Goal: Task Accomplishment & Management: Complete application form

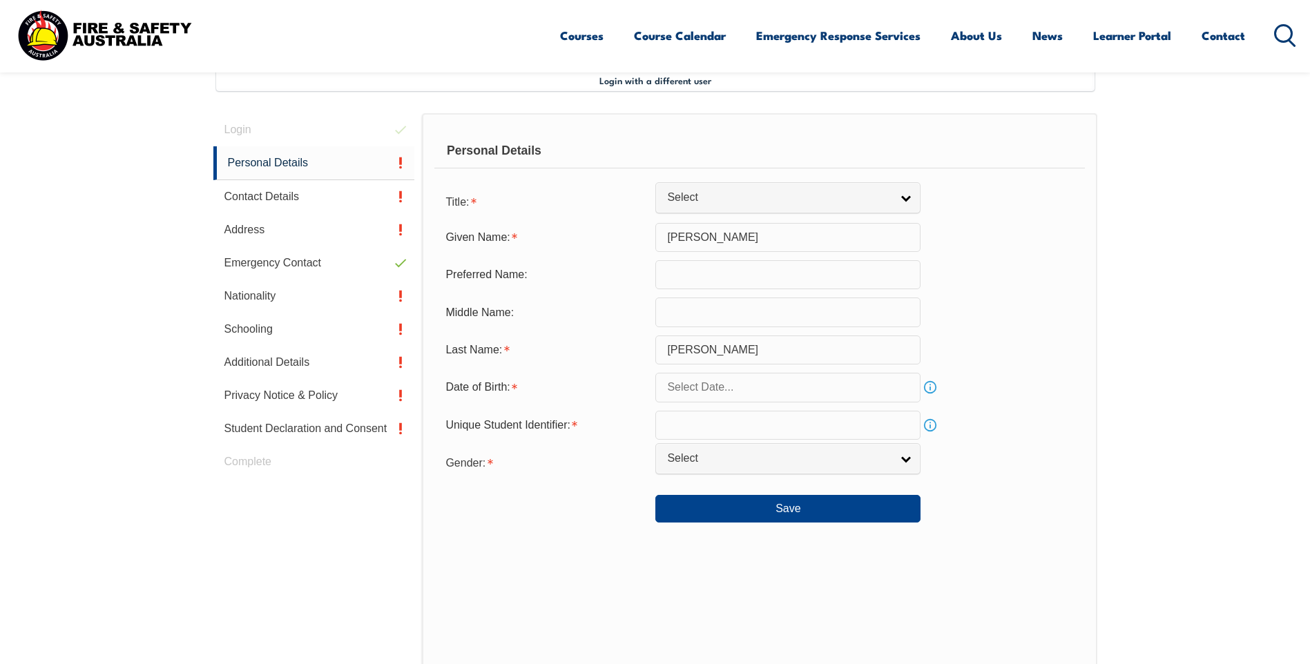
click at [751, 281] on input "text" at bounding box center [787, 274] width 265 height 29
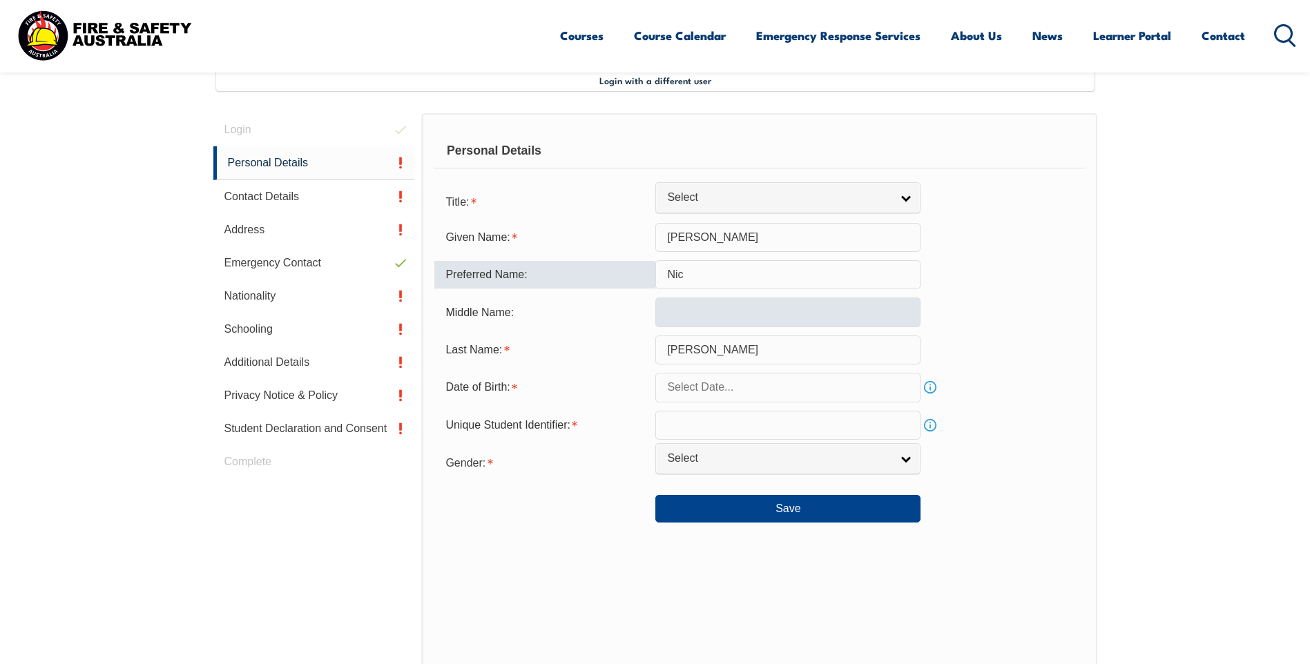
type input "Nic"
click at [717, 318] on input "text" at bounding box center [787, 312] width 265 height 29
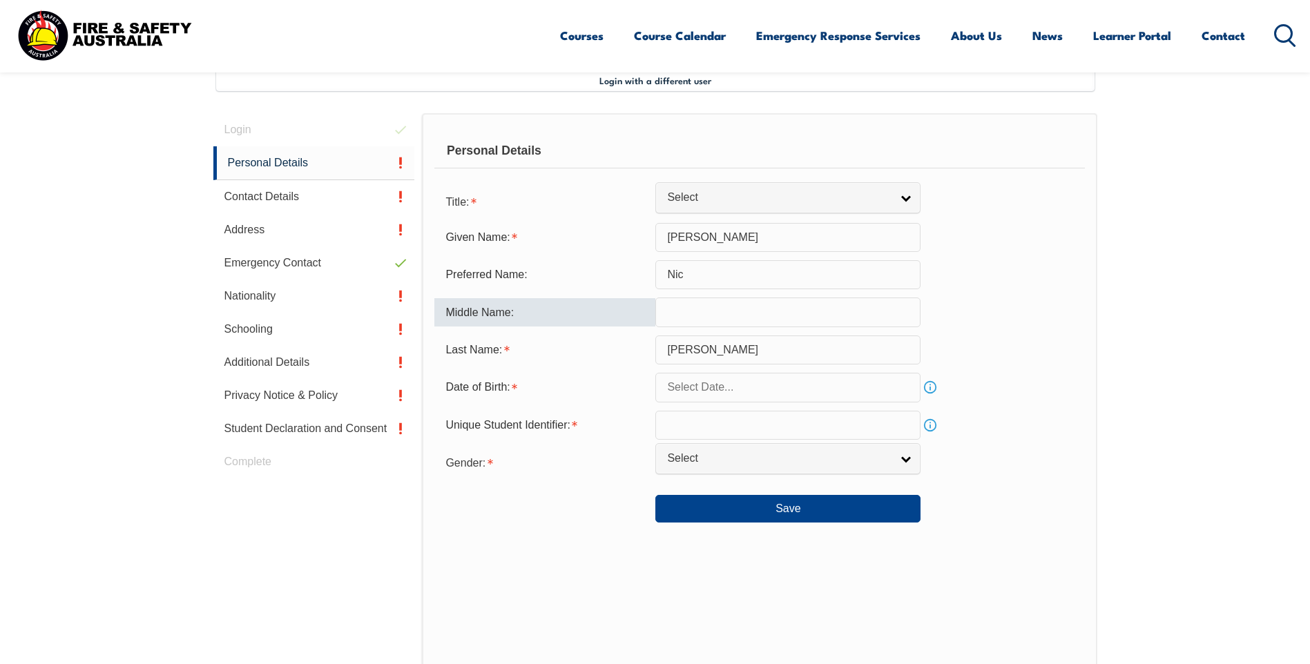
type input "a"
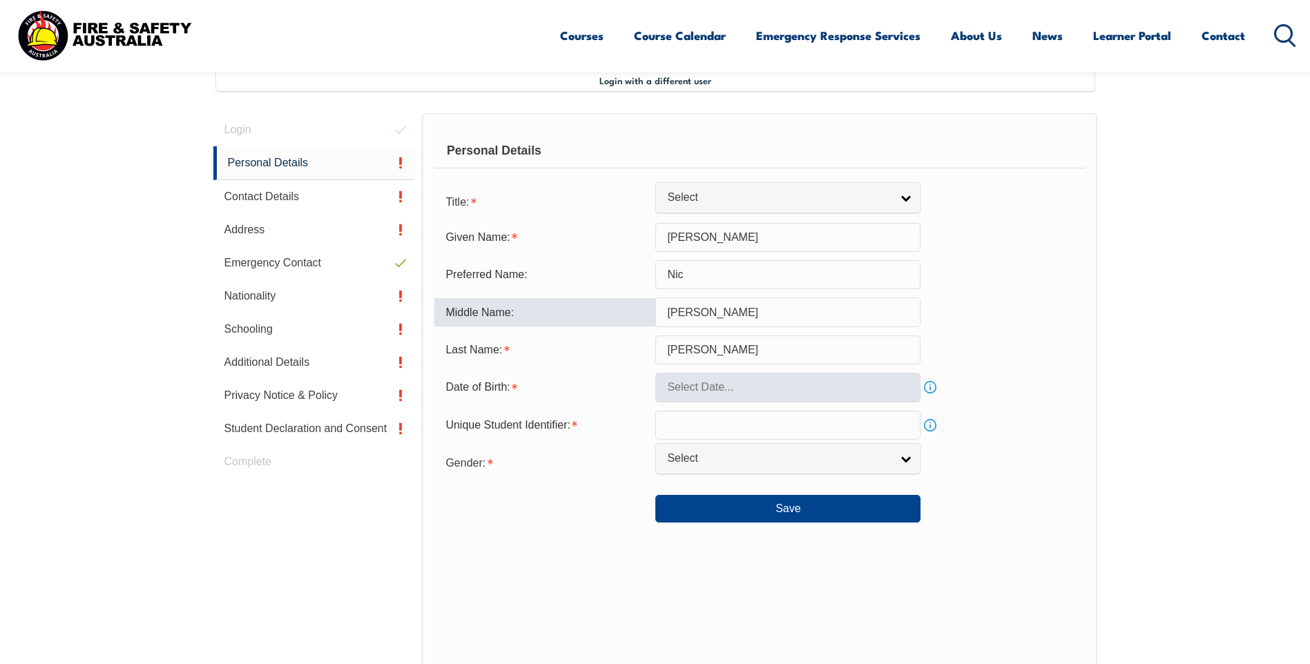
type input "[PERSON_NAME]"
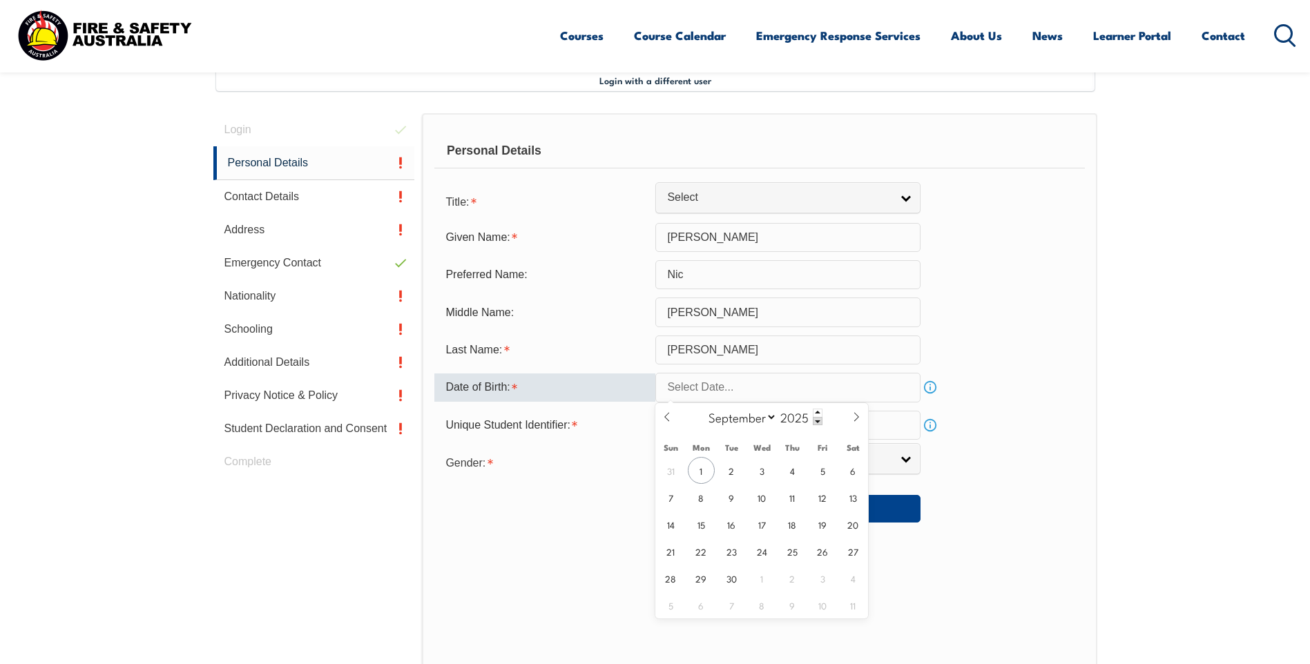
click at [736, 387] on input "text" at bounding box center [787, 387] width 265 height 29
click at [709, 390] on input "text" at bounding box center [787, 387] width 265 height 29
click at [663, 413] on icon at bounding box center [667, 417] width 10 height 10
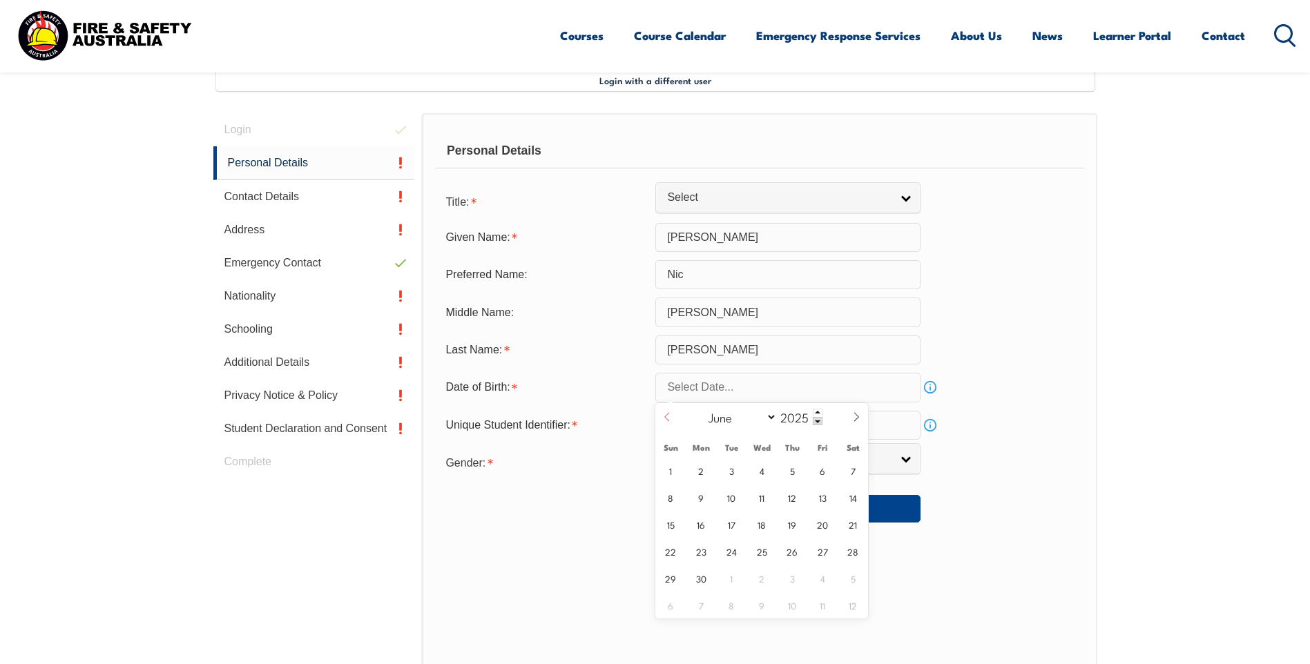
click at [663, 413] on icon at bounding box center [667, 417] width 10 height 10
select select "3"
click at [818, 411] on span at bounding box center [818, 413] width 10 height 8
click at [815, 418] on span at bounding box center [818, 421] width 10 height 8
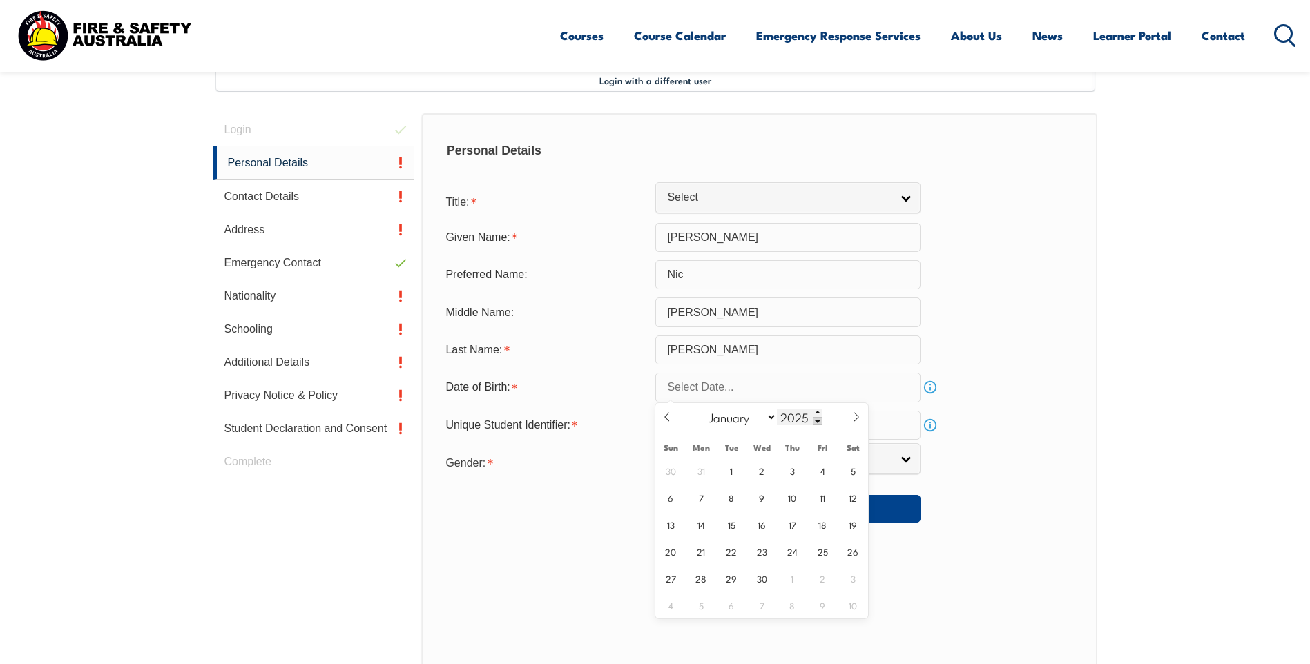
click at [815, 418] on span at bounding box center [818, 421] width 10 height 8
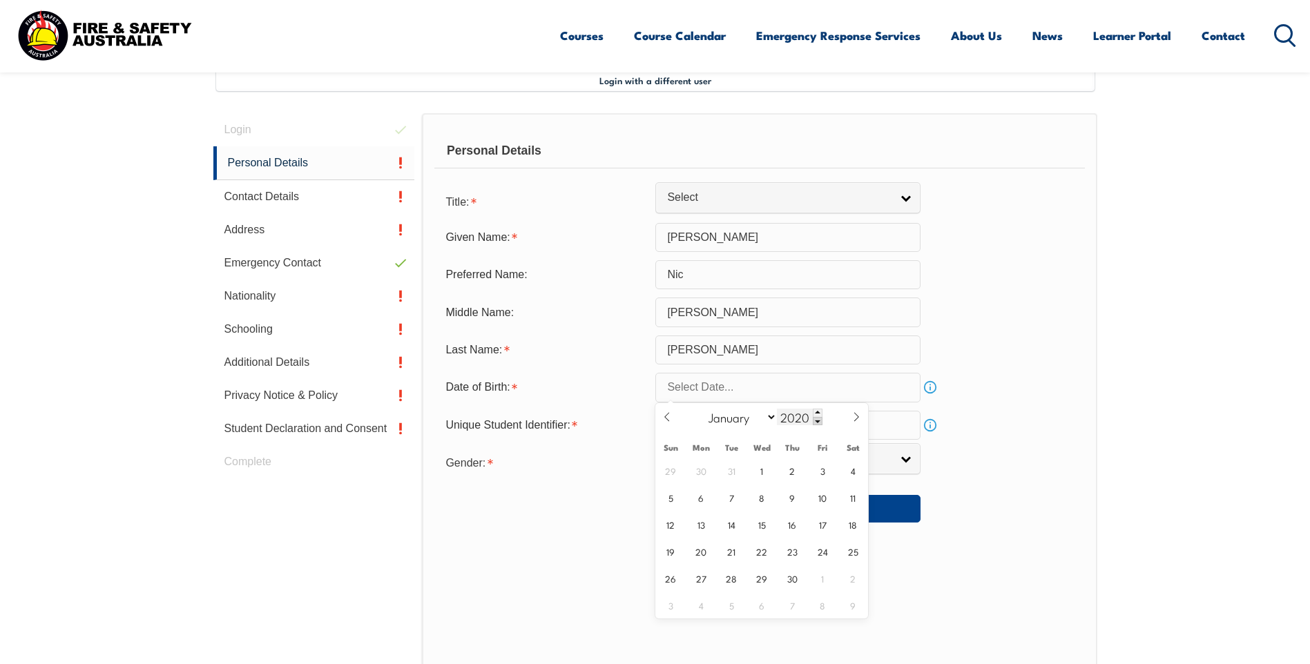
click at [815, 418] on span at bounding box center [818, 421] width 10 height 8
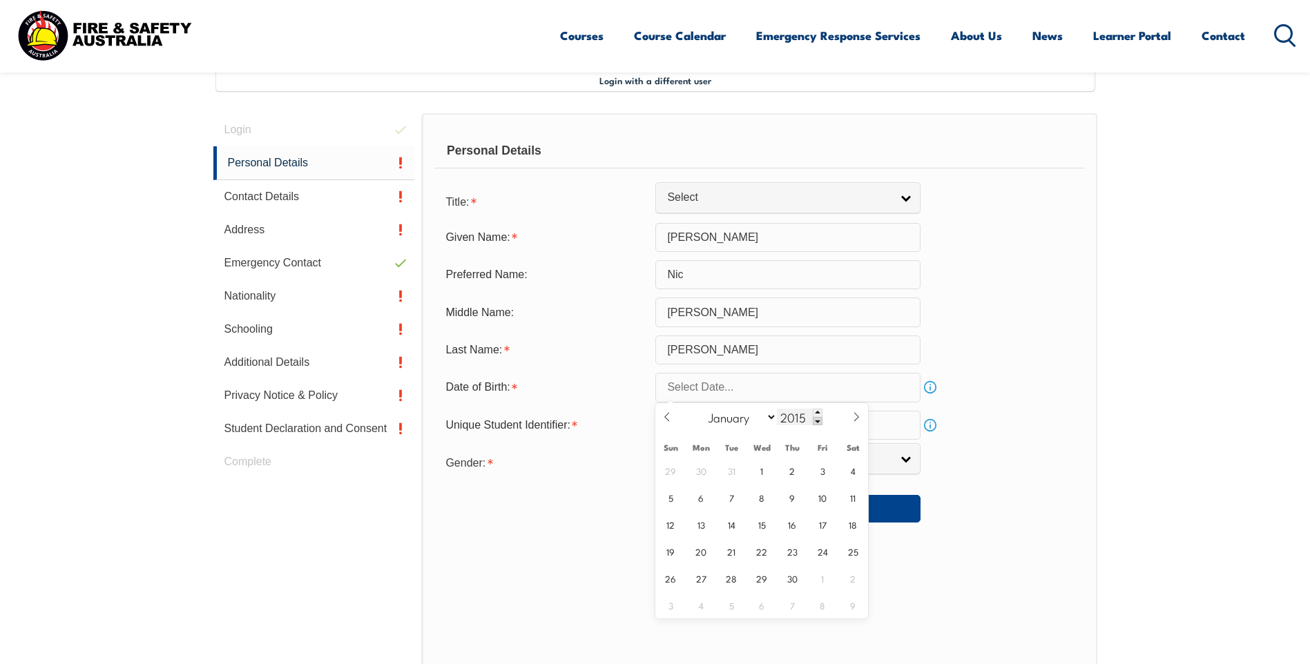
click at [815, 418] on span at bounding box center [818, 421] width 10 height 8
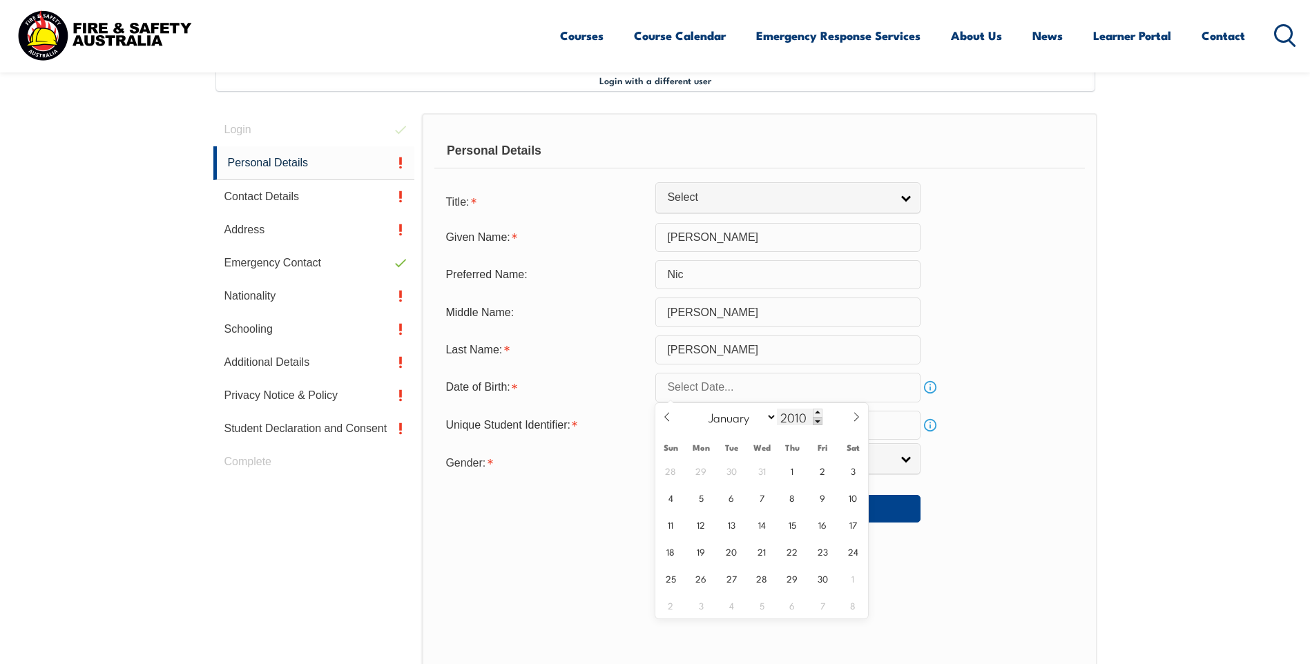
click at [815, 418] on span at bounding box center [818, 421] width 10 height 8
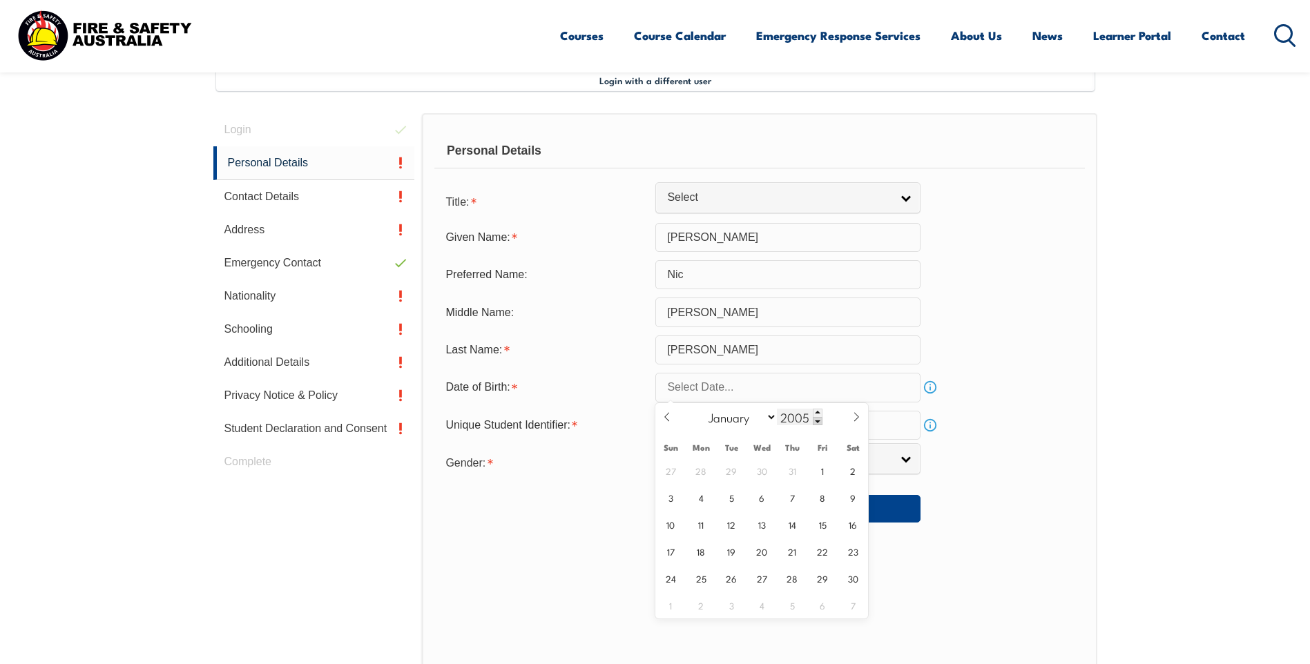
click at [815, 418] on span at bounding box center [818, 421] width 10 height 8
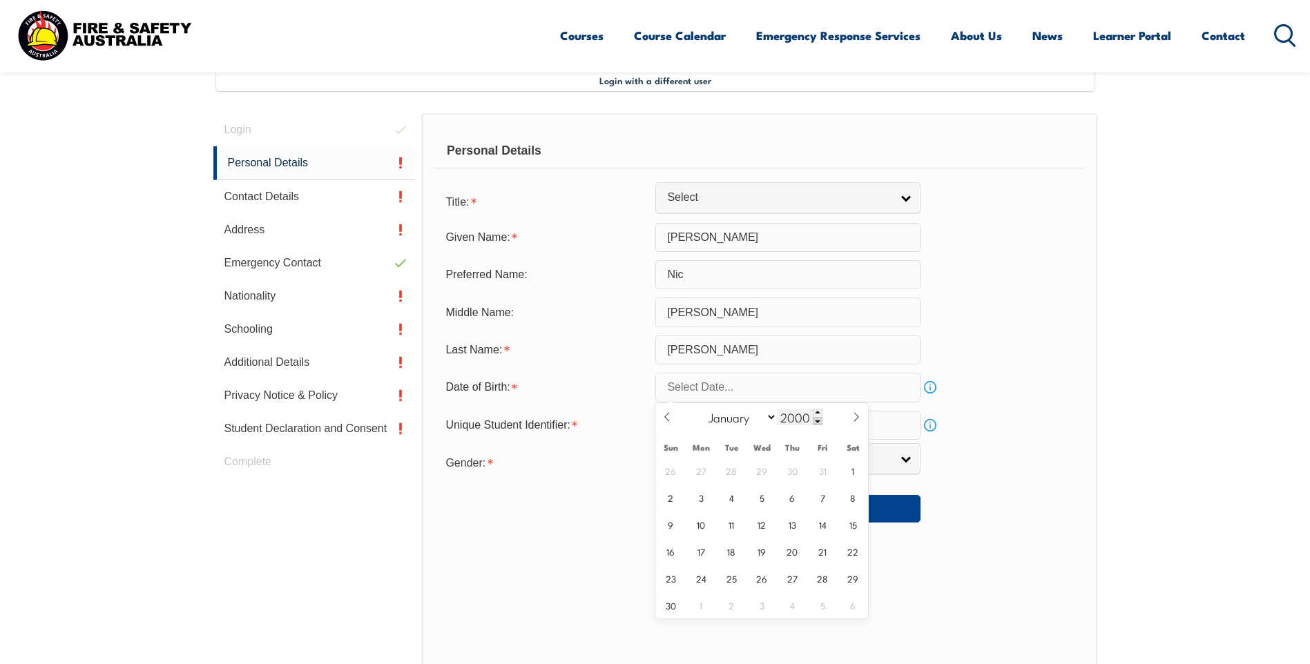
click at [815, 418] on span at bounding box center [818, 421] width 10 height 8
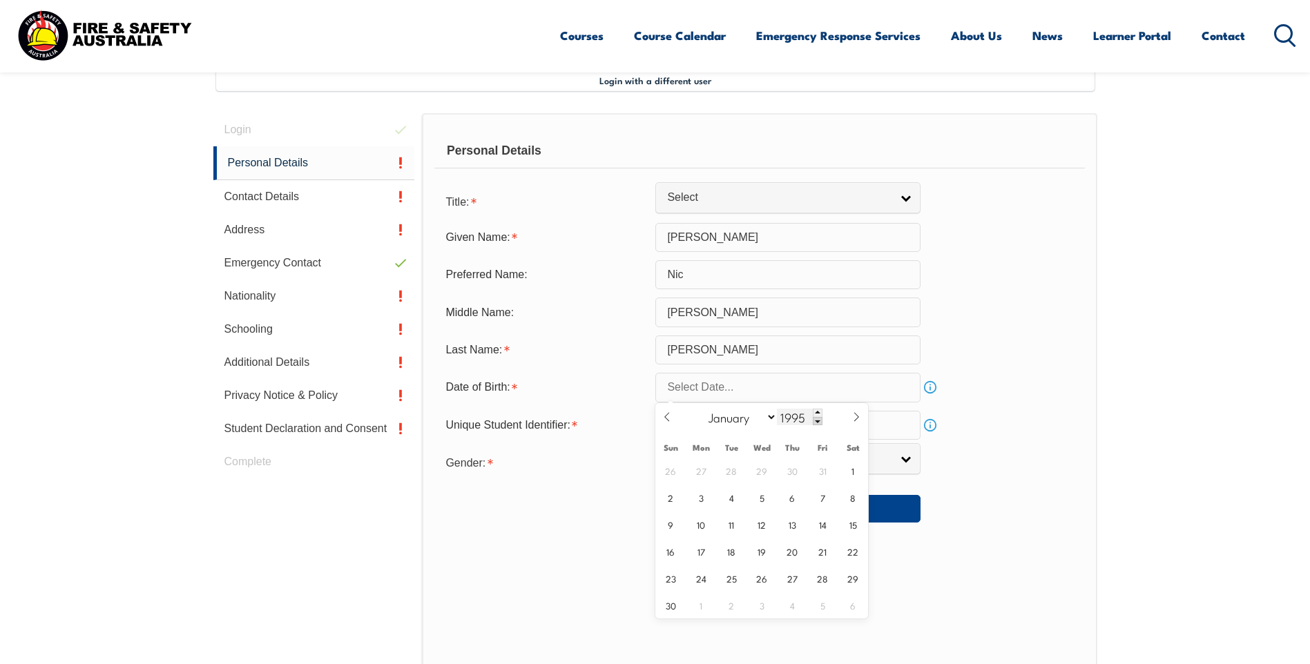
click at [815, 418] on span at bounding box center [818, 421] width 10 height 8
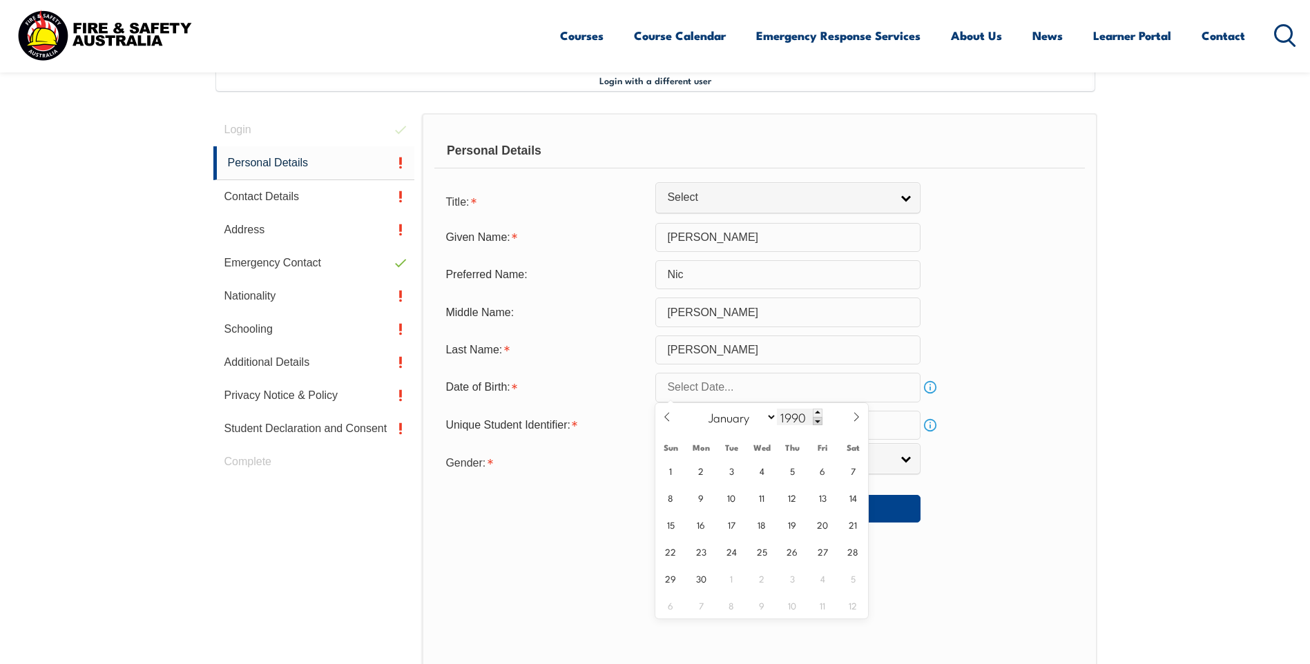
click at [815, 418] on span at bounding box center [818, 421] width 10 height 8
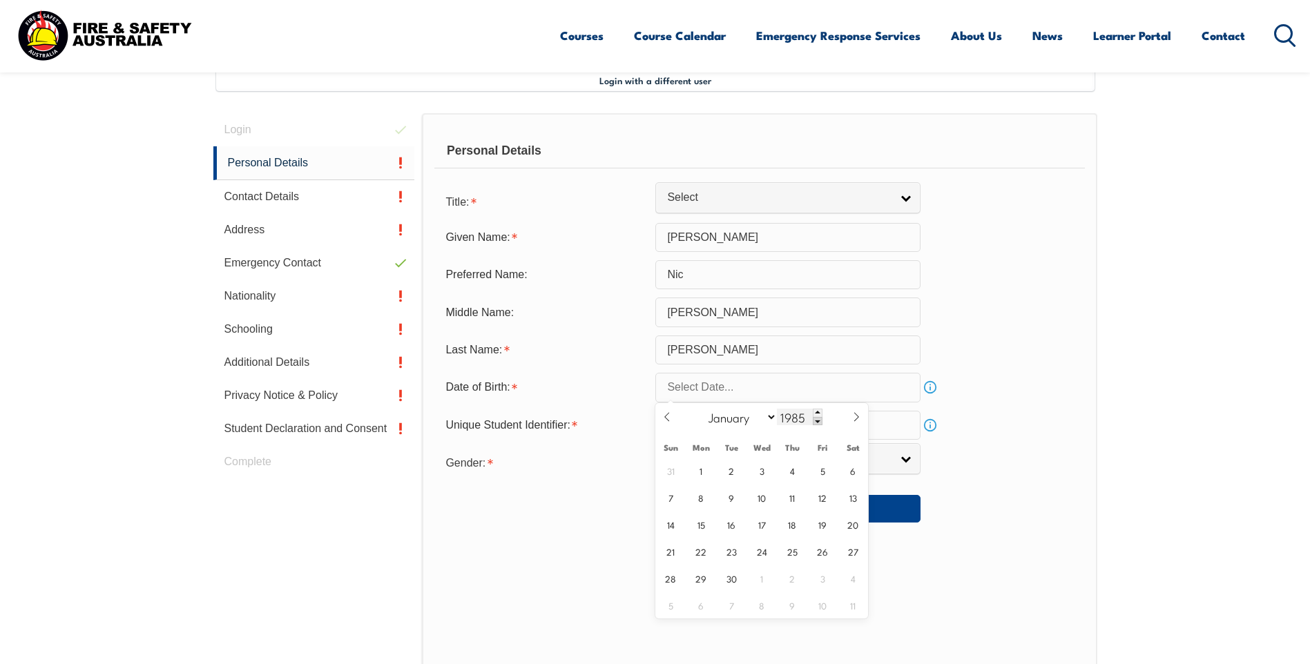
click at [815, 418] on span at bounding box center [818, 421] width 10 height 8
type input "1984"
click at [663, 416] on icon at bounding box center [667, 417] width 10 height 10
select select "2"
click at [857, 500] on span "10" at bounding box center [852, 497] width 27 height 27
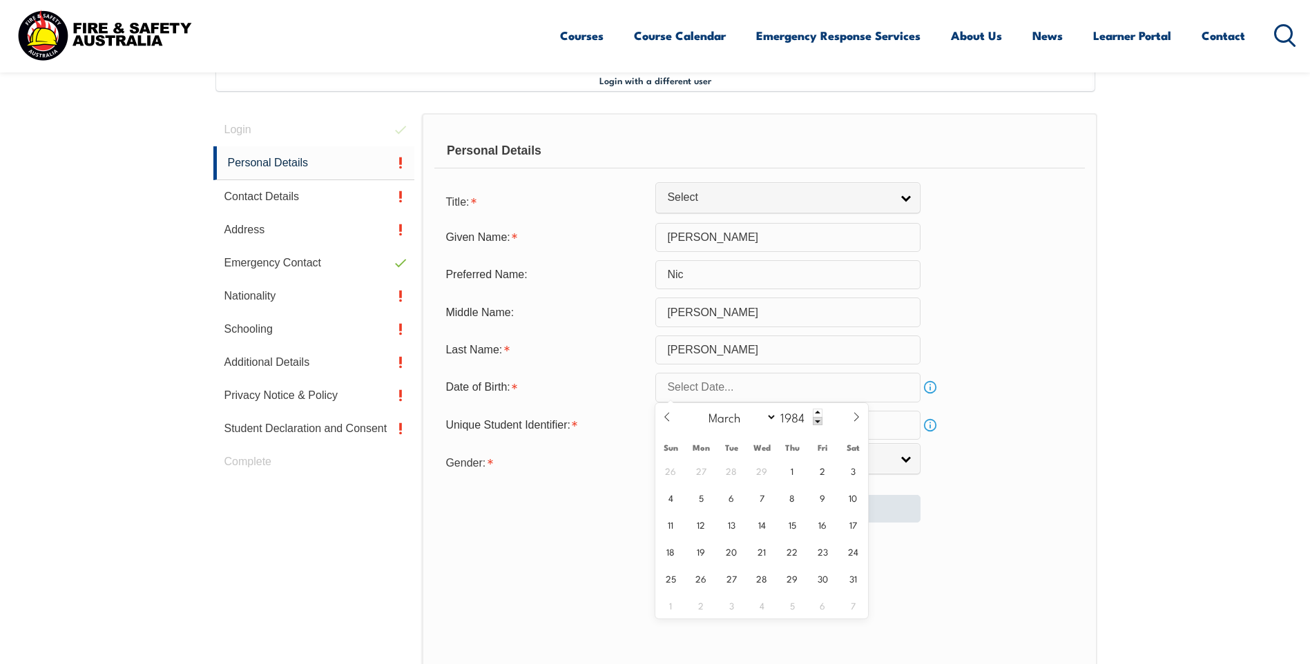
type input "[DATE]"
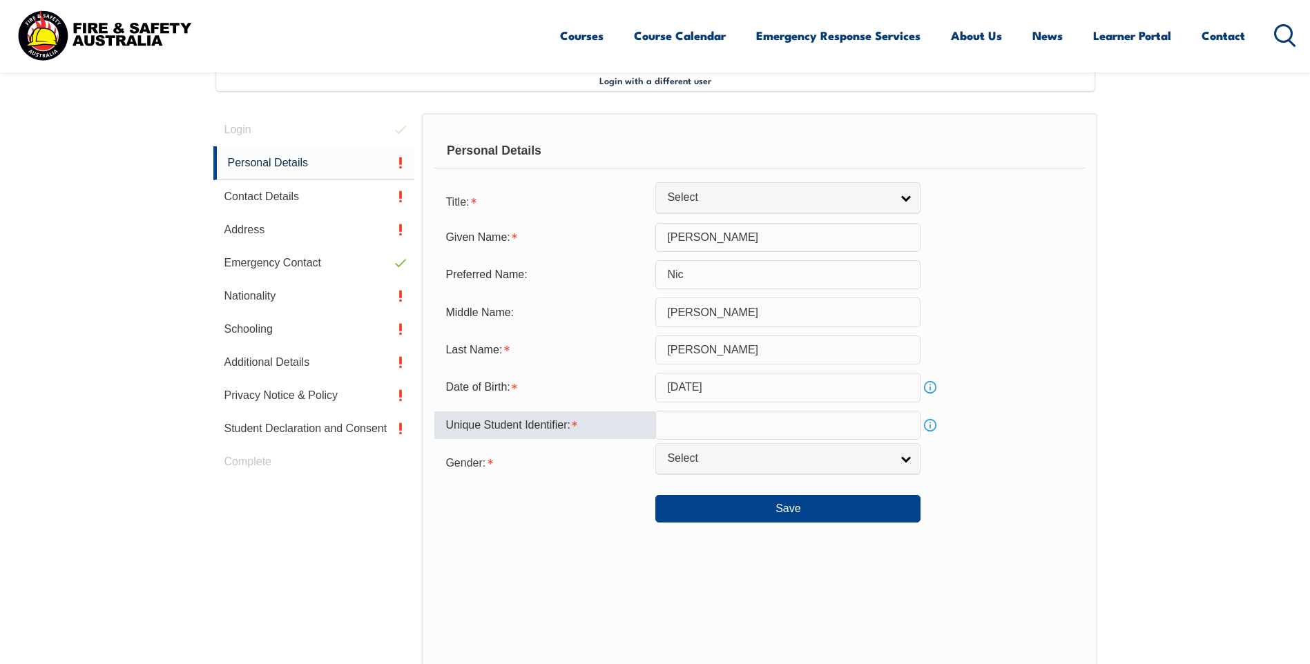
click at [724, 420] on input "text" at bounding box center [787, 425] width 265 height 29
type input "FY6JTL35EG"
click at [907, 460] on link "Select" at bounding box center [787, 458] width 265 height 31
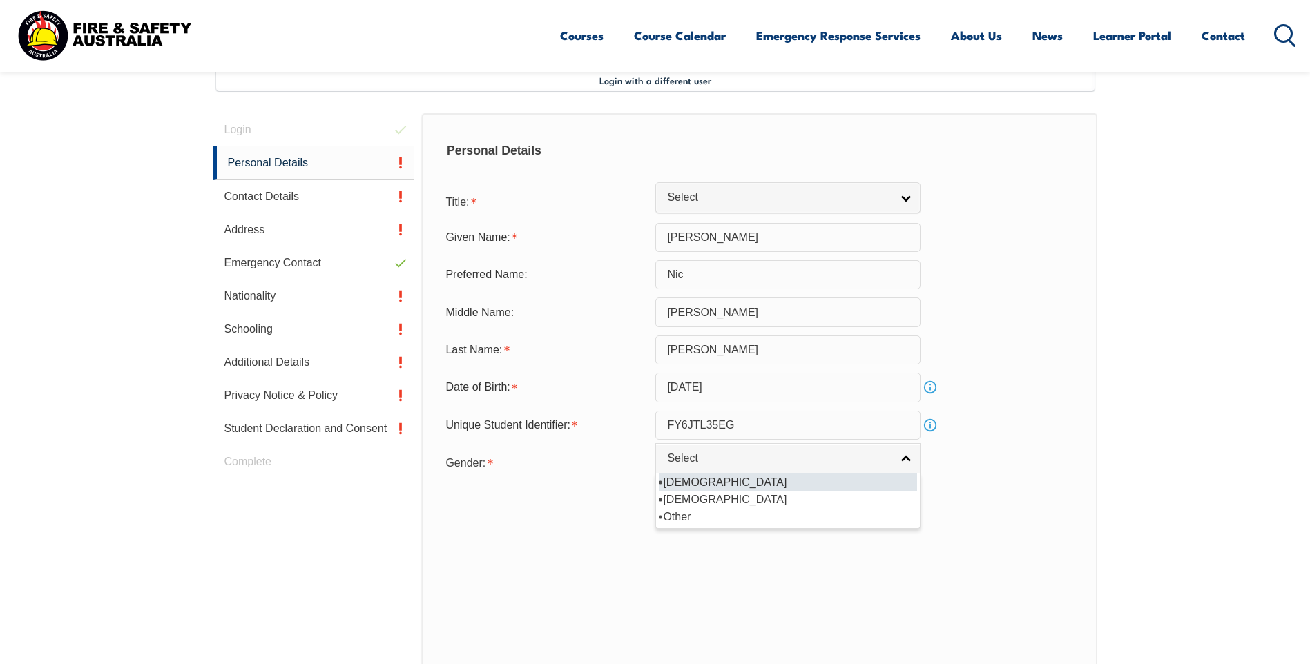
click at [681, 483] on li "[DEMOGRAPHIC_DATA]" at bounding box center [788, 482] width 258 height 17
select select "M"
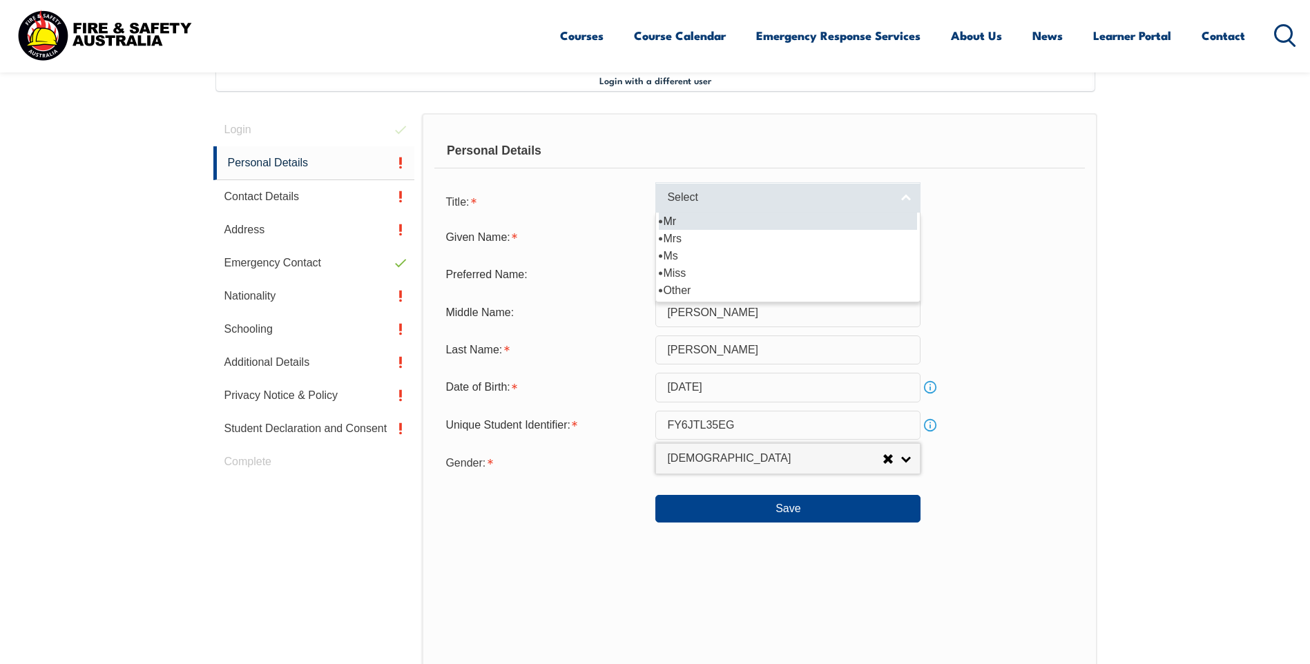
click at [895, 191] on link "Select" at bounding box center [787, 197] width 265 height 31
click at [672, 220] on li "Mr" at bounding box center [788, 221] width 258 height 17
select select "Mr"
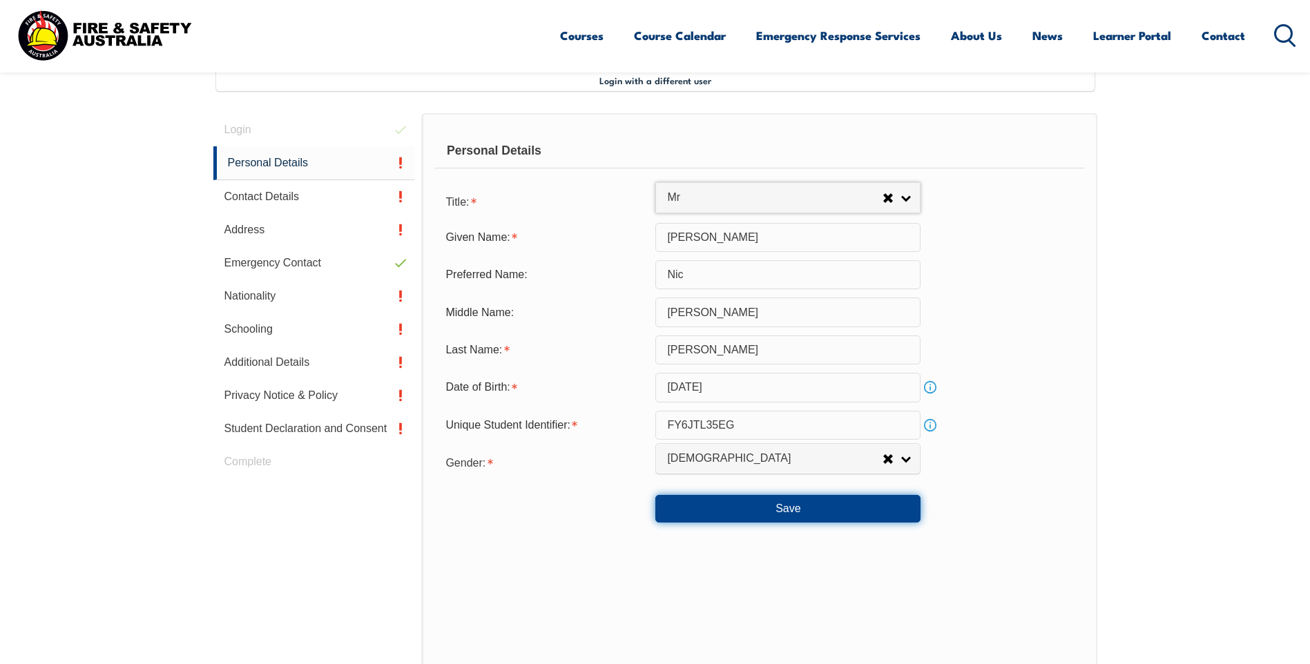
click at [800, 507] on button "Save" at bounding box center [787, 509] width 265 height 28
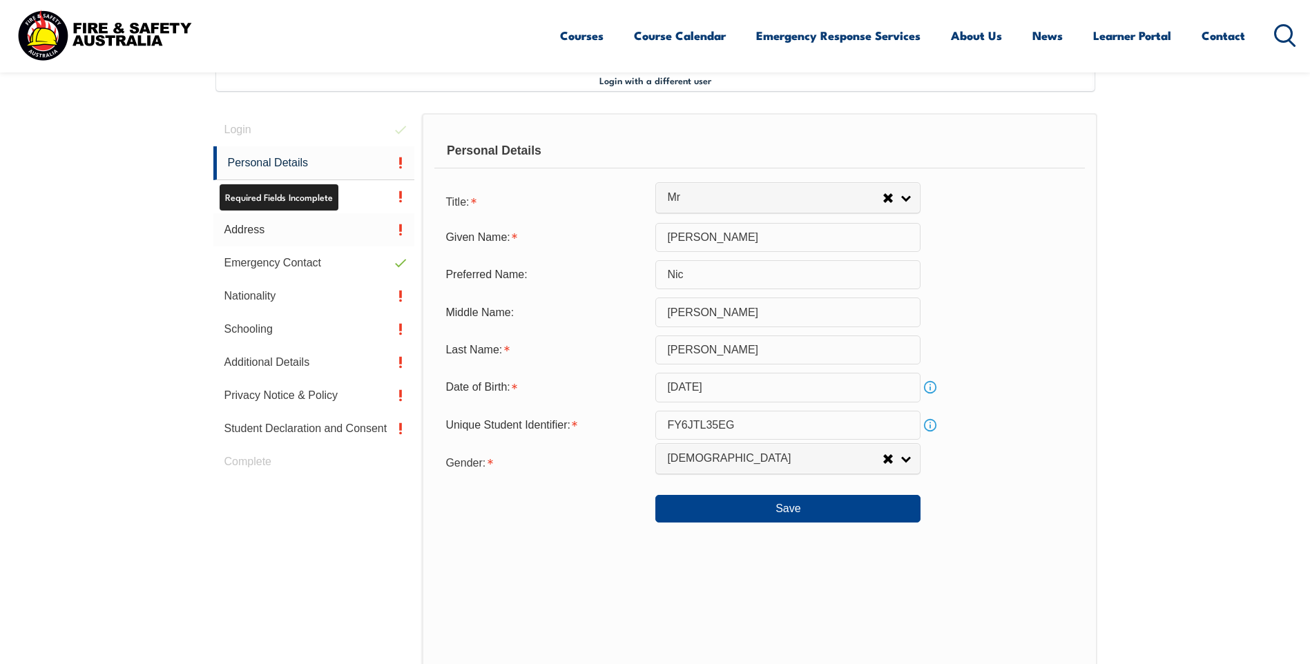
click at [252, 220] on link "Address" at bounding box center [314, 229] width 202 height 33
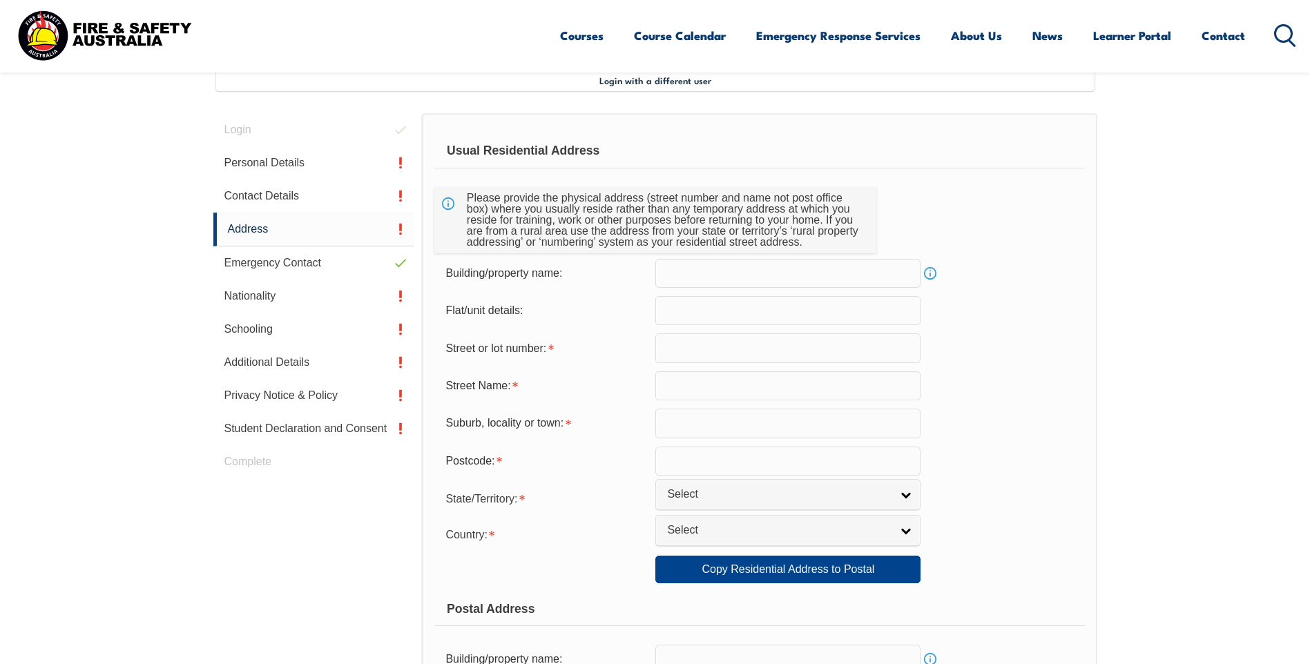
click at [687, 356] on input "text" at bounding box center [787, 347] width 265 height 29
drag, startPoint x: 674, startPoint y: 347, endPoint x: 763, endPoint y: 342, distance: 89.2
click at [763, 342] on input "[STREET_ADDRESS]" at bounding box center [787, 347] width 265 height 29
type input "8"
click at [765, 391] on input "Castor" at bounding box center [787, 385] width 265 height 29
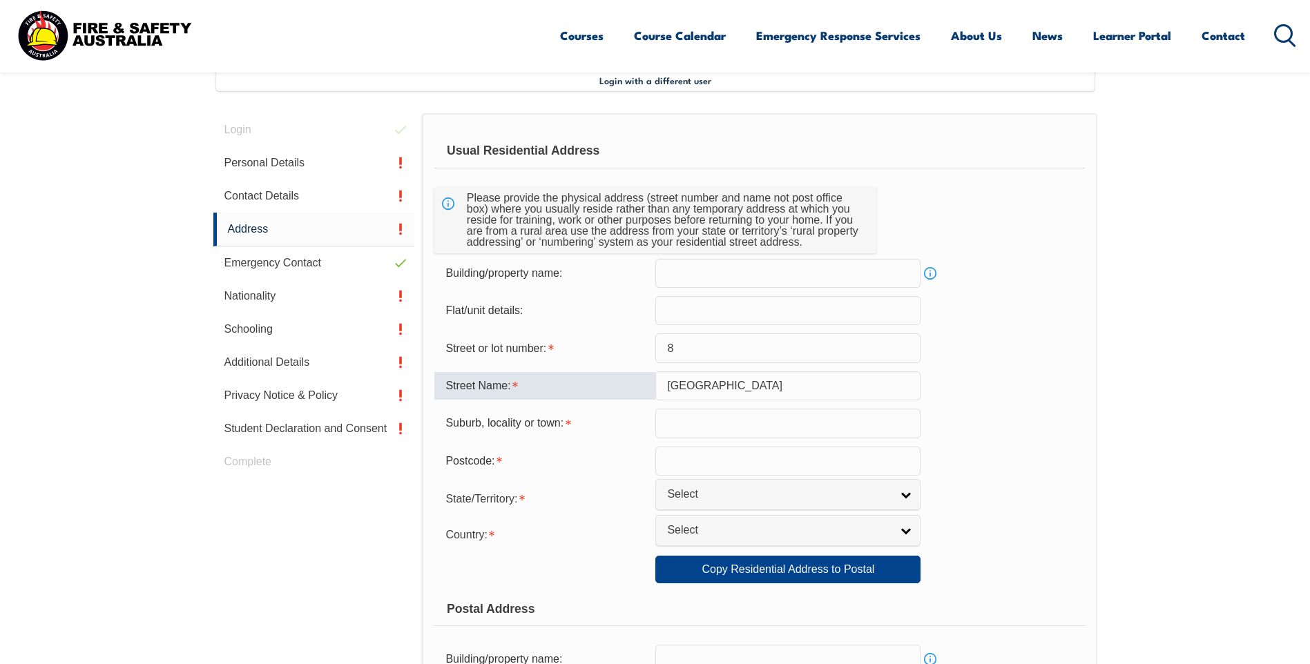
type input "[GEOGRAPHIC_DATA]"
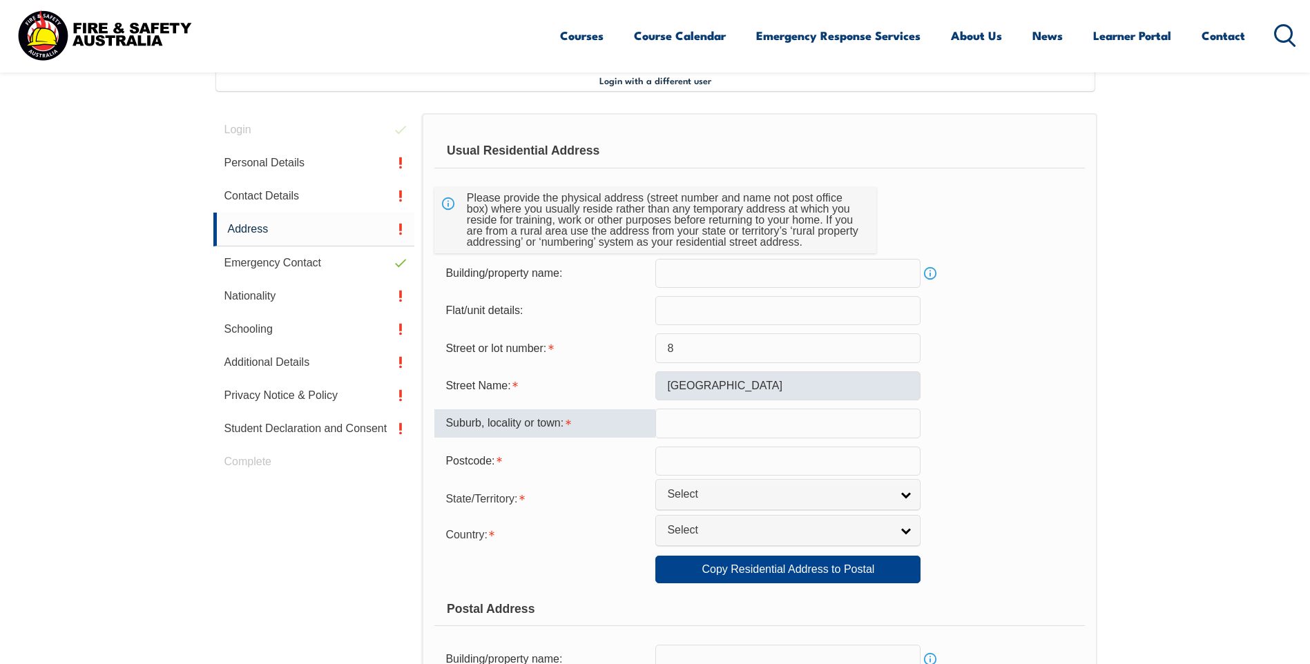
type input "u"
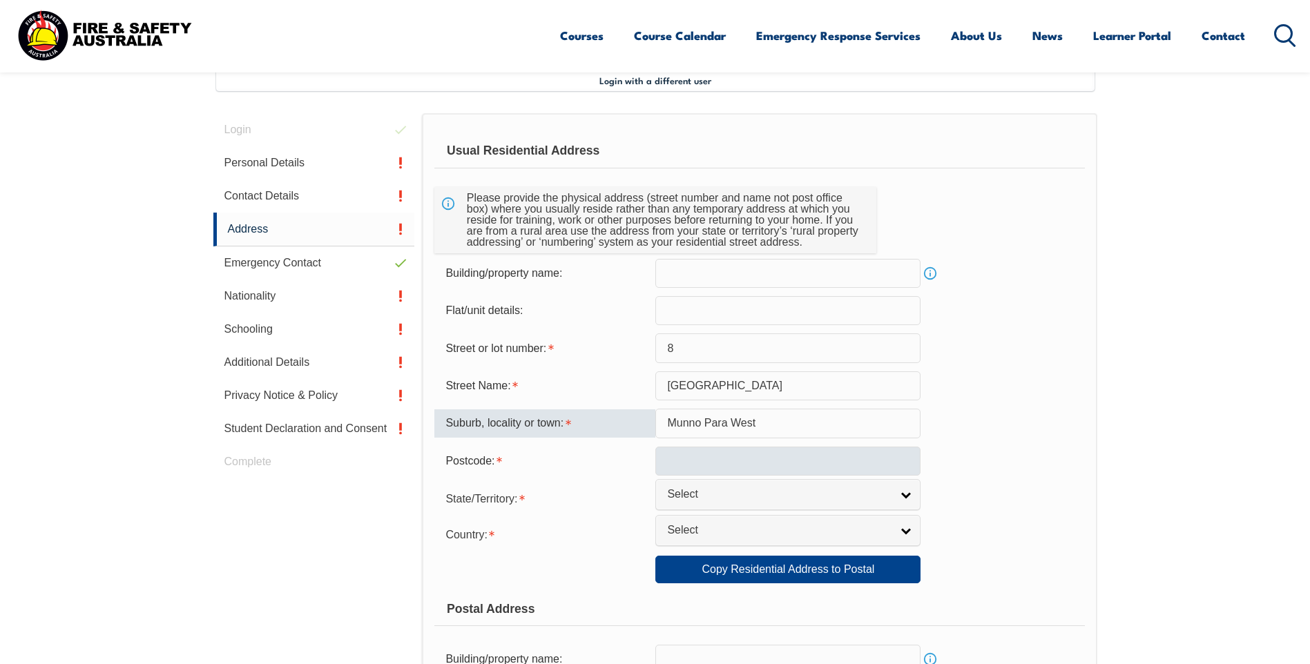
type input "Munno Para West"
click at [718, 458] on input "text" at bounding box center [787, 461] width 265 height 29
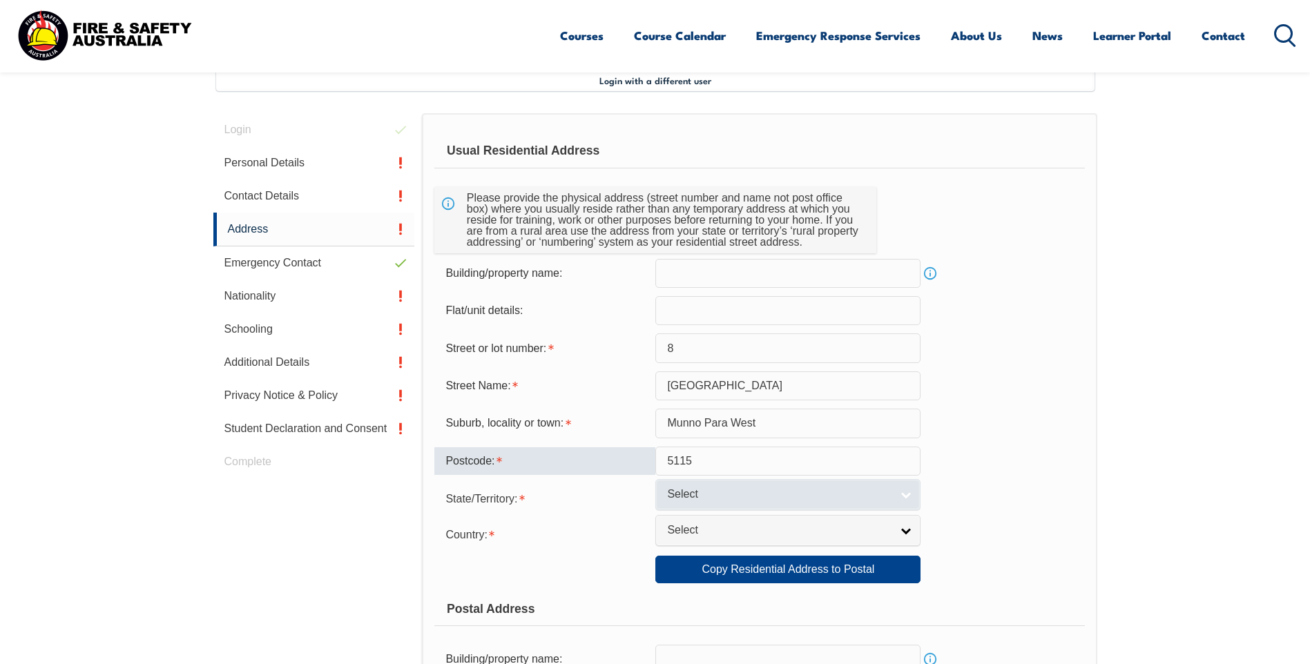
type input "5115"
click at [911, 489] on link "Select" at bounding box center [787, 494] width 265 height 31
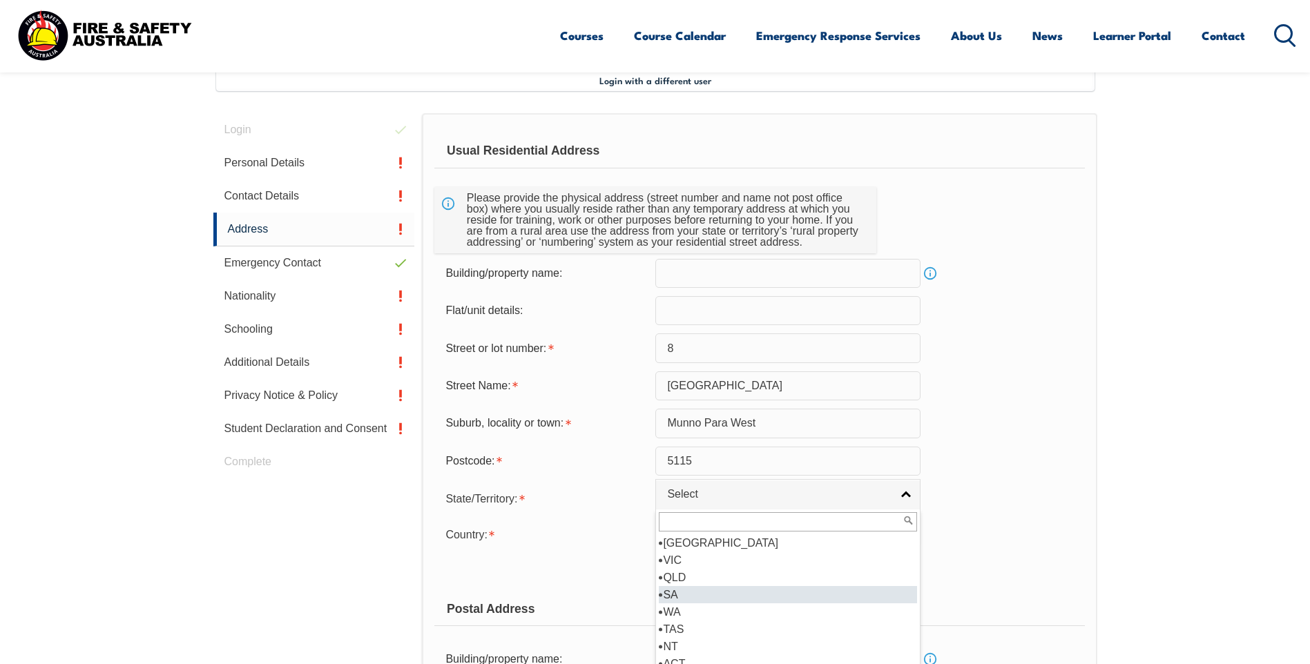
click at [673, 598] on li "SA" at bounding box center [788, 594] width 258 height 17
select select "SA"
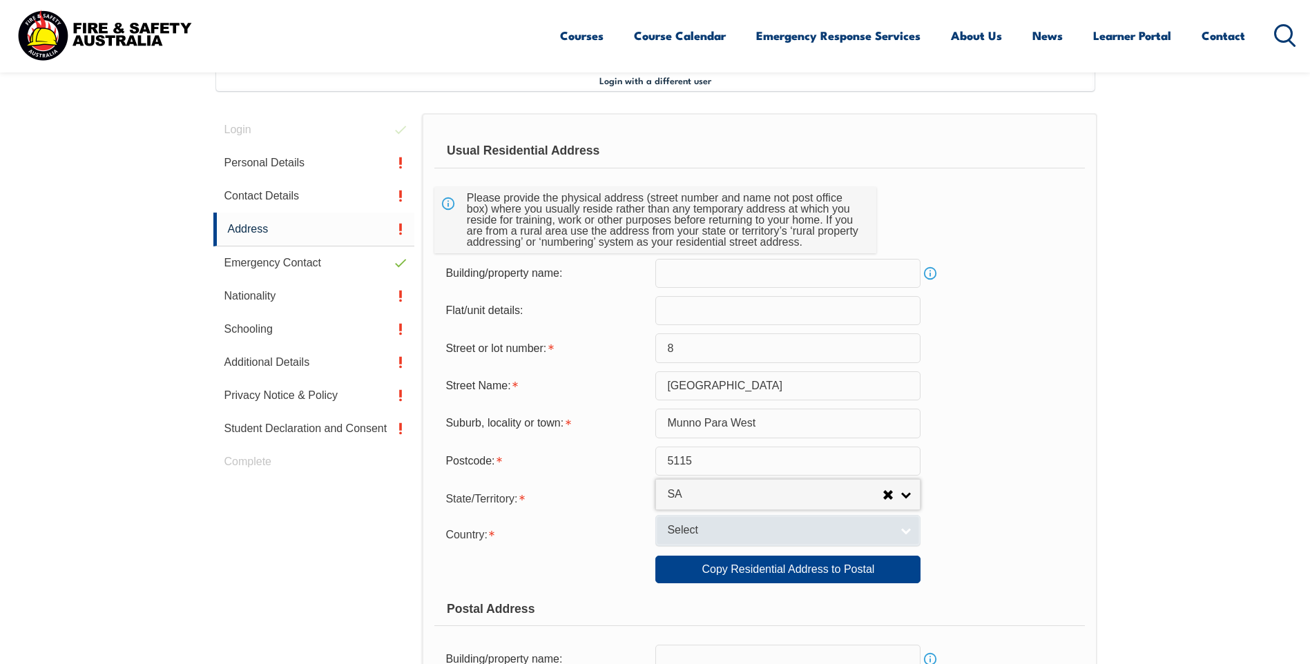
click at [697, 523] on span "Select" at bounding box center [779, 530] width 224 height 14
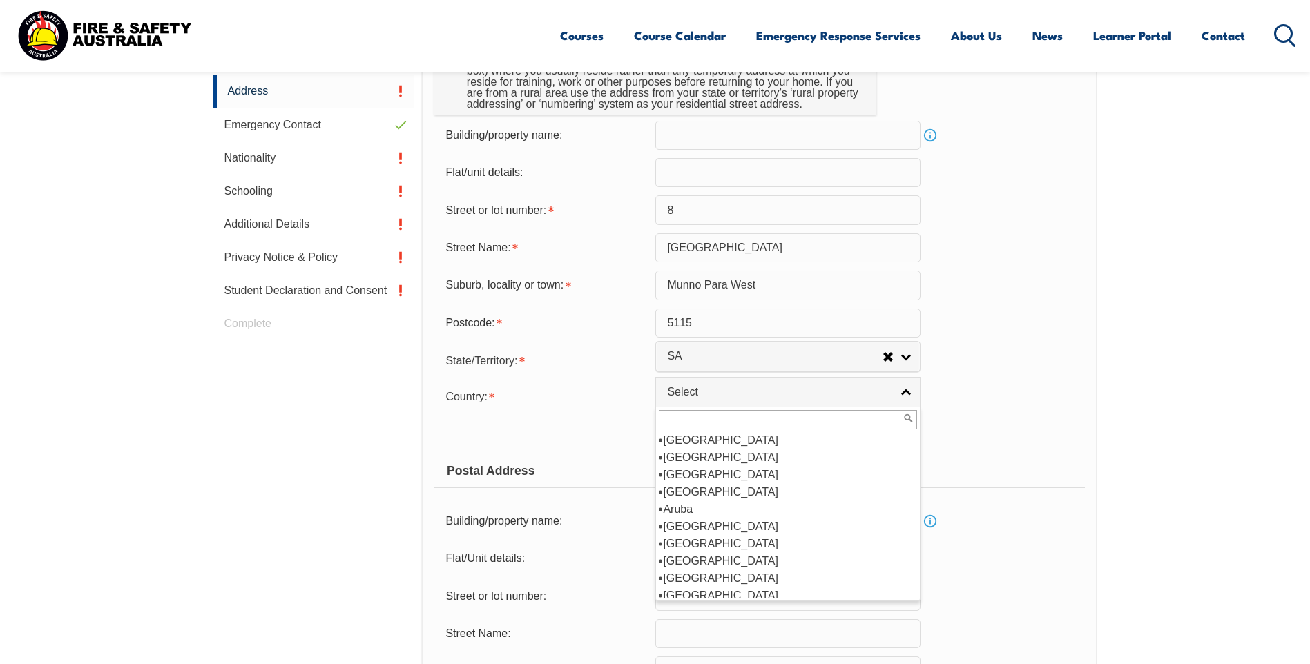
scroll to position [145, 0]
click at [712, 521] on li "[GEOGRAPHIC_DATA]" at bounding box center [788, 520] width 258 height 17
select select "1101"
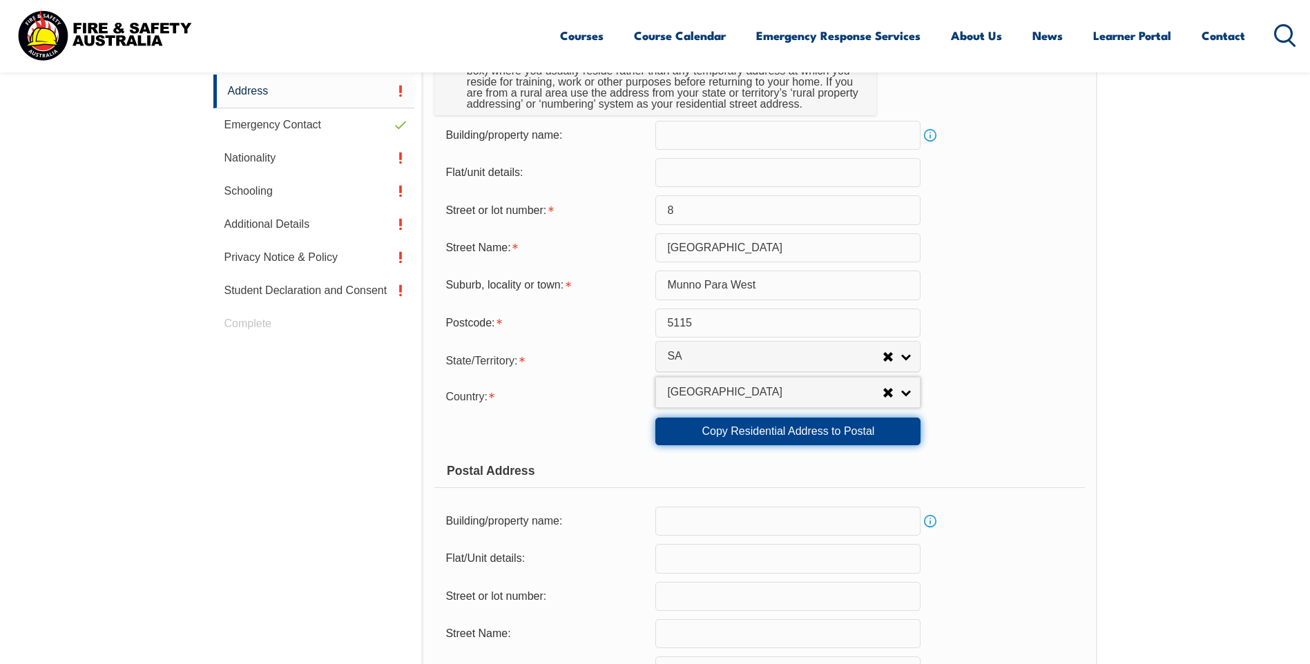
click at [755, 434] on link "Copy Residential Address to Postal" at bounding box center [787, 432] width 265 height 28
type input "8"
type input "[GEOGRAPHIC_DATA]"
type input "Munno Para West"
select select "SA"
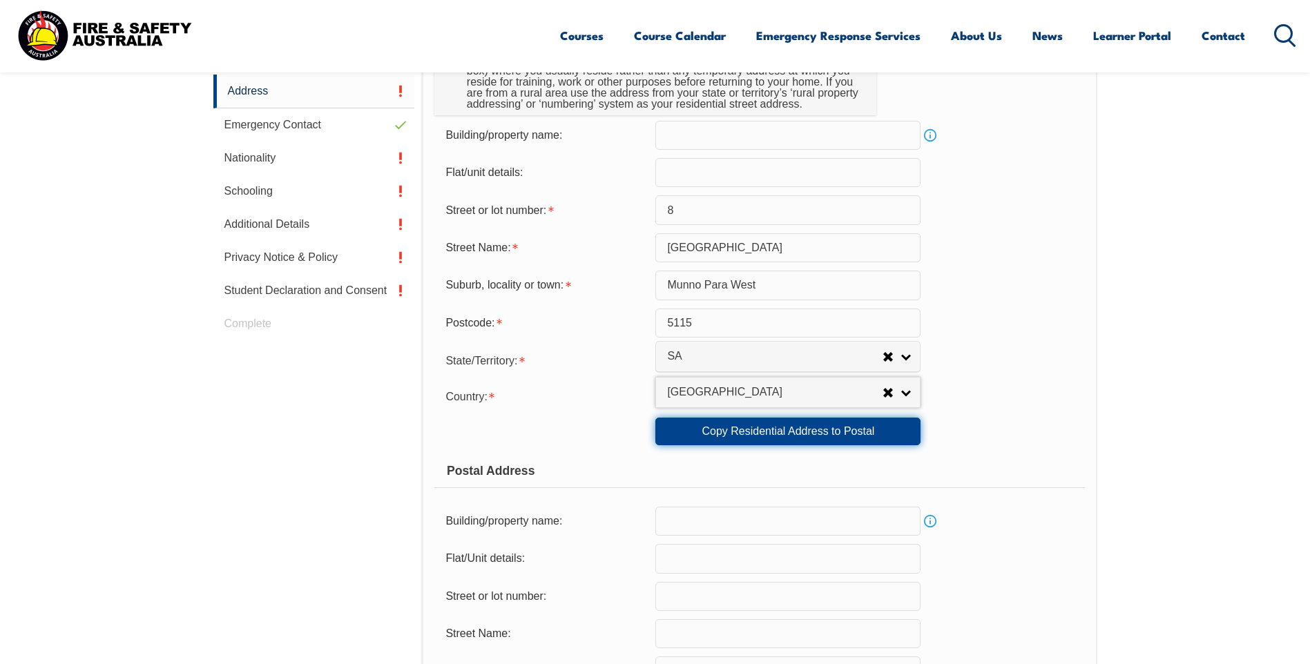
type input "5115"
select select "1101"
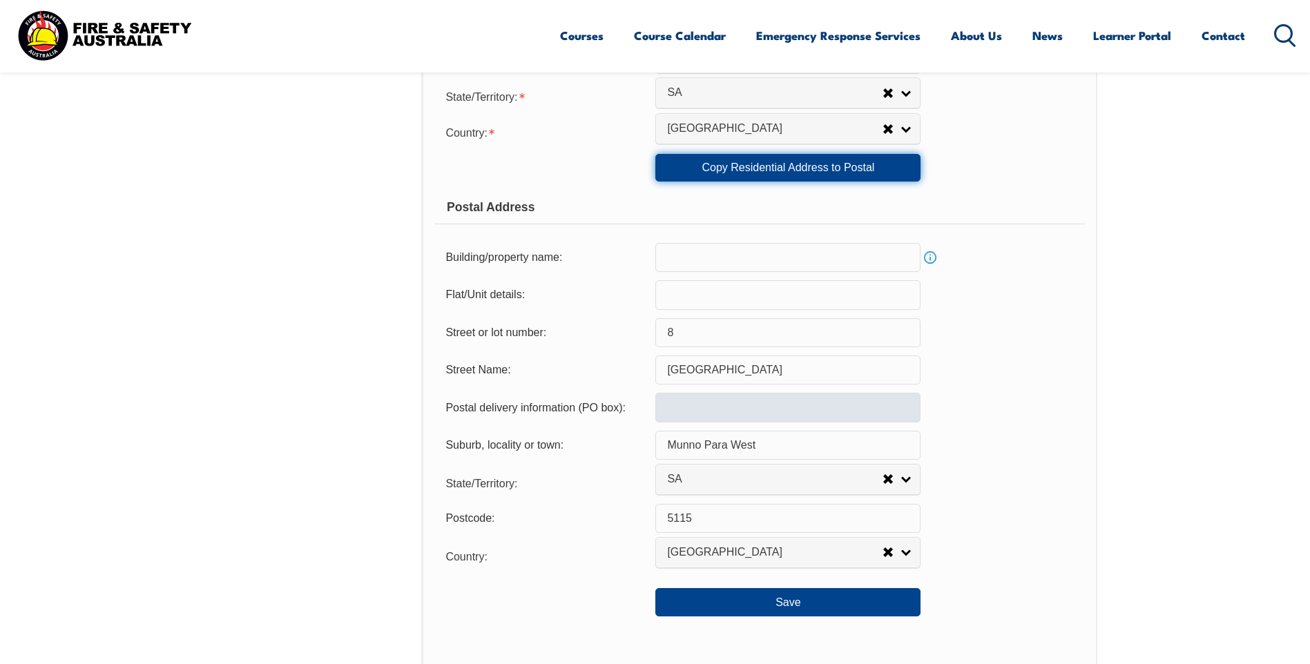
scroll to position [859, 0]
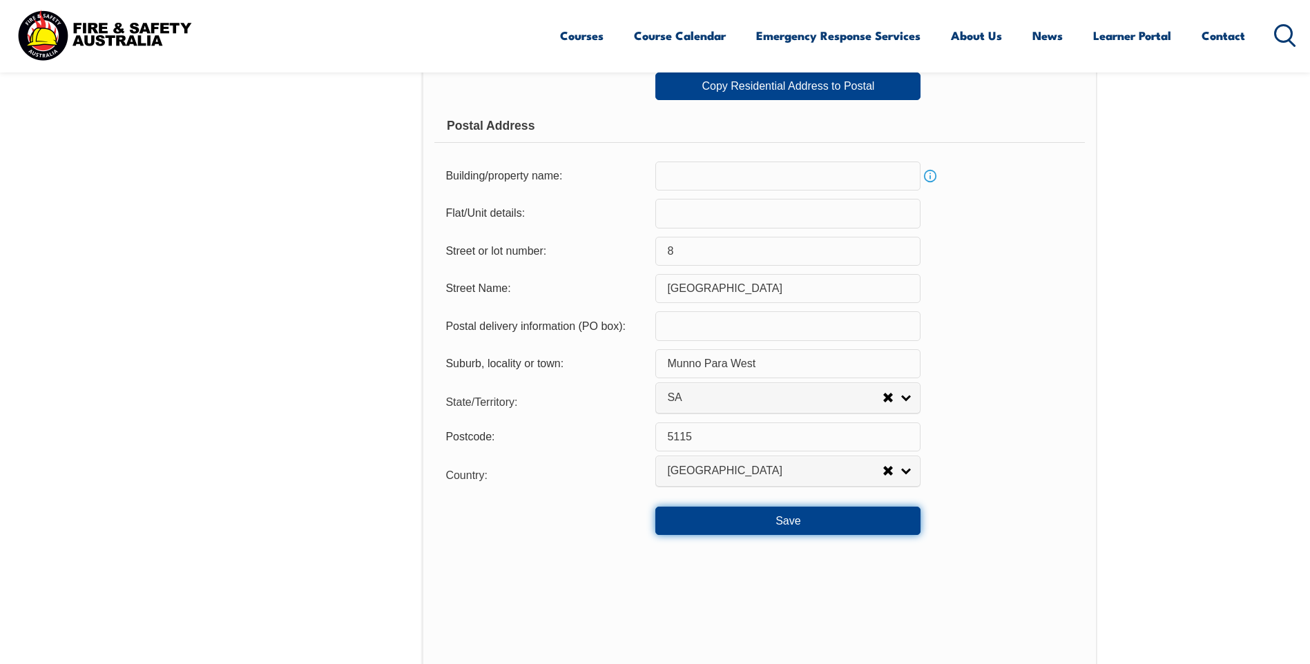
click at [795, 516] on button "Save" at bounding box center [787, 521] width 265 height 28
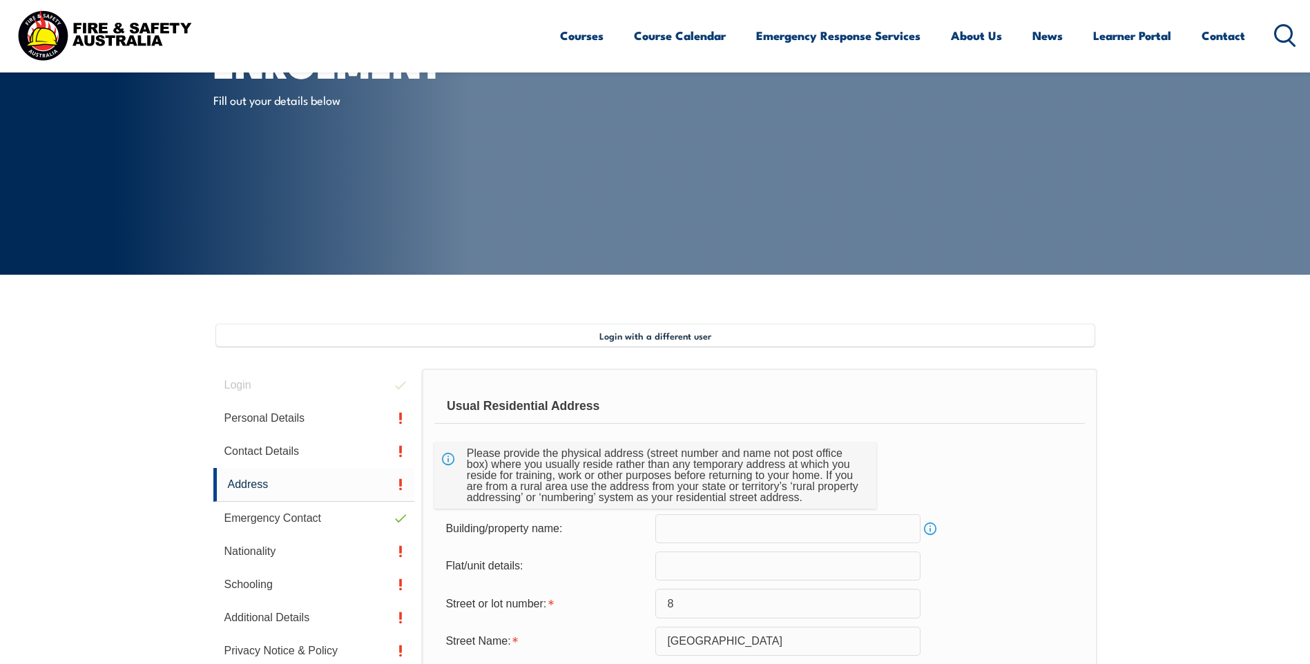
scroll to position [238, 0]
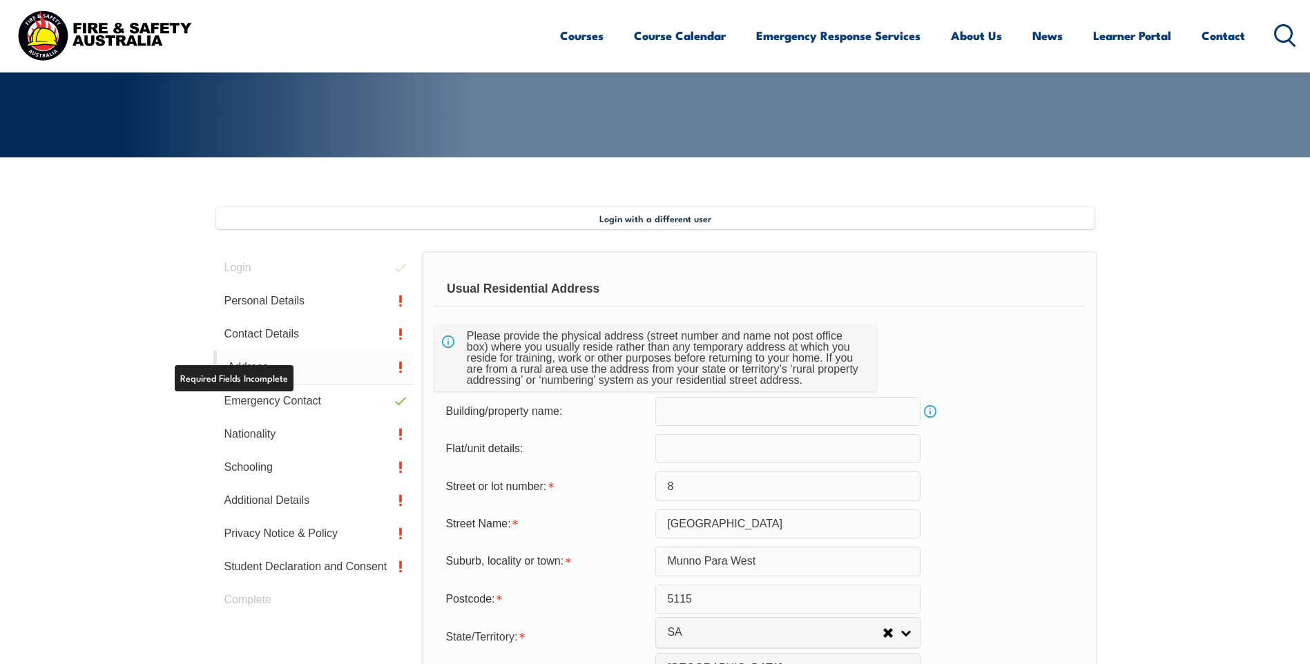
click at [263, 363] on link "Address" at bounding box center [314, 368] width 202 height 34
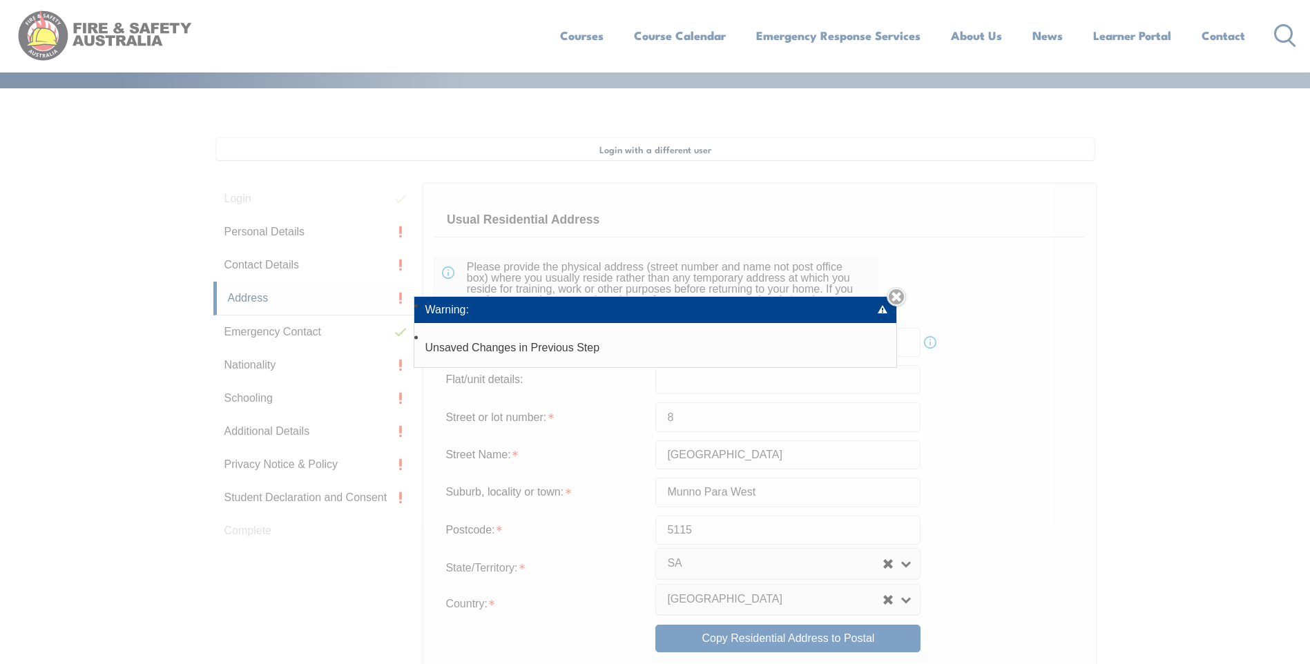
scroll to position [376, 0]
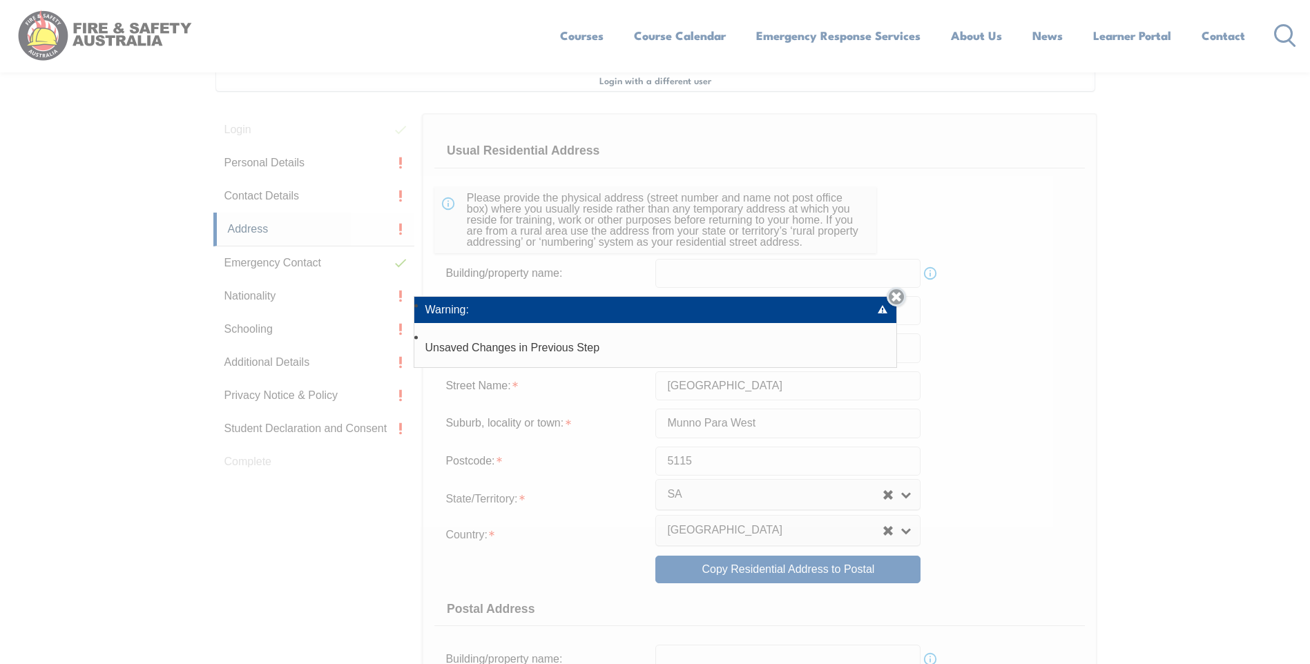
click at [900, 295] on link "Close" at bounding box center [895, 296] width 19 height 19
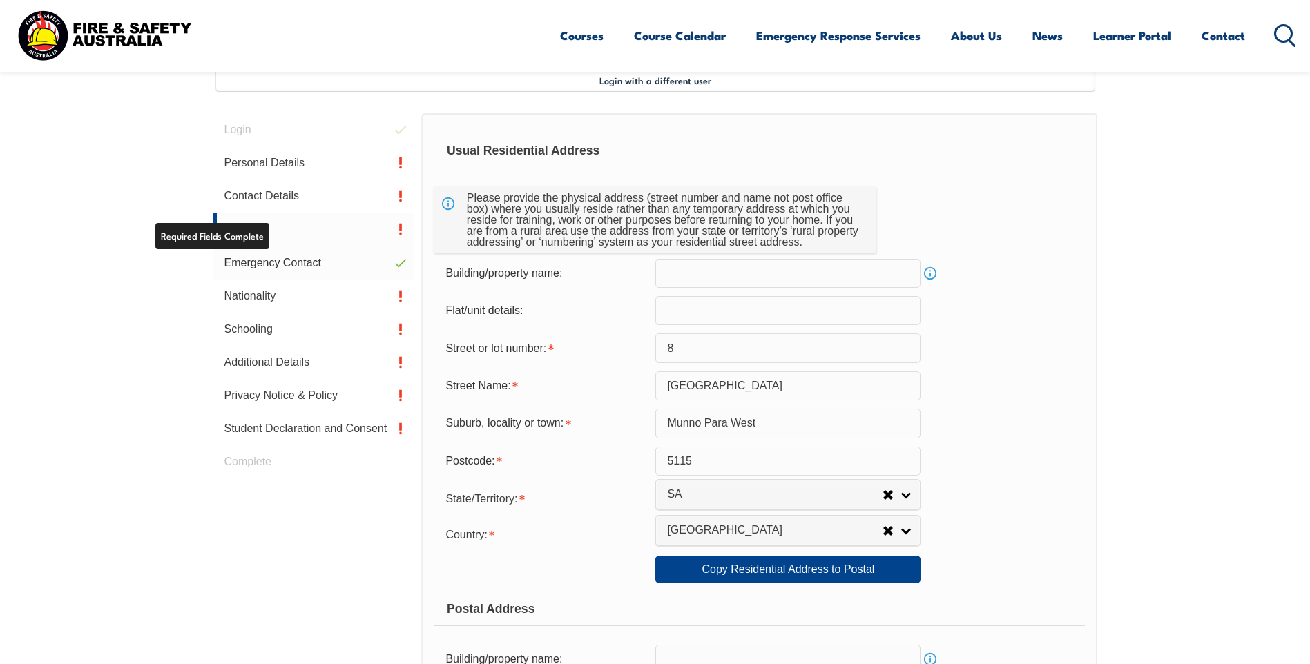
click at [273, 254] on link "Emergency Contact" at bounding box center [314, 262] width 202 height 33
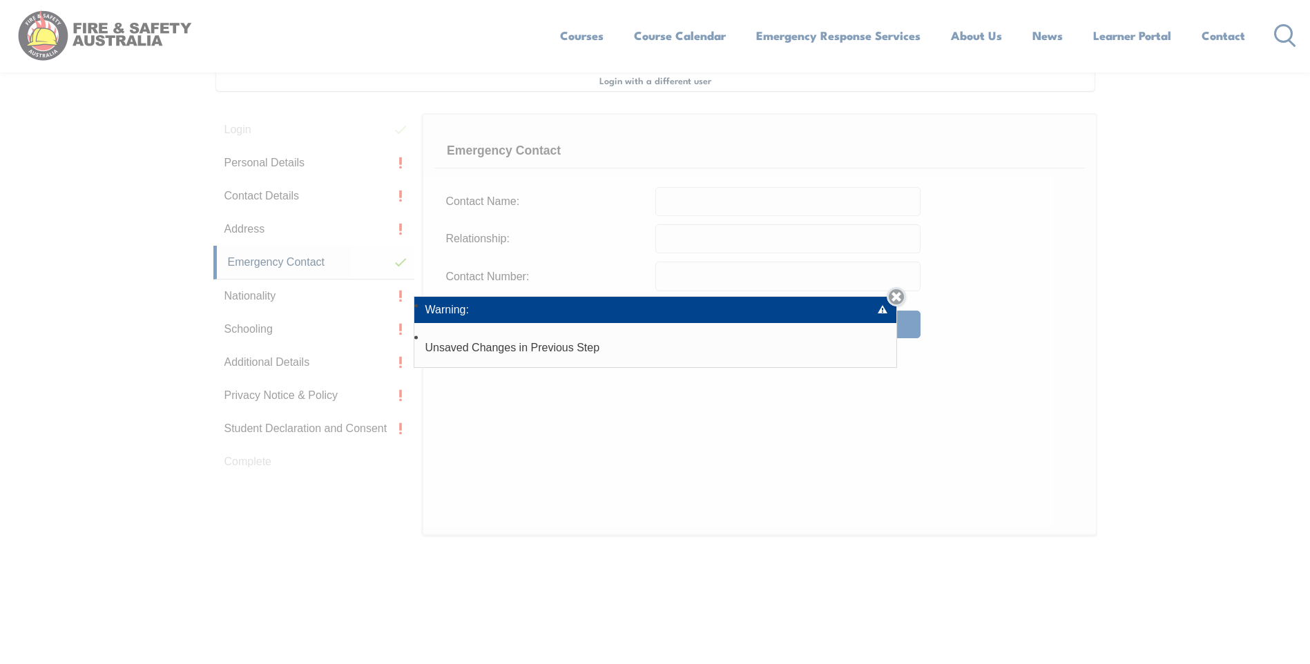
click at [900, 296] on link "Close" at bounding box center [895, 296] width 19 height 19
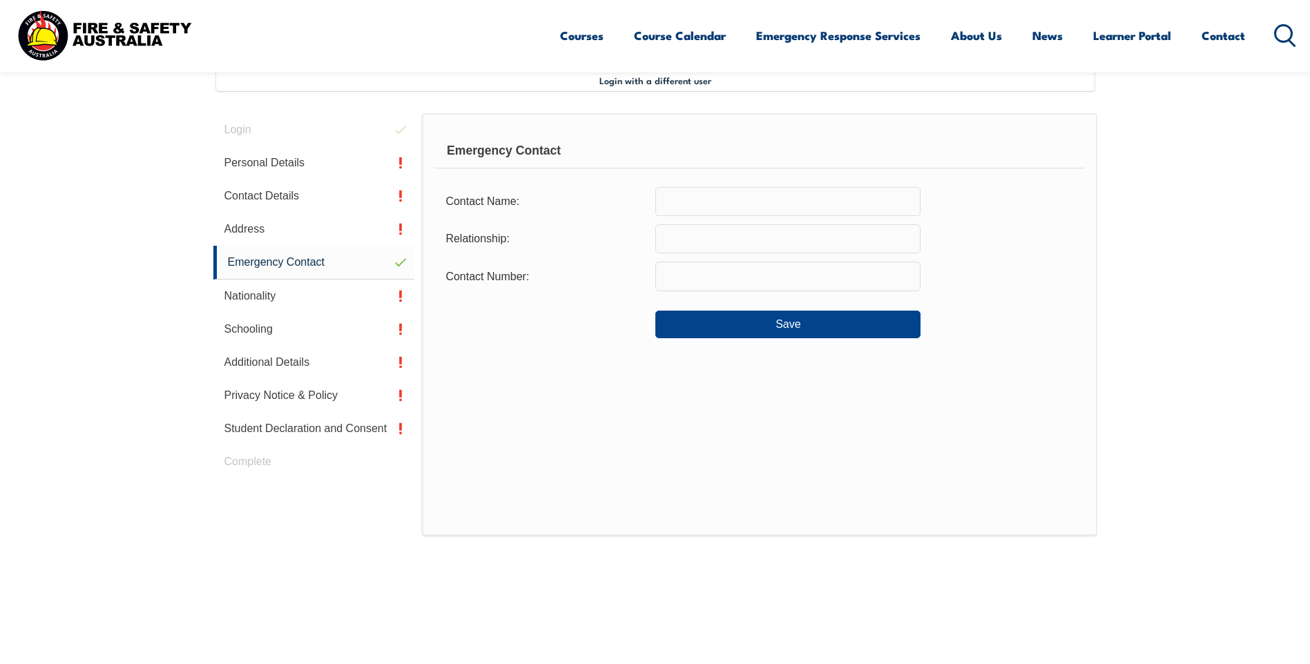
click at [691, 202] on input "text" at bounding box center [787, 201] width 265 height 29
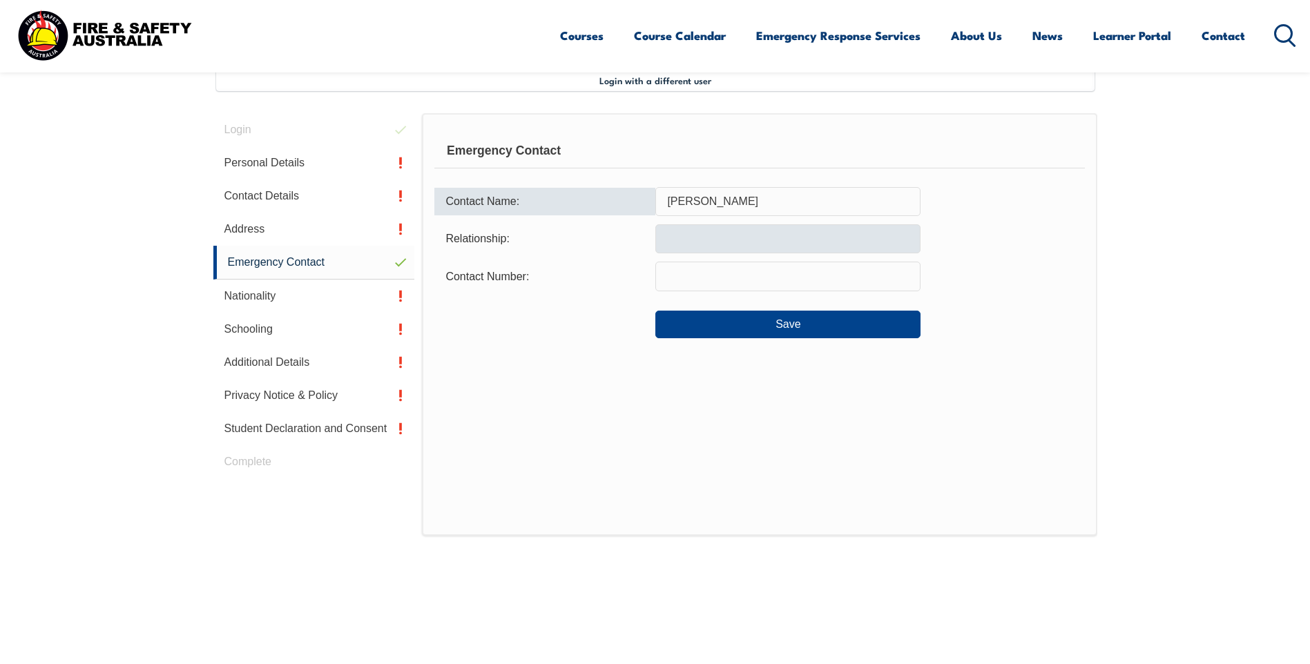
type input "[PERSON_NAME]"
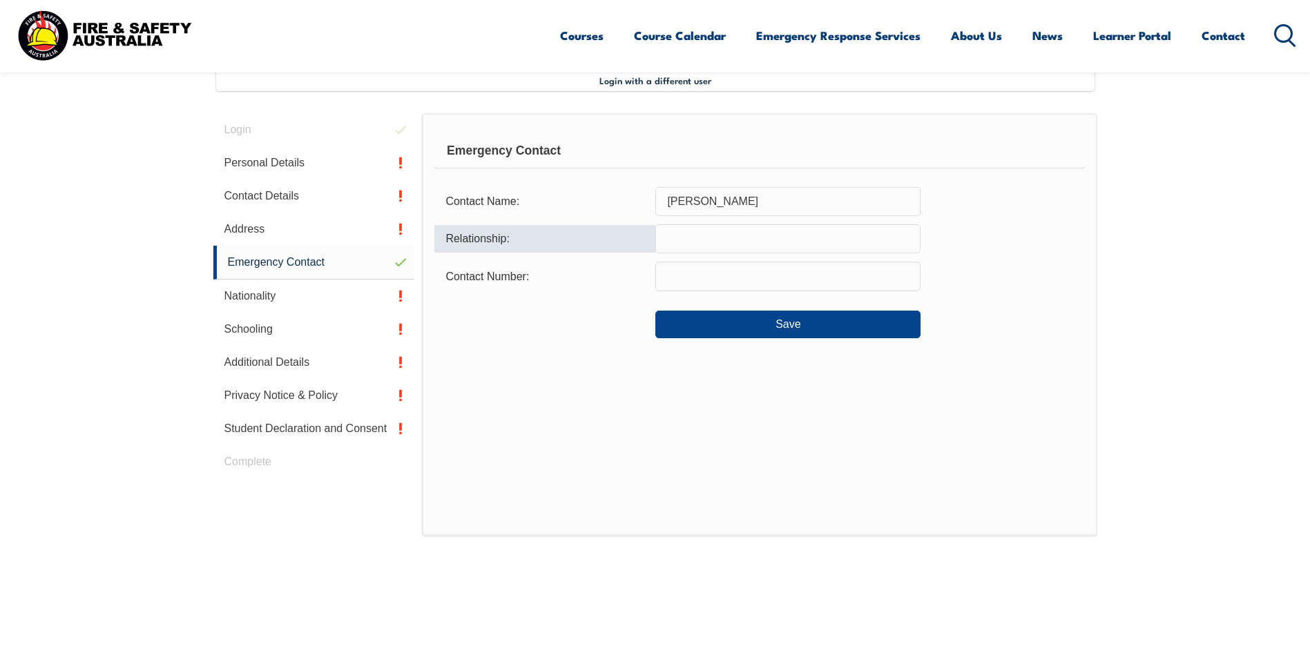
click at [711, 232] on input "text" at bounding box center [787, 238] width 265 height 29
type input "F"
type input "O"
type input "P"
type input "Spouse"
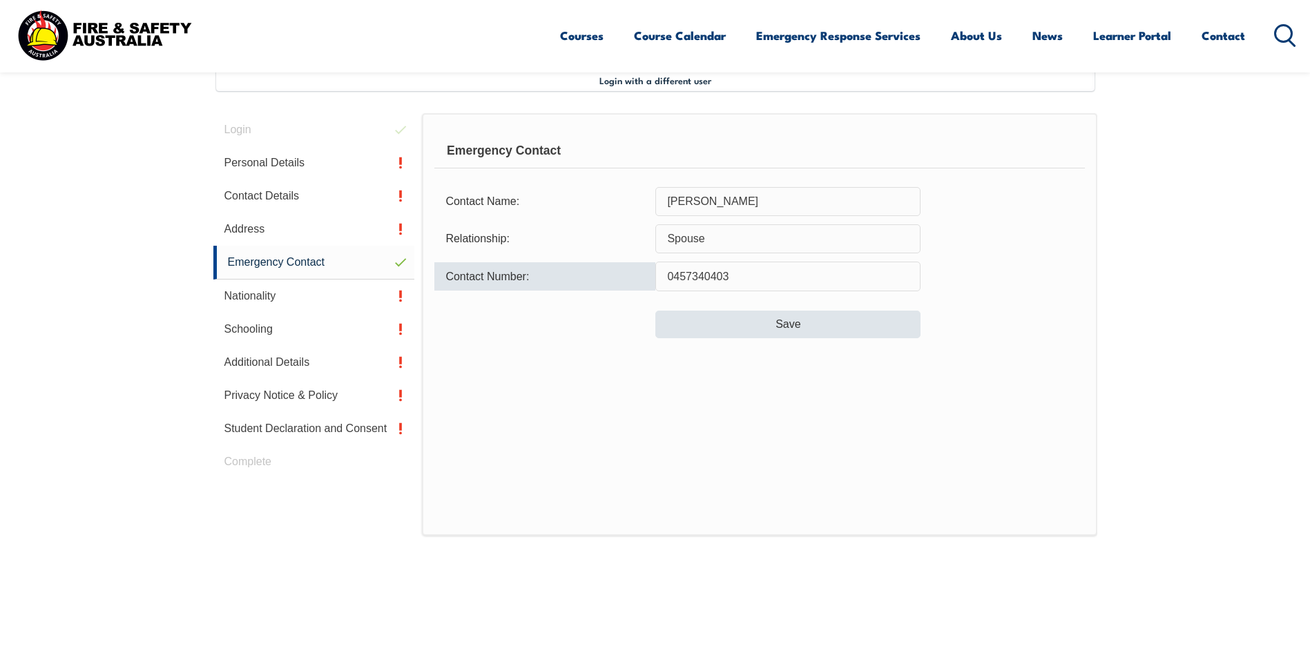
type input "0457340403"
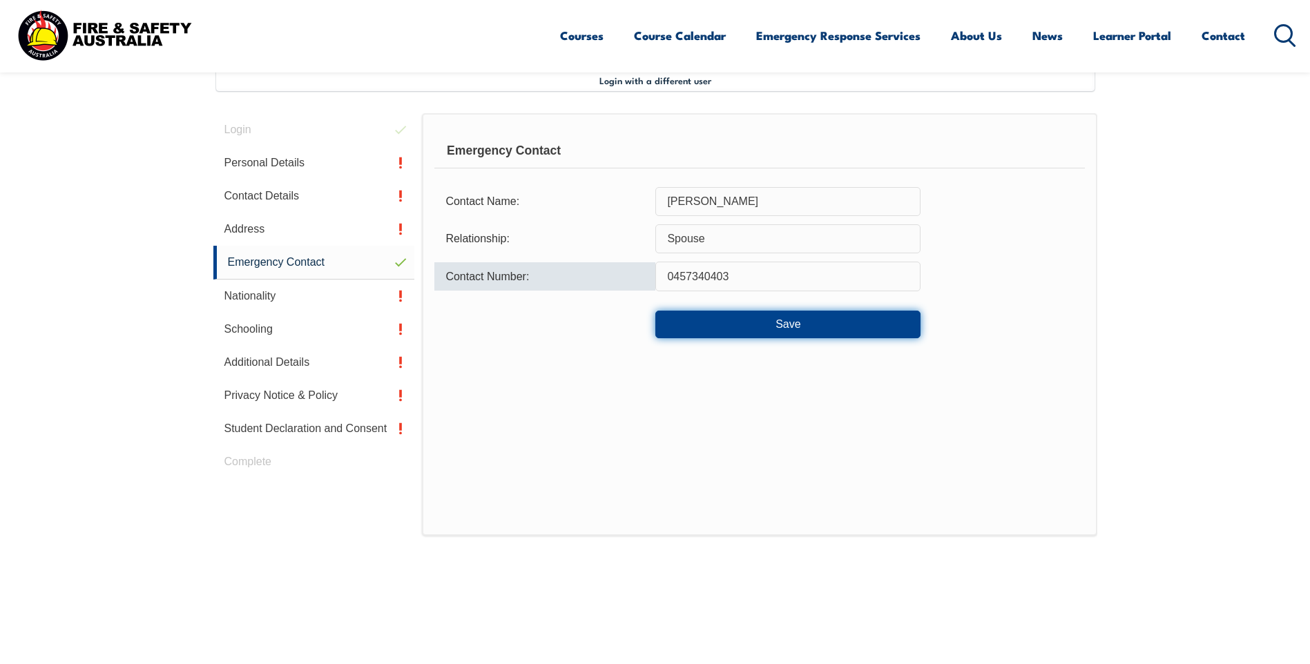
click at [736, 324] on button "Save" at bounding box center [787, 325] width 265 height 28
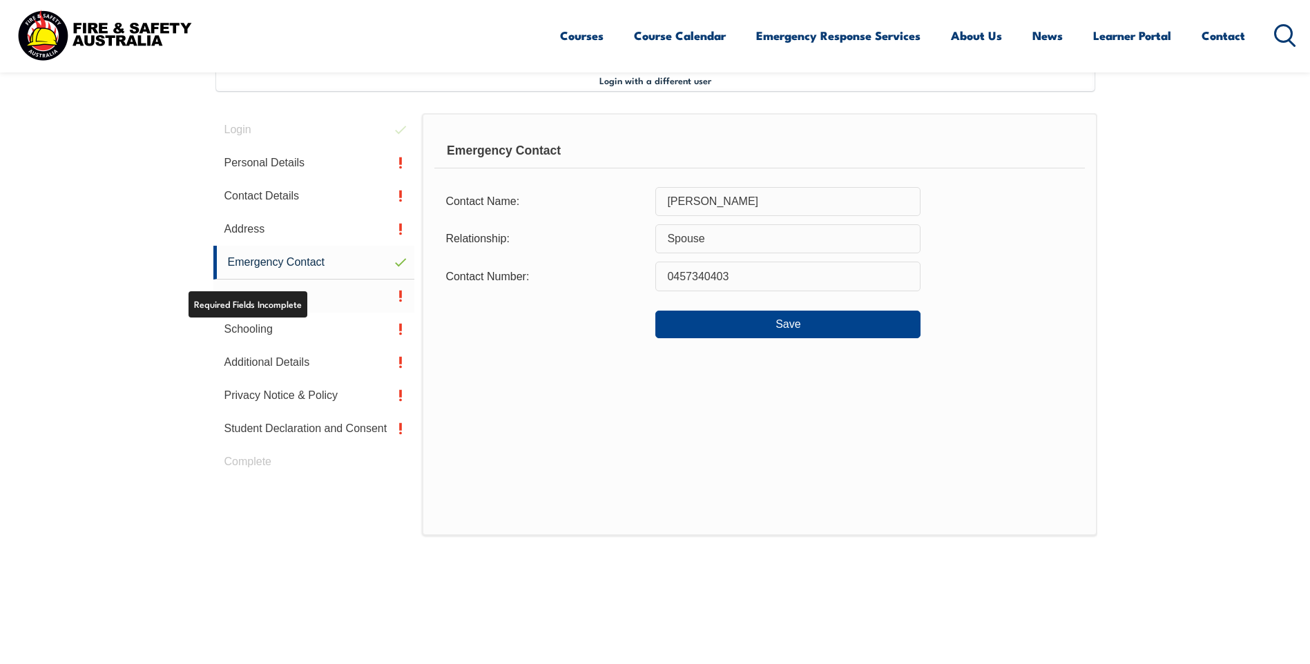
click at [266, 298] on link "Nationality" at bounding box center [314, 296] width 202 height 33
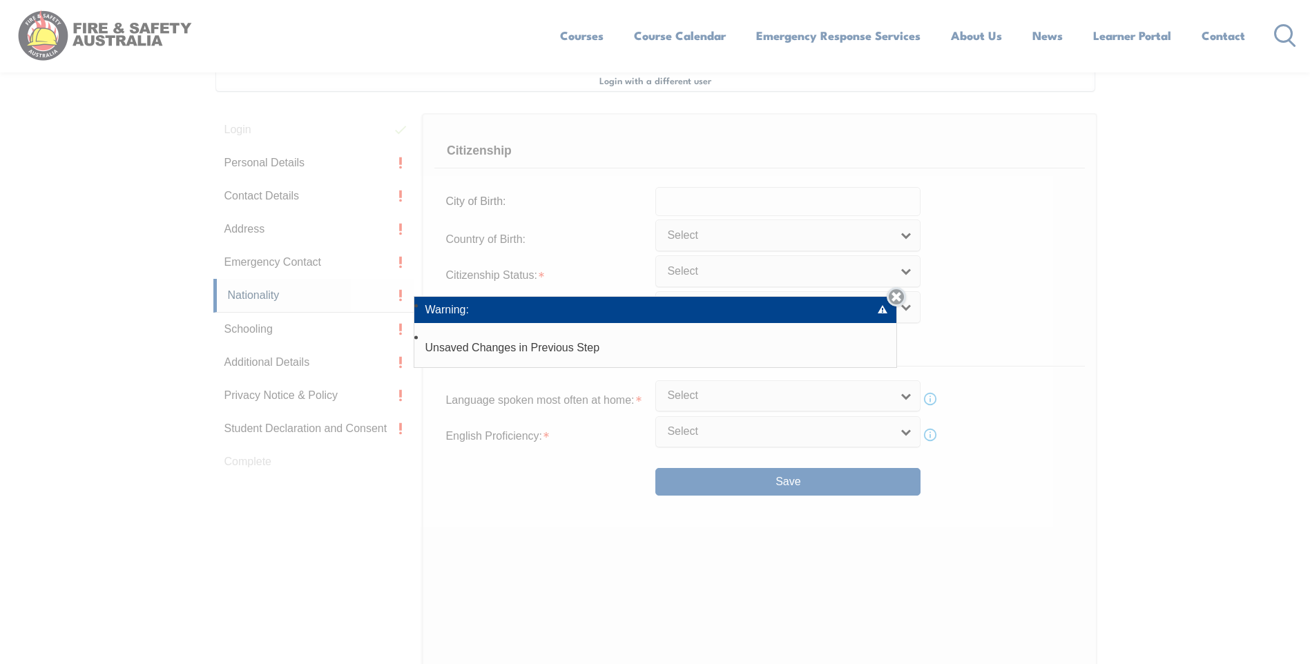
click at [896, 300] on link "Close" at bounding box center [895, 296] width 19 height 19
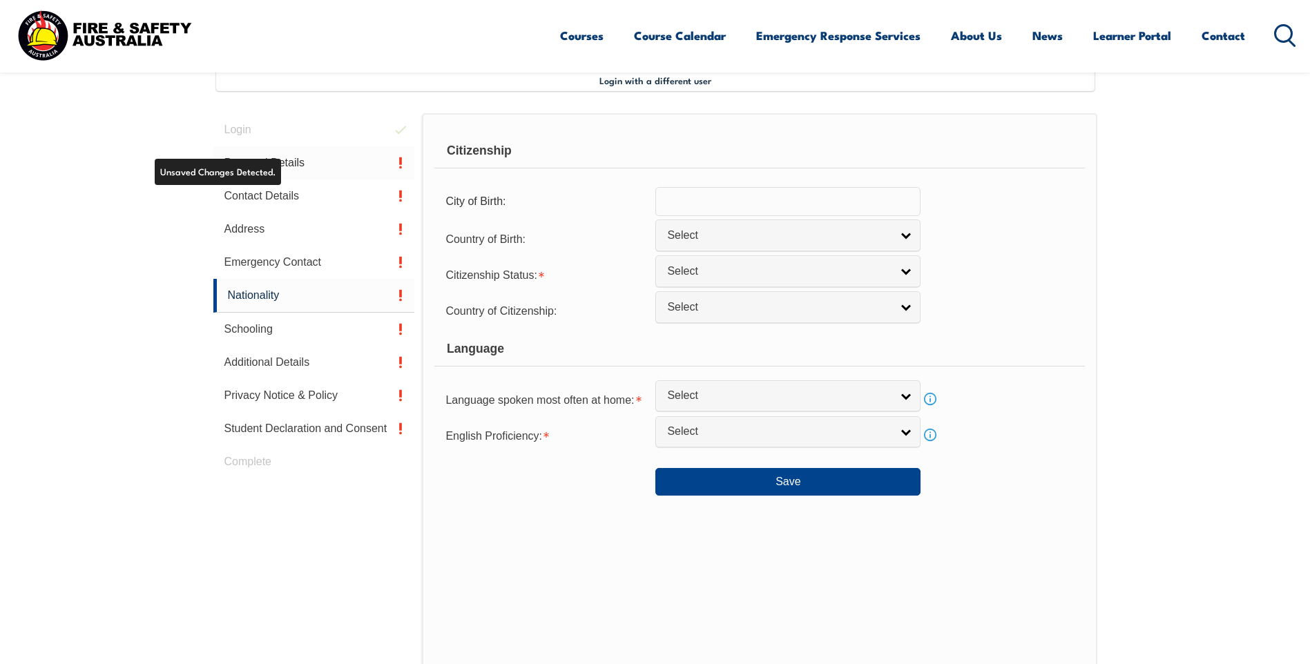
click at [267, 163] on link "Personal Details" at bounding box center [314, 162] width 202 height 33
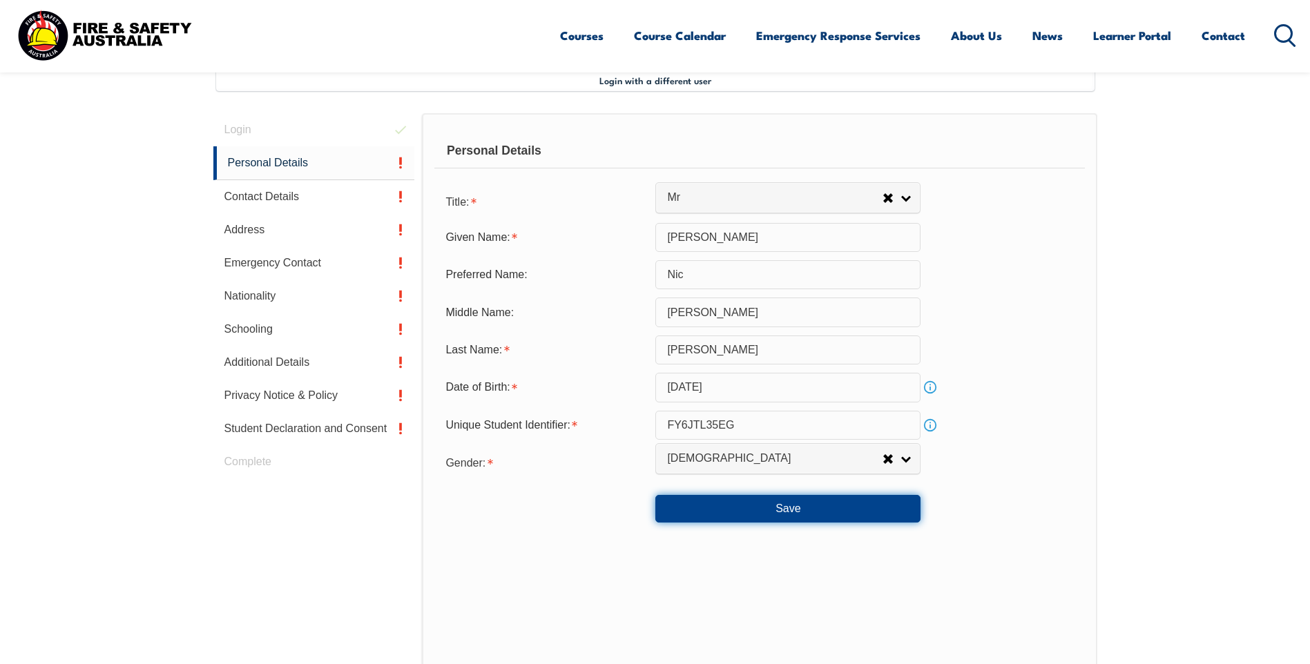
click at [775, 516] on button "Save" at bounding box center [787, 509] width 265 height 28
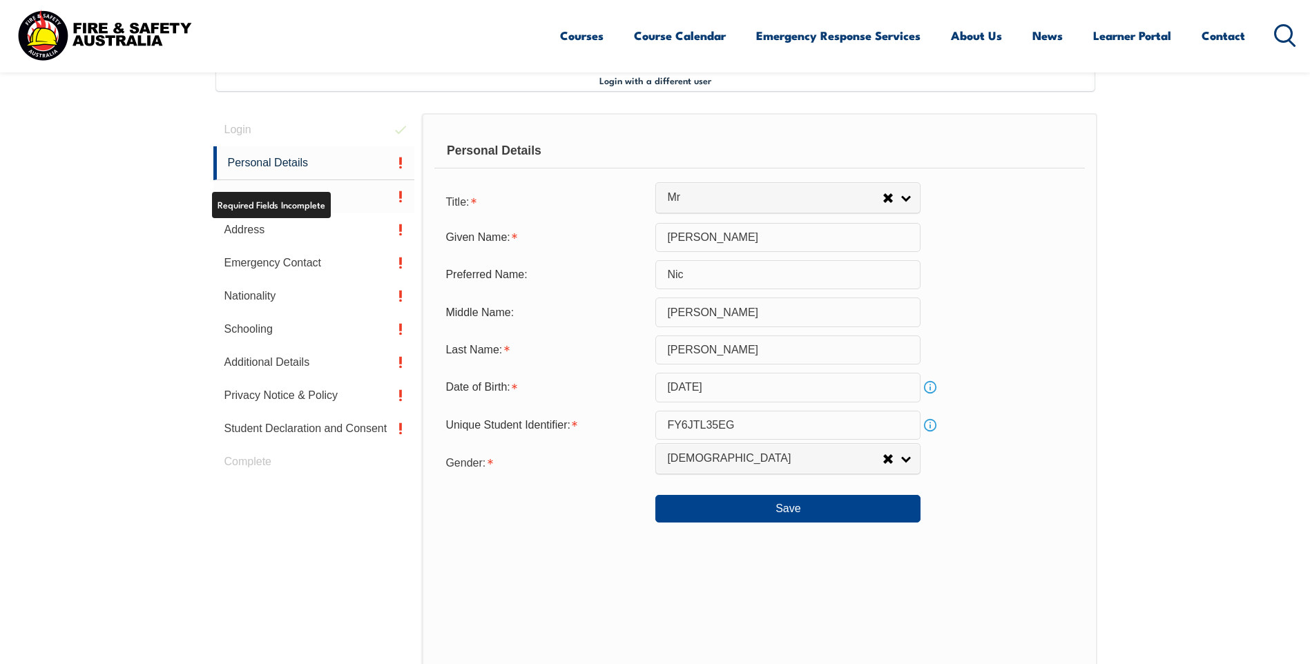
click at [287, 201] on link "Contact Details" at bounding box center [314, 196] width 202 height 33
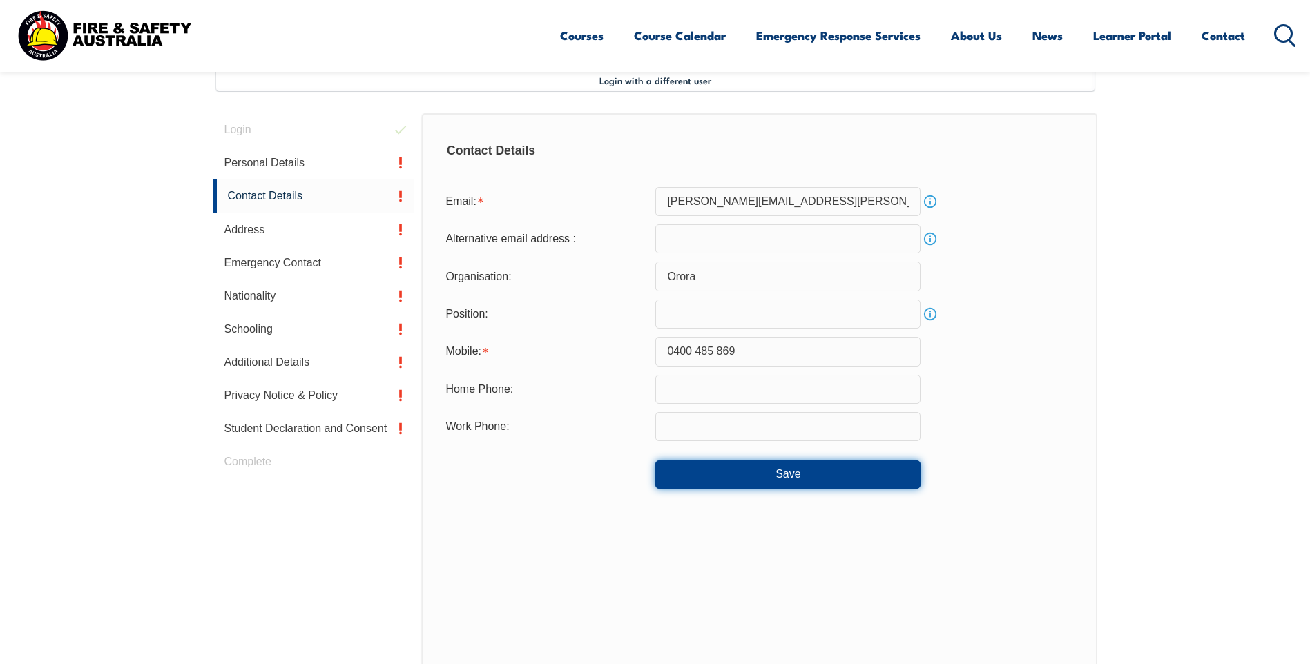
click at [735, 469] on button "Save" at bounding box center [787, 474] width 265 height 28
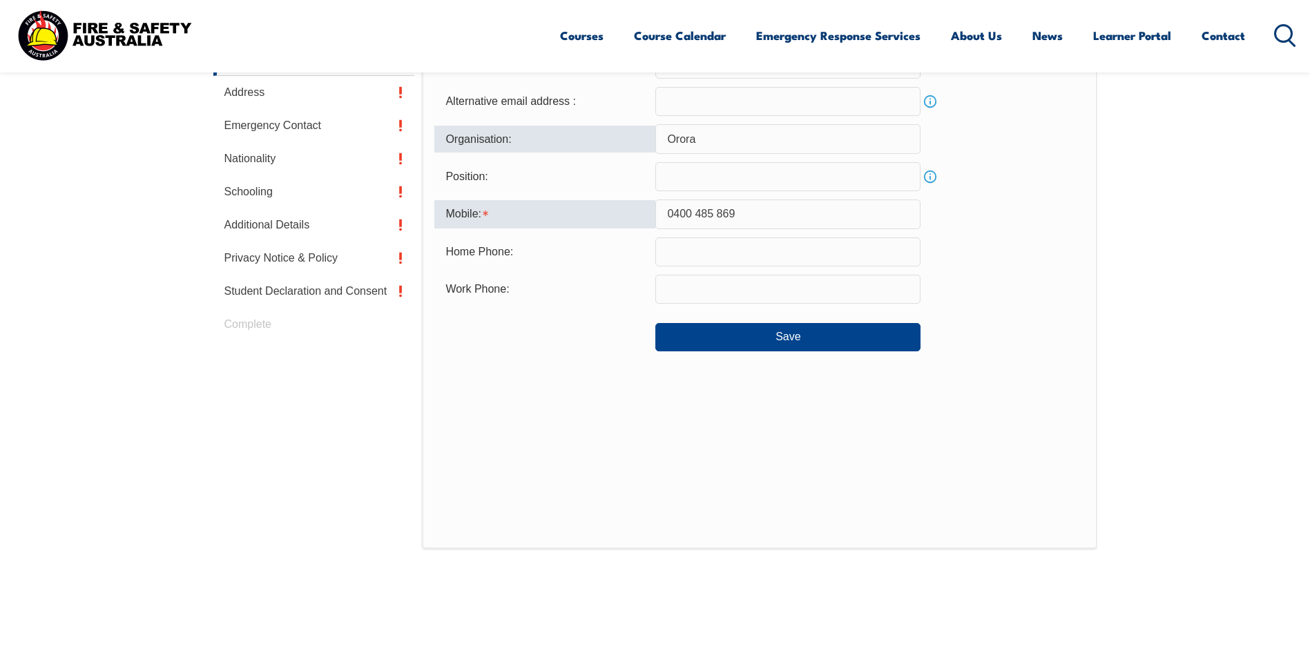
scroll to position [368, 0]
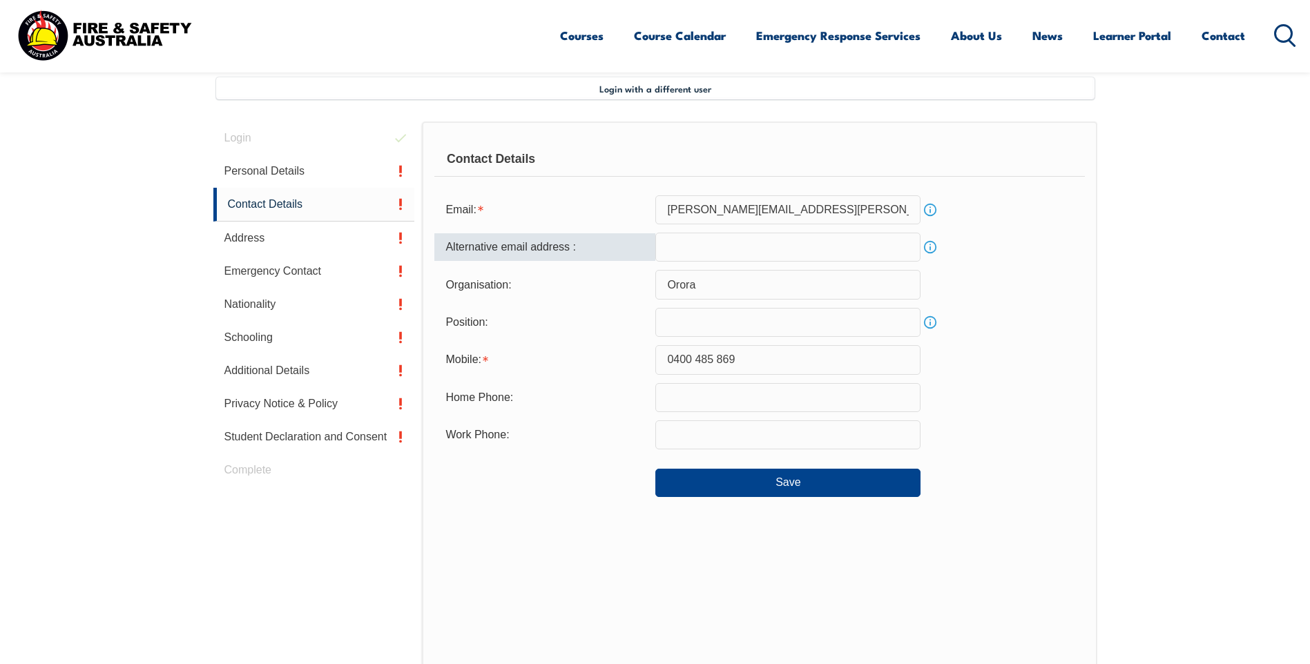
click at [701, 249] on input "email" at bounding box center [787, 247] width 265 height 29
type input "[EMAIL_ADDRESS][DOMAIN_NAME]"
click at [697, 319] on input "text" at bounding box center [787, 322] width 265 height 29
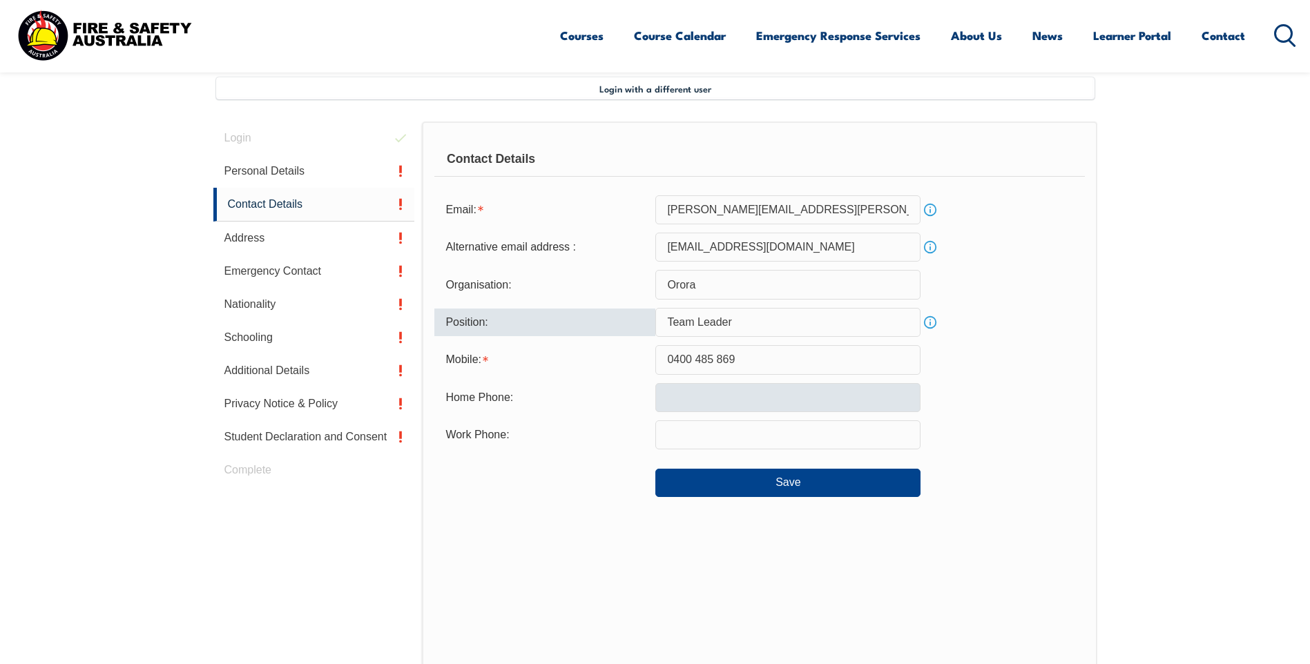
type input "Team Leader"
click at [714, 400] on input "text" at bounding box center [787, 397] width 265 height 29
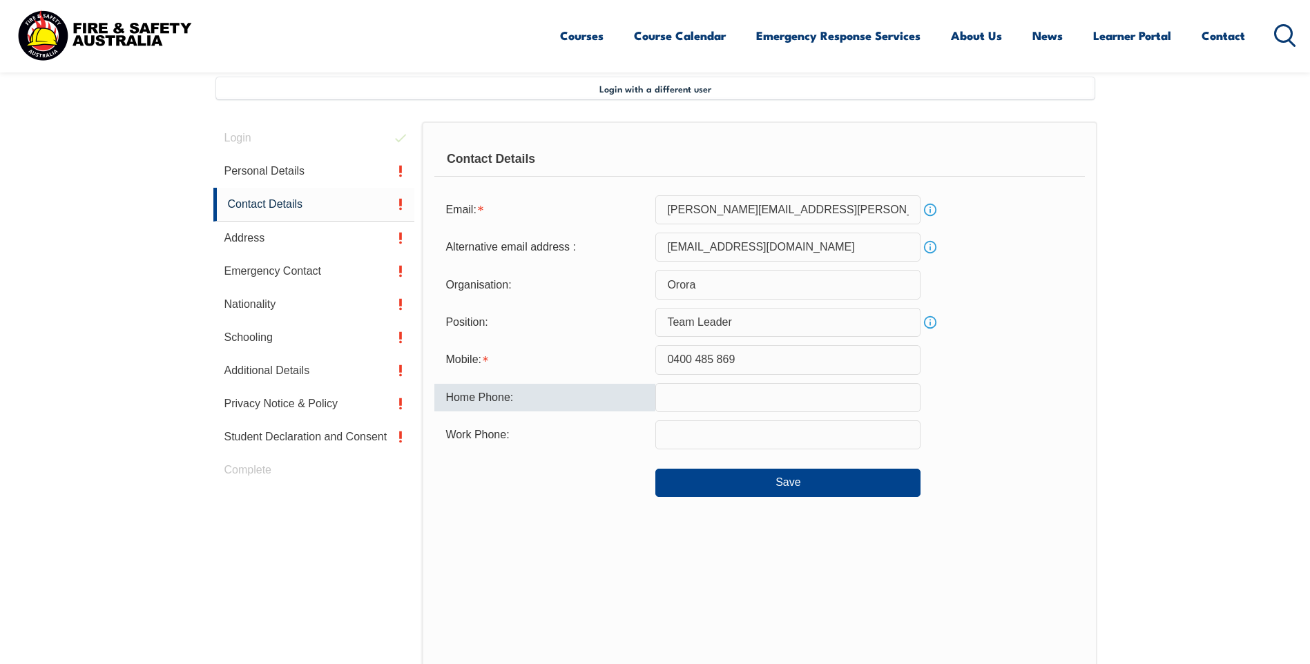
type input "0404057676"
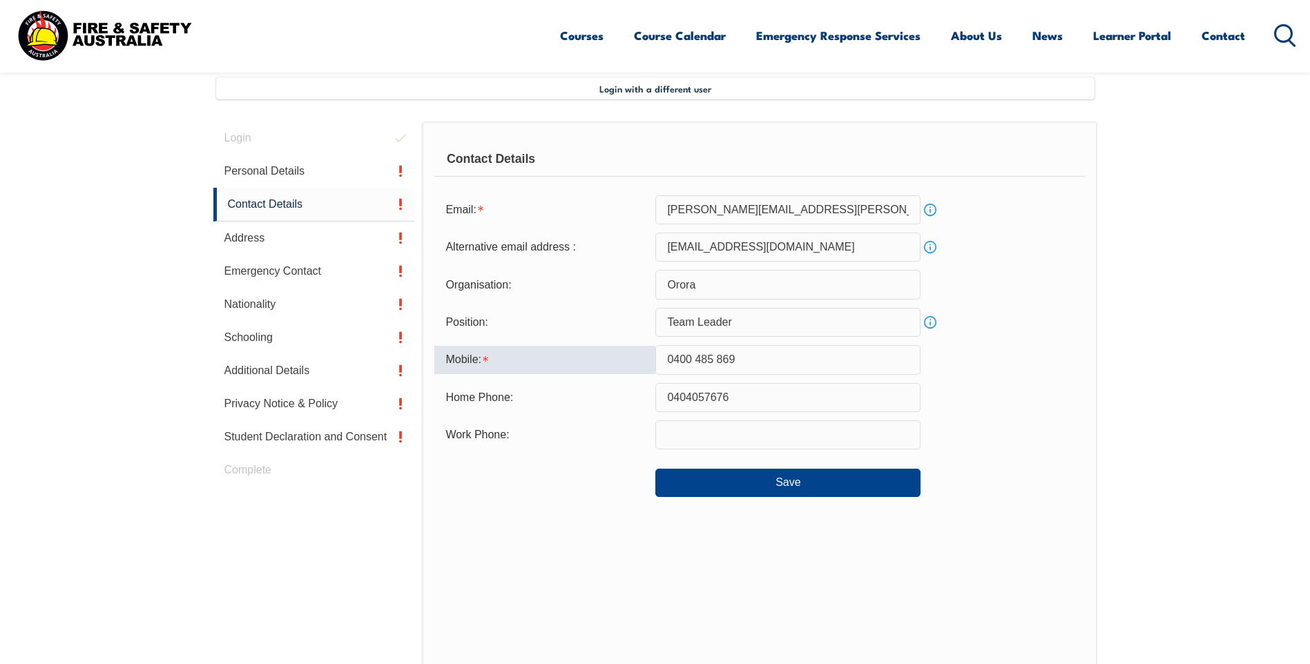
drag, startPoint x: 759, startPoint y: 360, endPoint x: 603, endPoint y: 353, distance: 156.2
click at [603, 353] on div "Mobile: [PHONE_NUMBER]" at bounding box center [759, 359] width 650 height 29
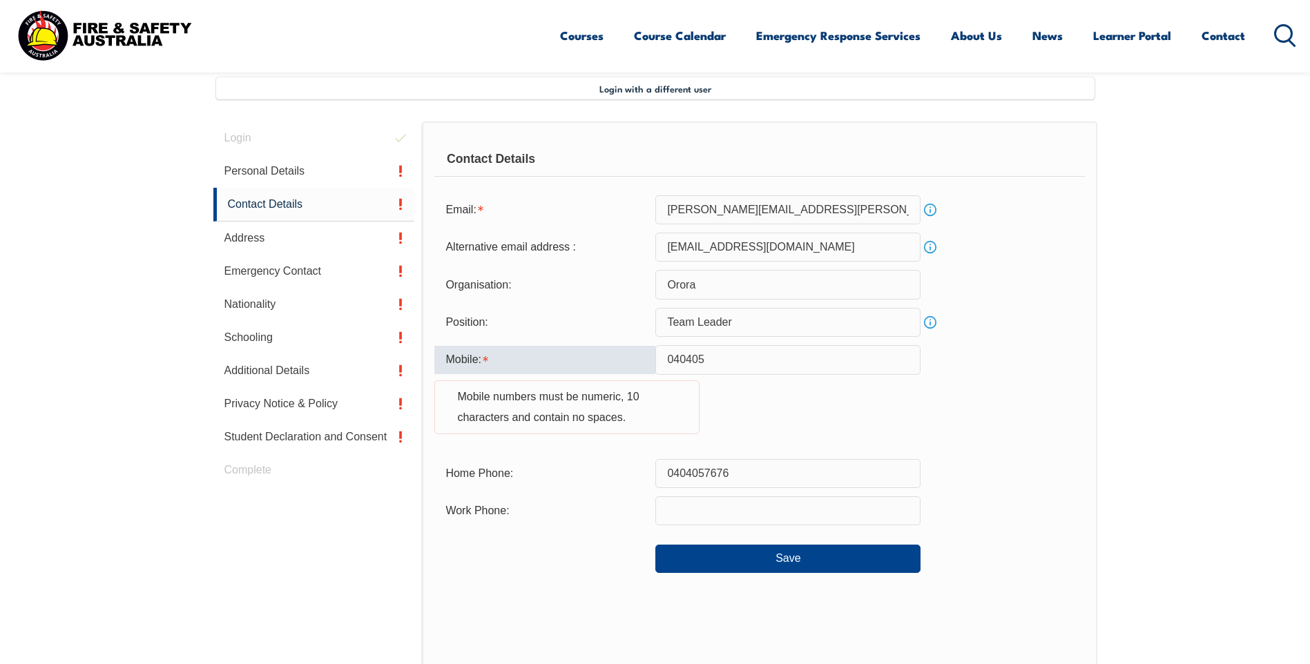
type input "0404057676"
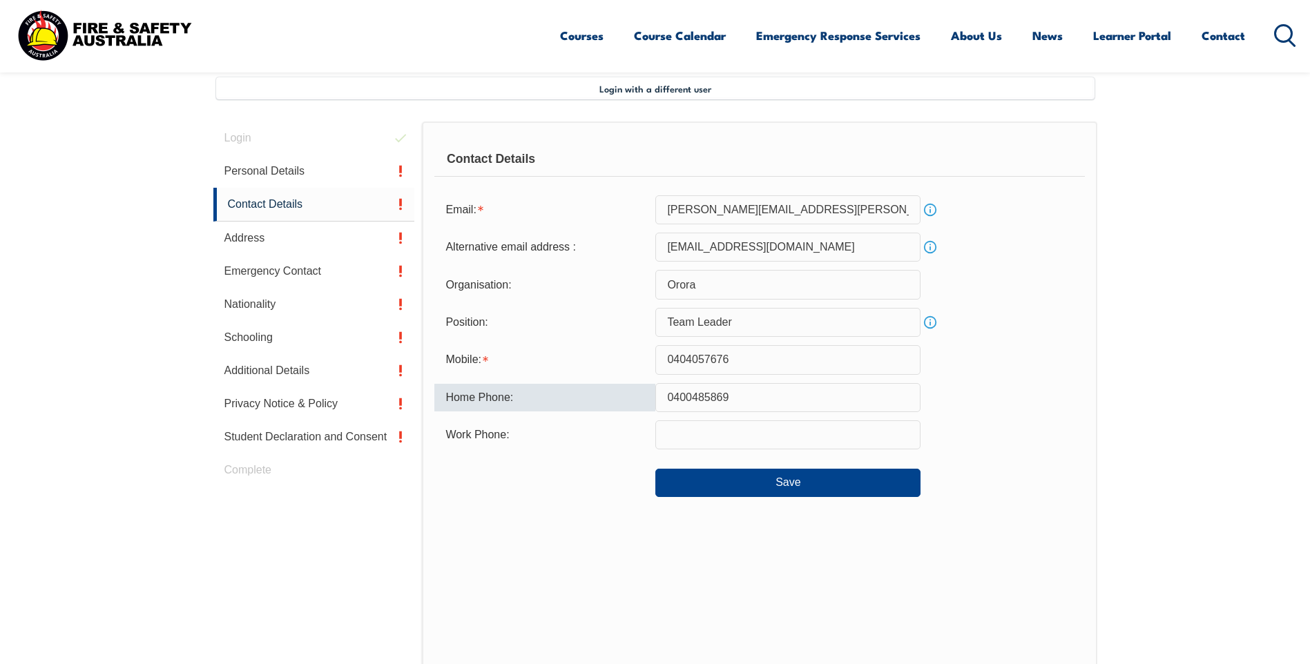
drag, startPoint x: 745, startPoint y: 400, endPoint x: 608, endPoint y: 414, distance: 138.0
click at [608, 414] on form "Email: [PERSON_NAME][EMAIL_ADDRESS][PERSON_NAME][DOMAIN_NAME] Info Alternative …" at bounding box center [759, 346] width 650 height 302
type input "0400485869"
paste input "0400485869"
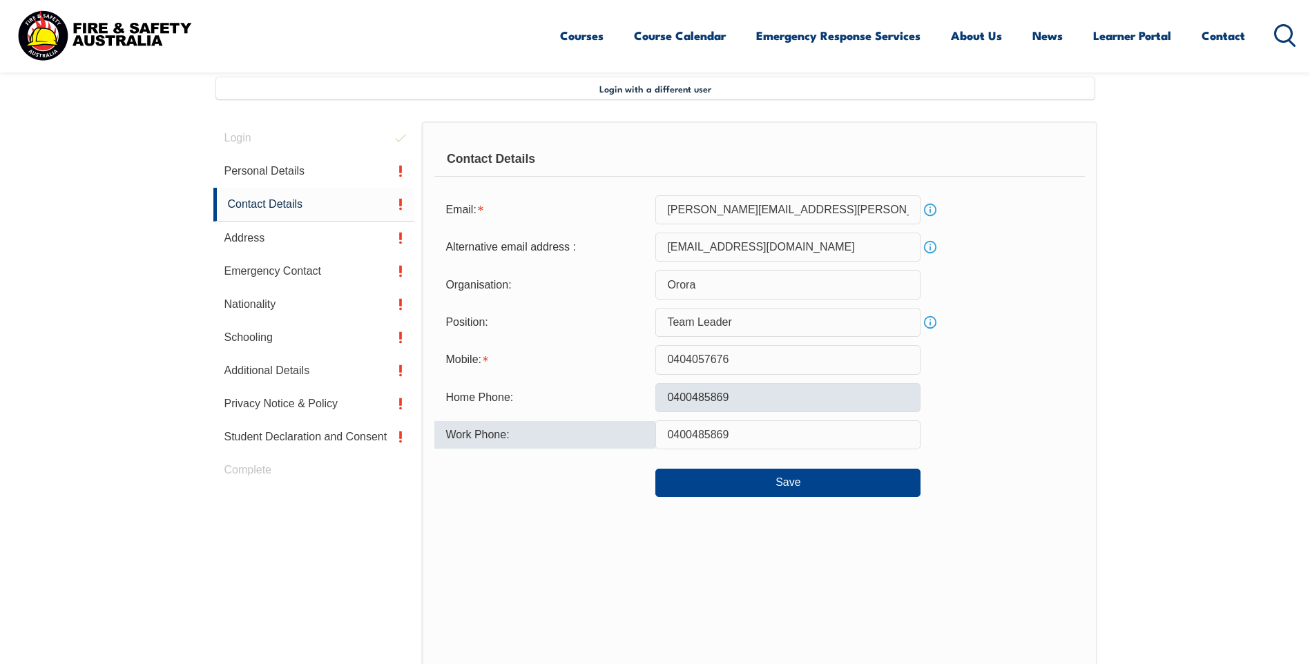
type input "0400485869"
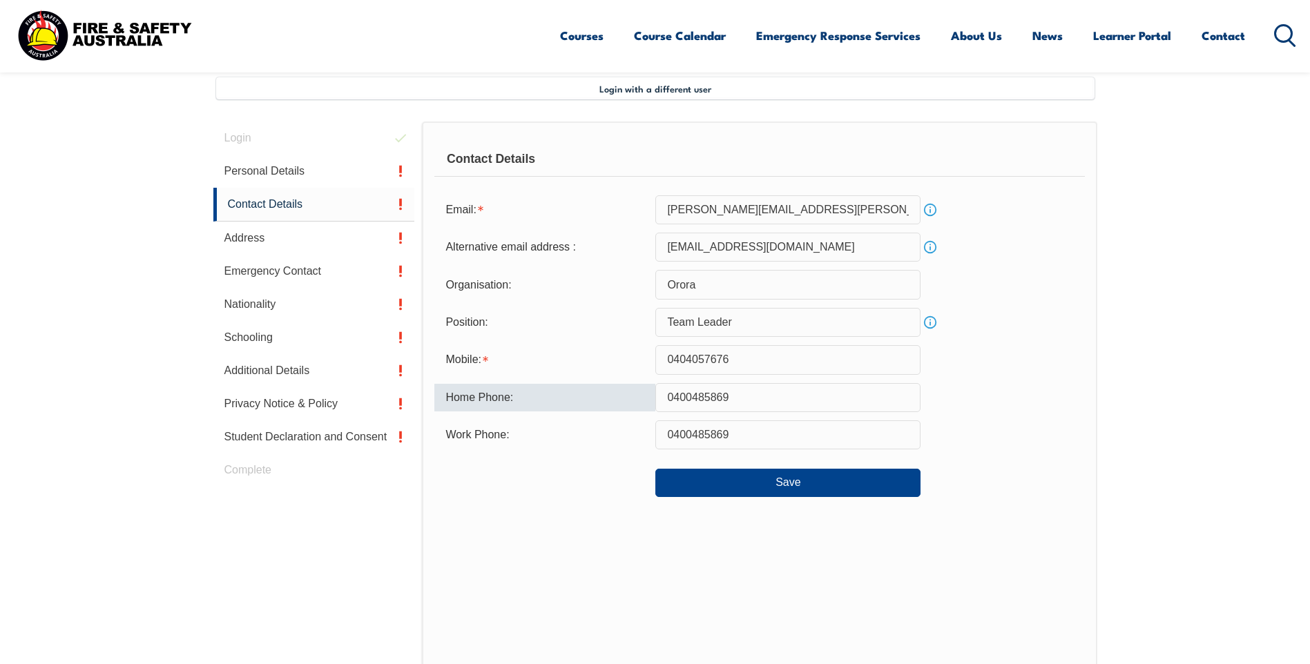
drag, startPoint x: 741, startPoint y: 398, endPoint x: 585, endPoint y: 408, distance: 156.4
click at [585, 408] on div "Home Phone: [PHONE_NUMBER]" at bounding box center [759, 397] width 650 height 29
click at [753, 472] on button "Save" at bounding box center [787, 483] width 265 height 28
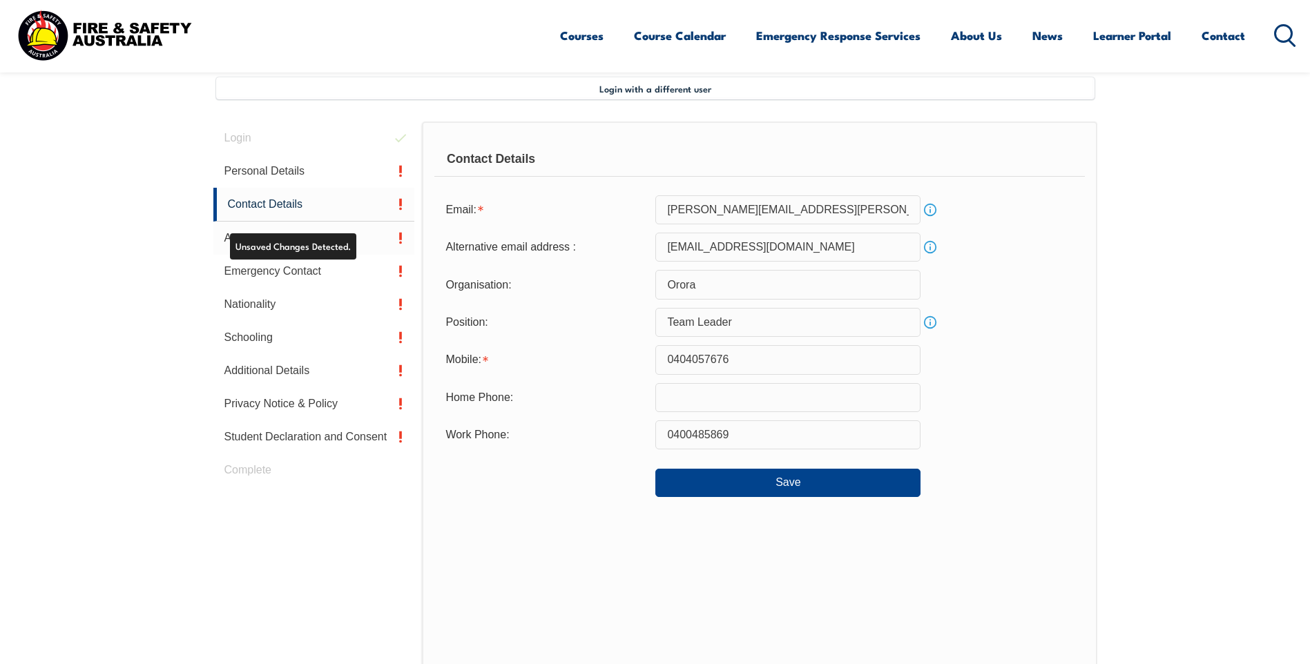
click at [282, 235] on link "Address" at bounding box center [314, 238] width 202 height 33
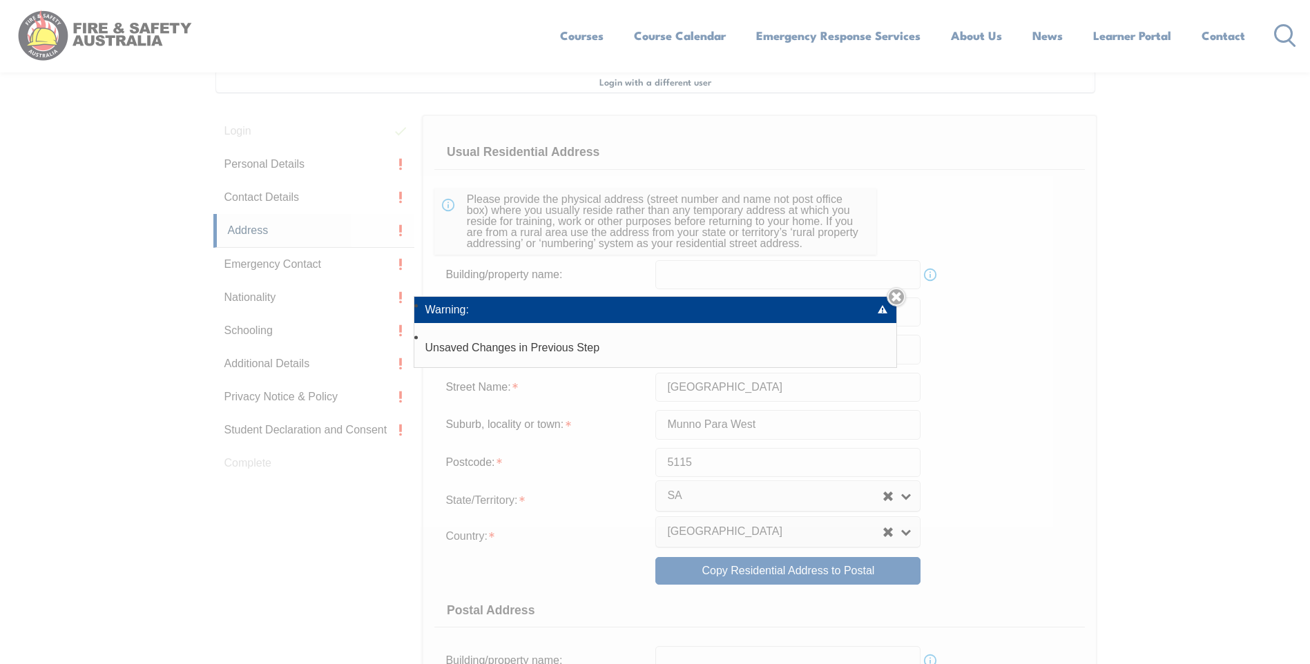
scroll to position [376, 0]
click at [903, 296] on link "Close" at bounding box center [895, 296] width 19 height 19
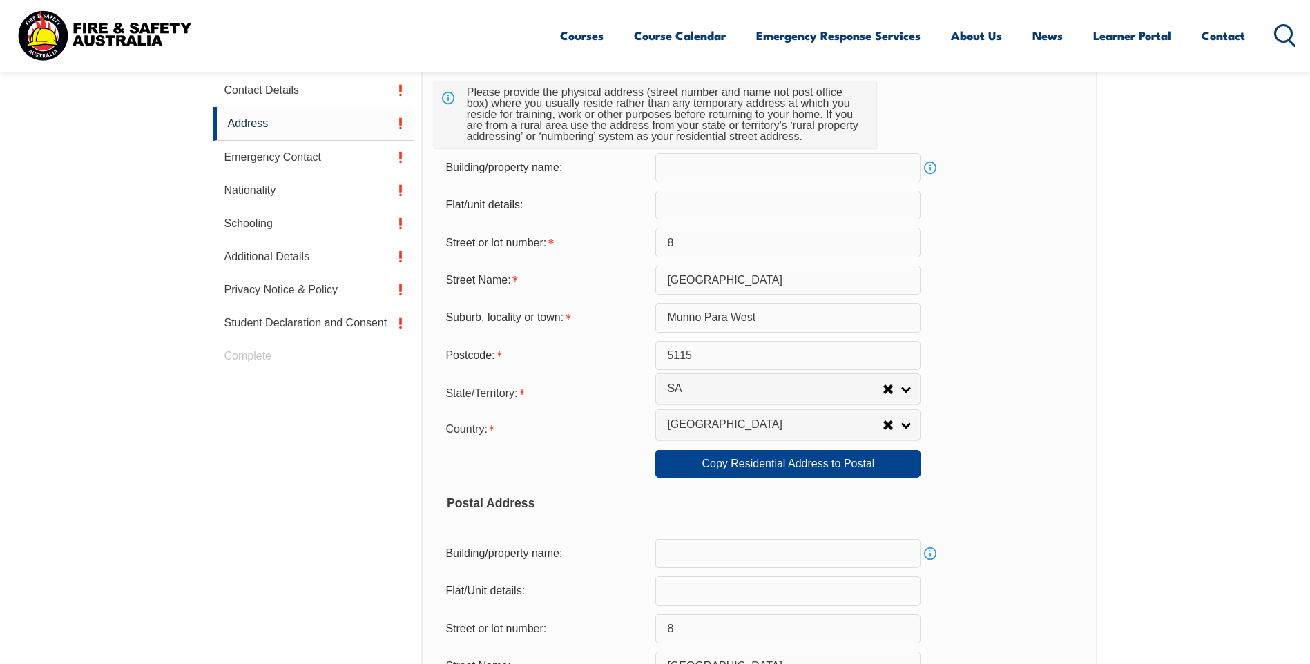
scroll to position [583, 0]
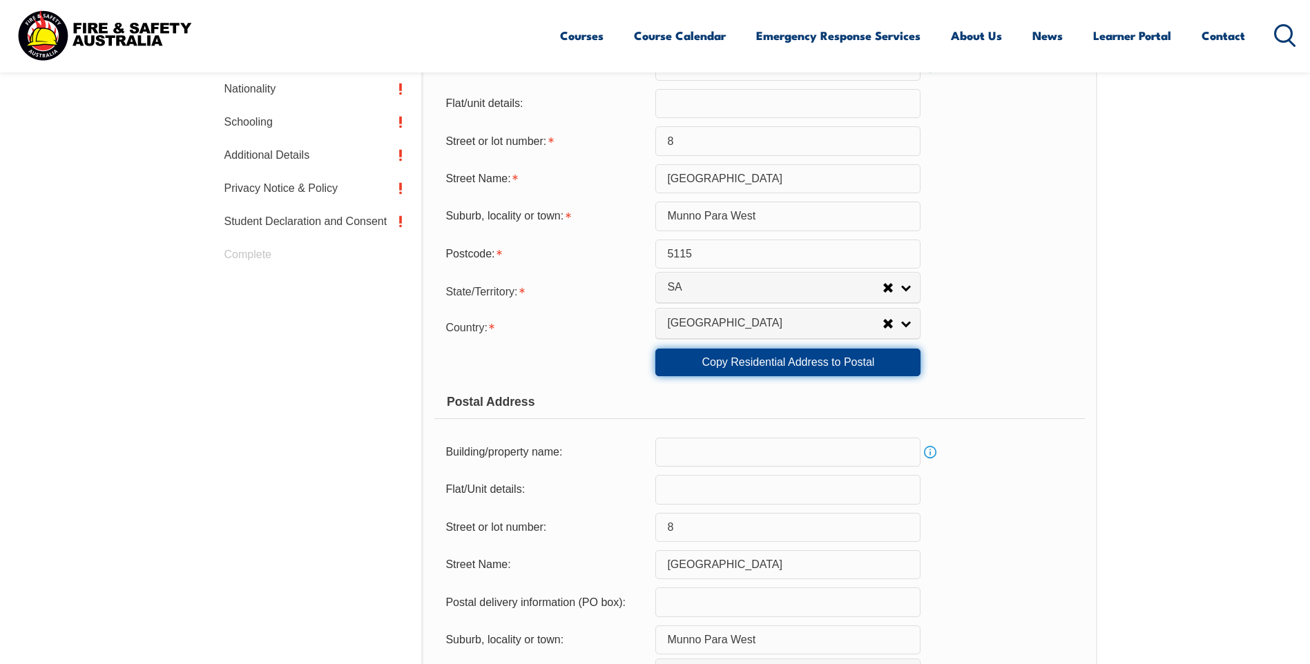
click at [748, 358] on link "Copy Residential Address to Postal" at bounding box center [787, 363] width 265 height 28
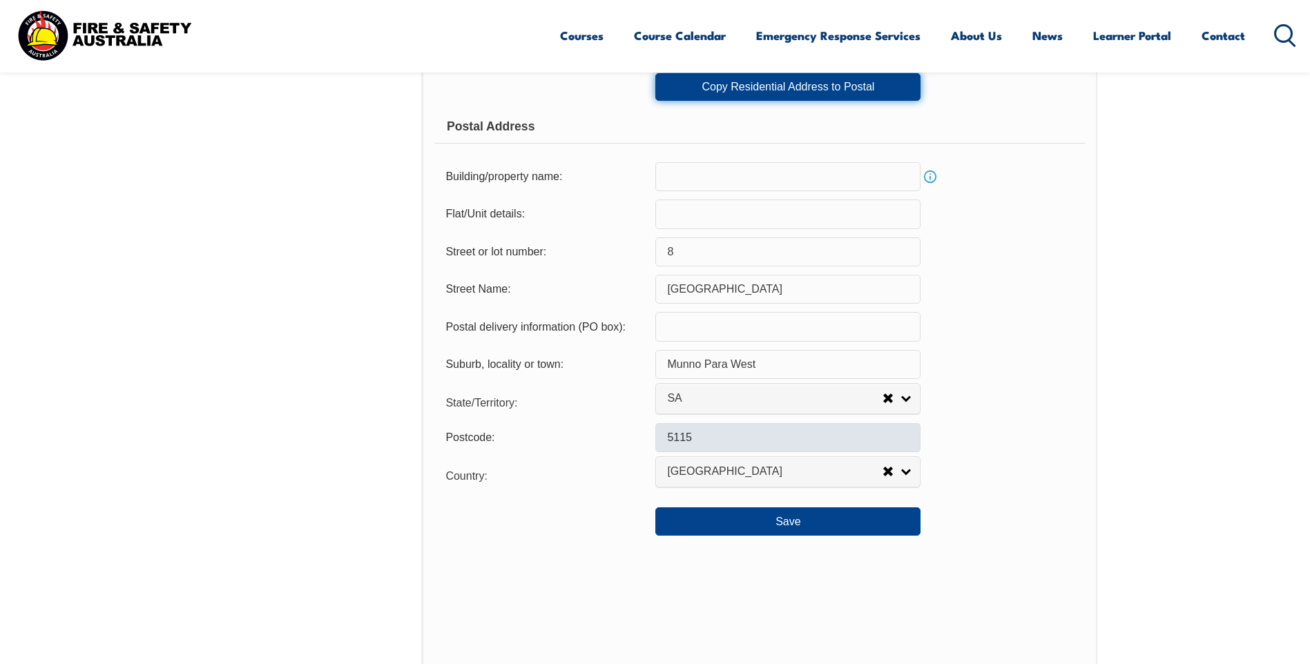
scroll to position [859, 0]
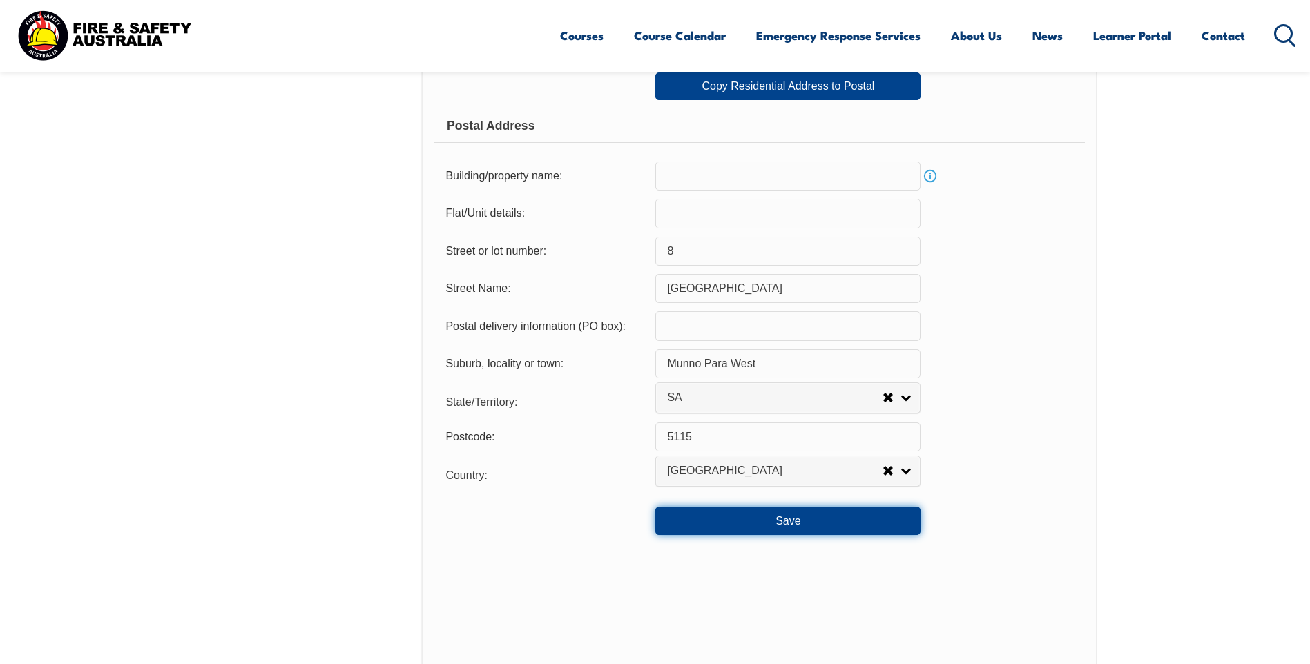
click at [746, 527] on button "Save" at bounding box center [787, 521] width 265 height 28
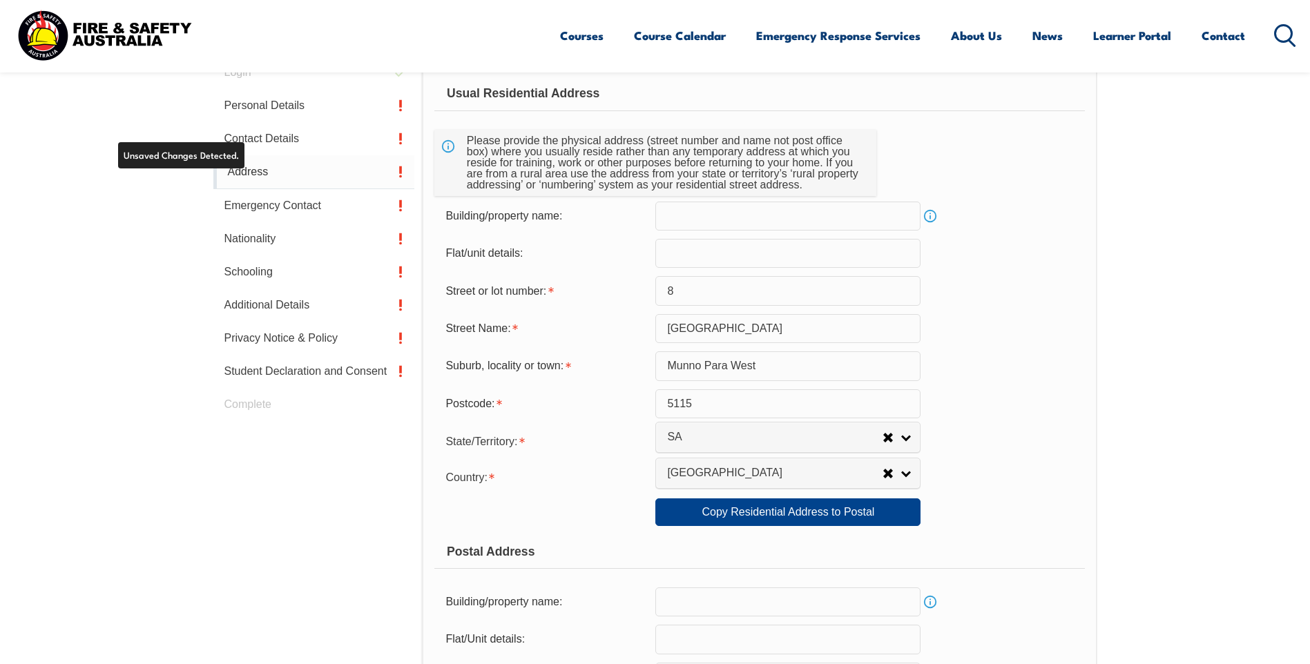
scroll to position [376, 0]
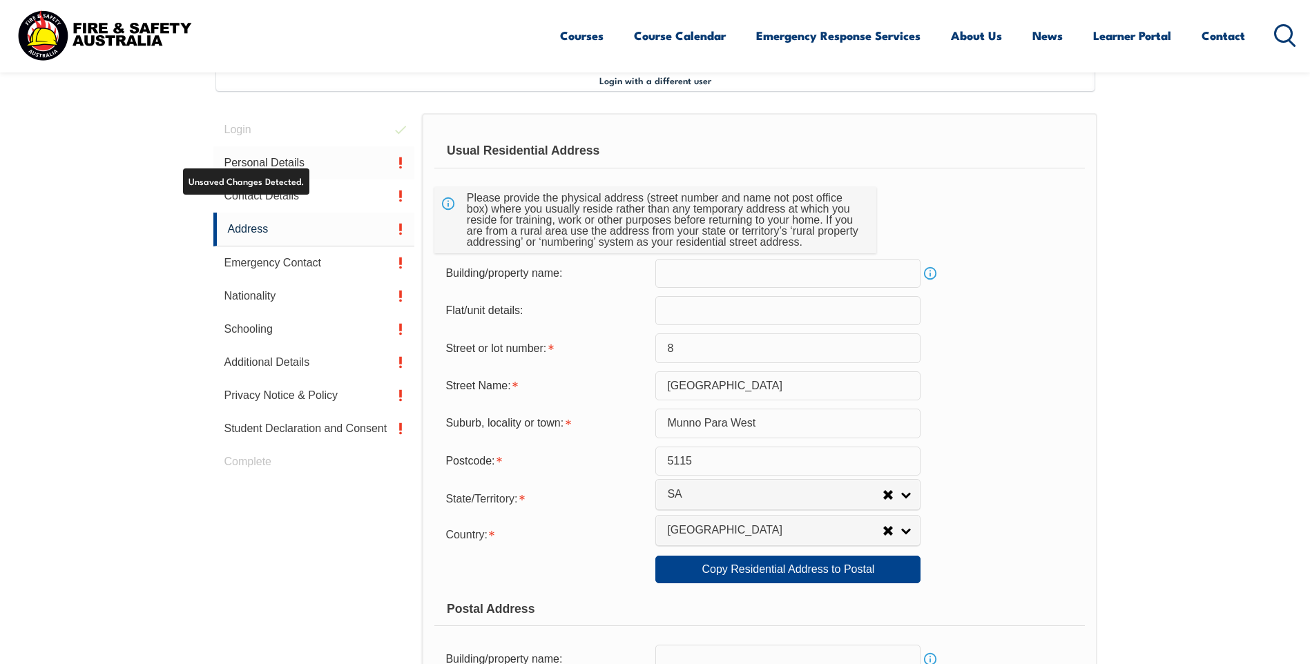
click at [289, 157] on link "Personal Details" at bounding box center [314, 162] width 202 height 33
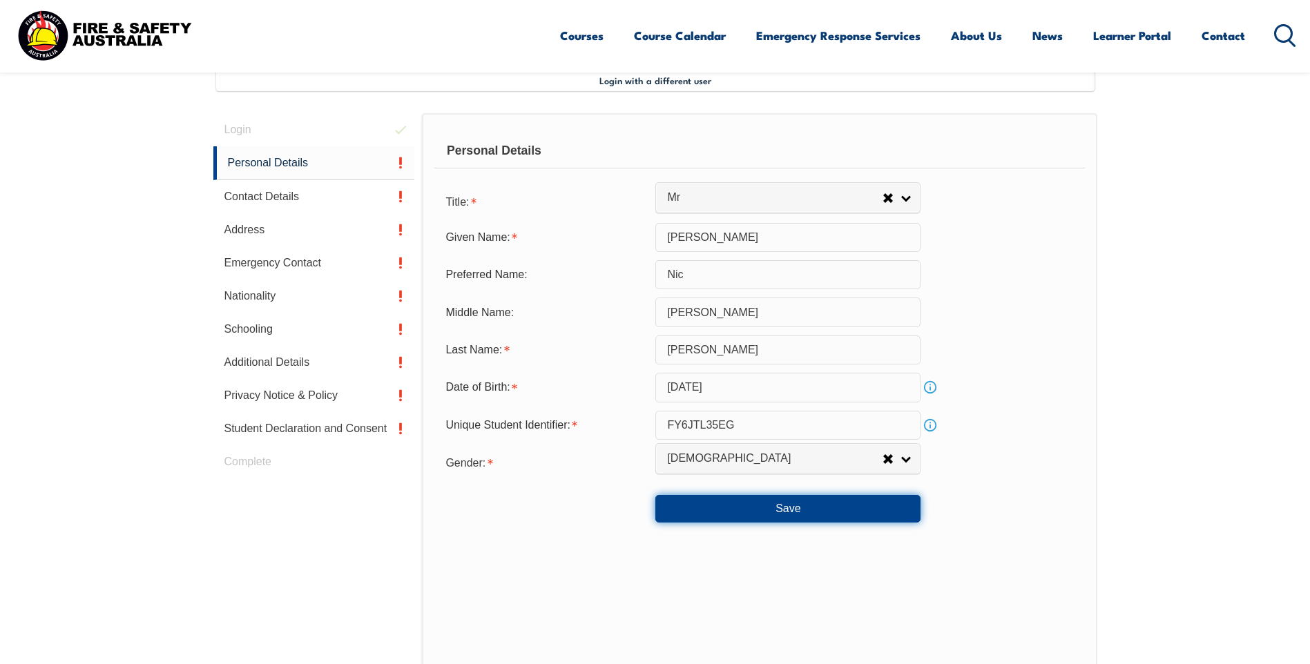
click at [777, 510] on button "Save" at bounding box center [787, 509] width 265 height 28
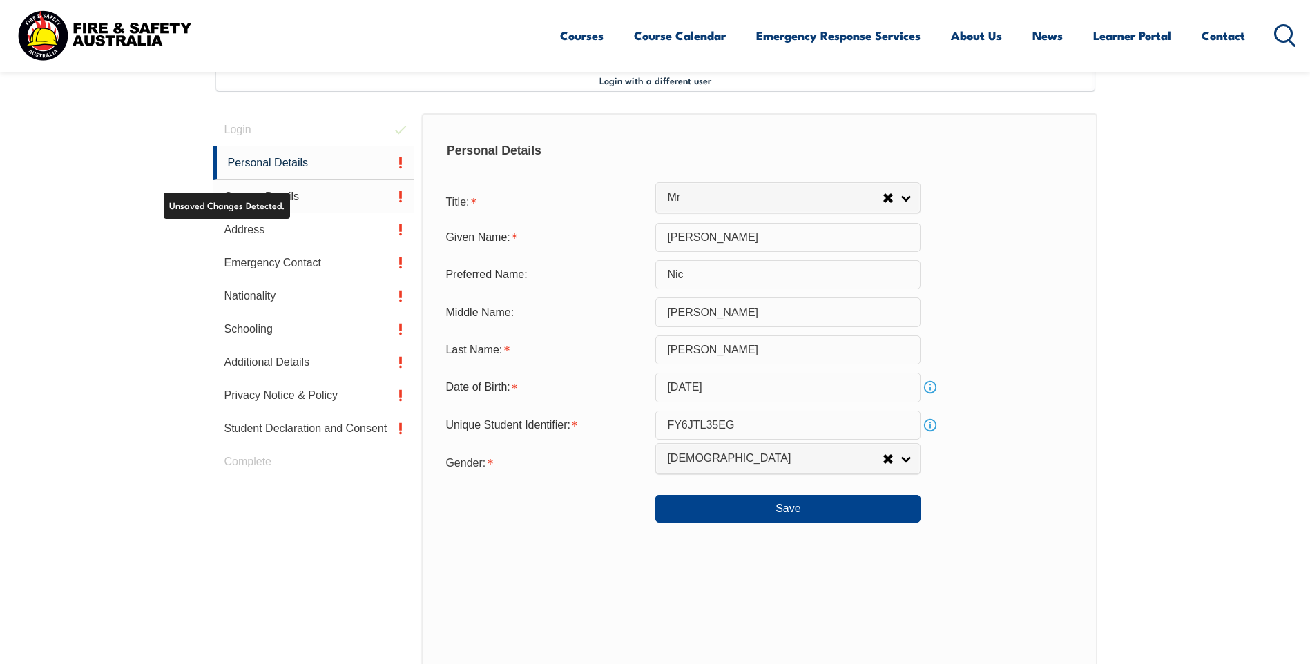
click at [274, 200] on link "Contact Details" at bounding box center [314, 196] width 202 height 33
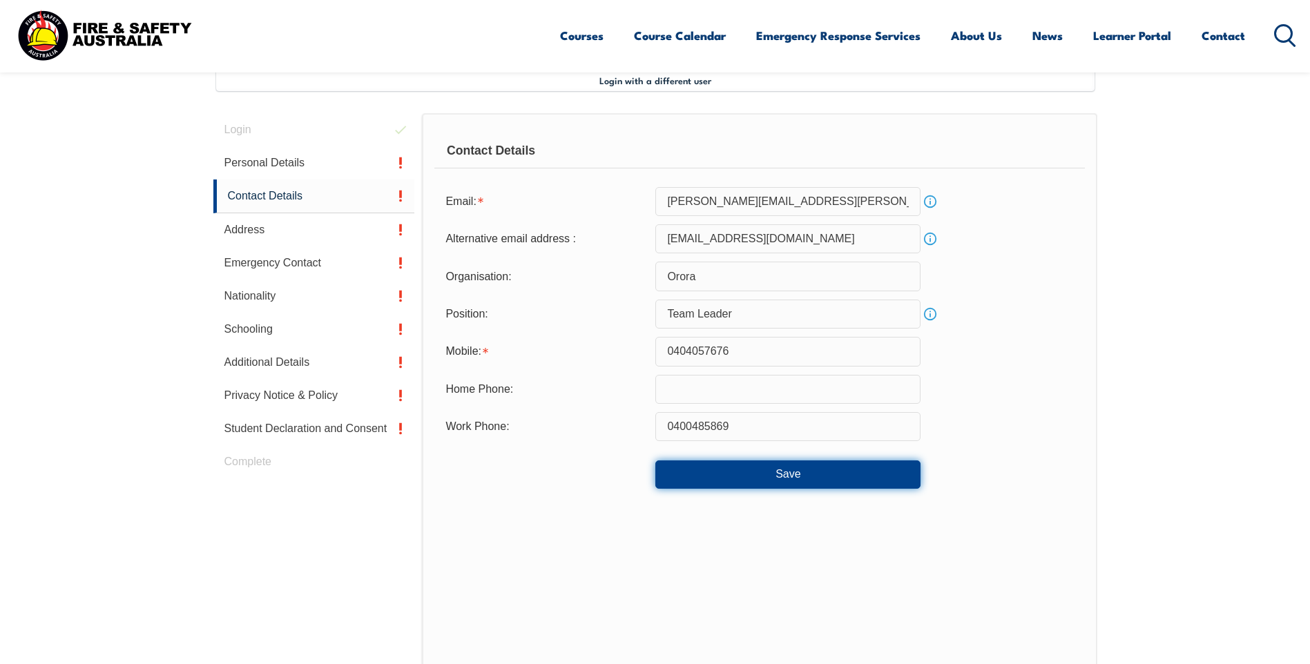
click at [717, 472] on button "Save" at bounding box center [787, 474] width 265 height 28
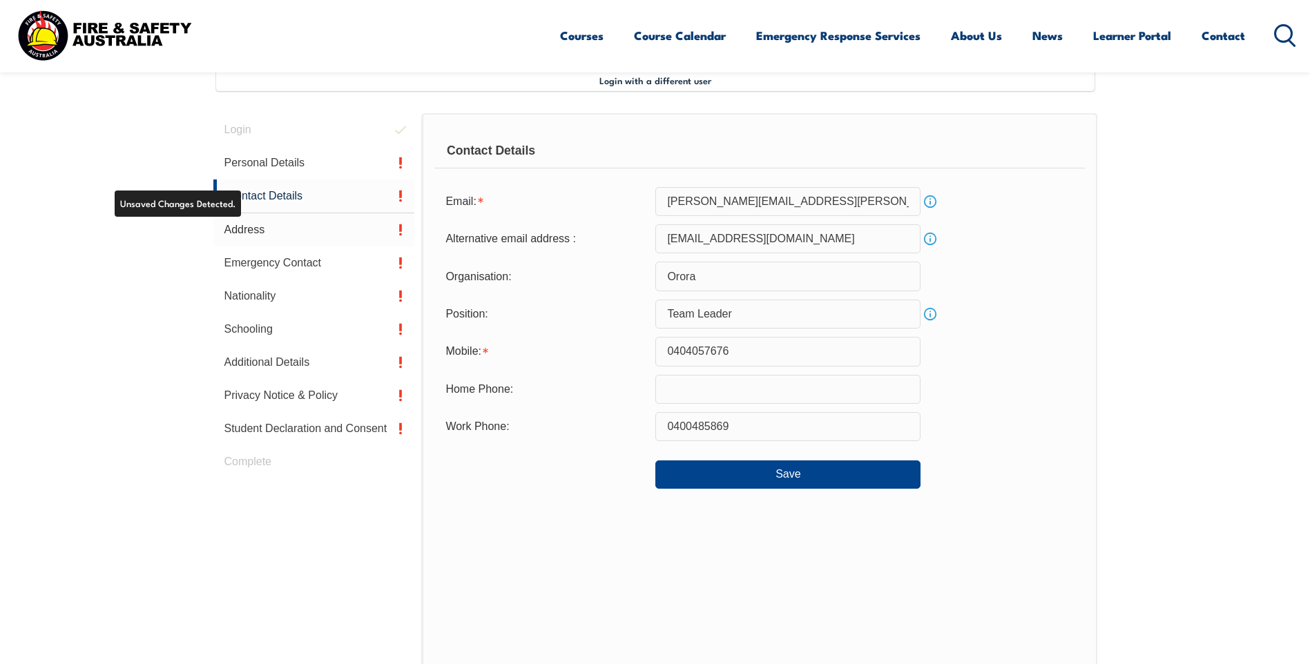
click at [251, 225] on link "Address" at bounding box center [314, 229] width 202 height 33
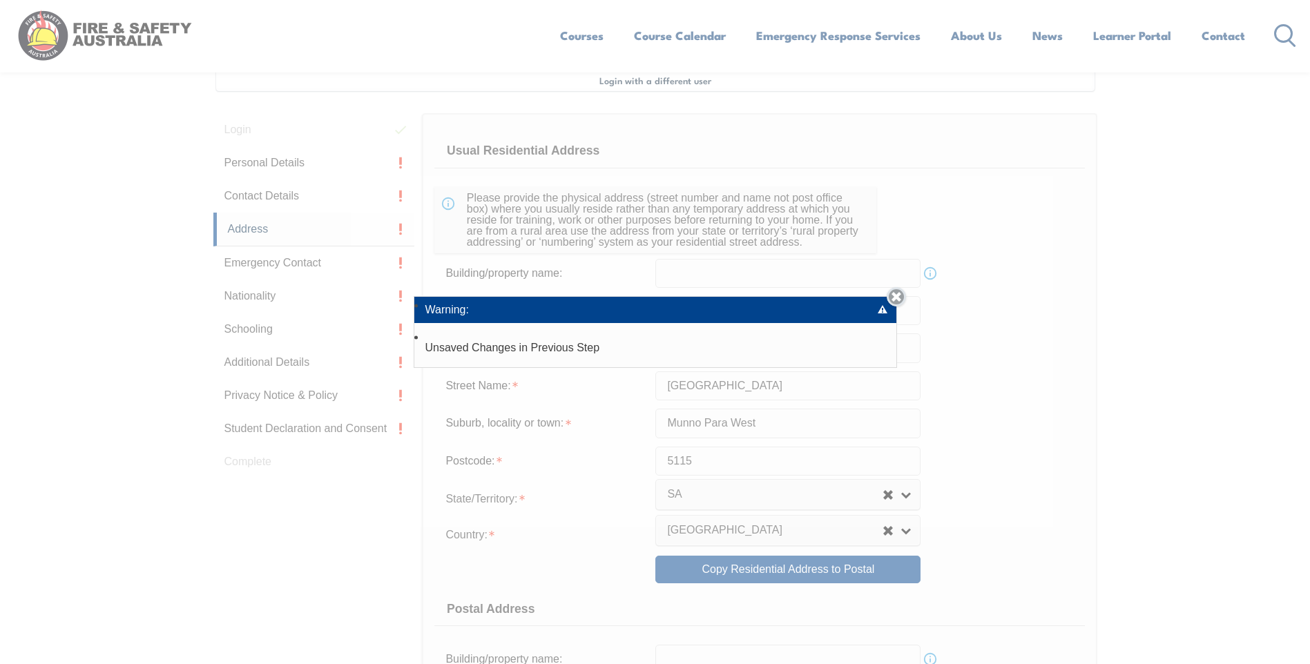
click at [899, 300] on link "Close" at bounding box center [895, 296] width 19 height 19
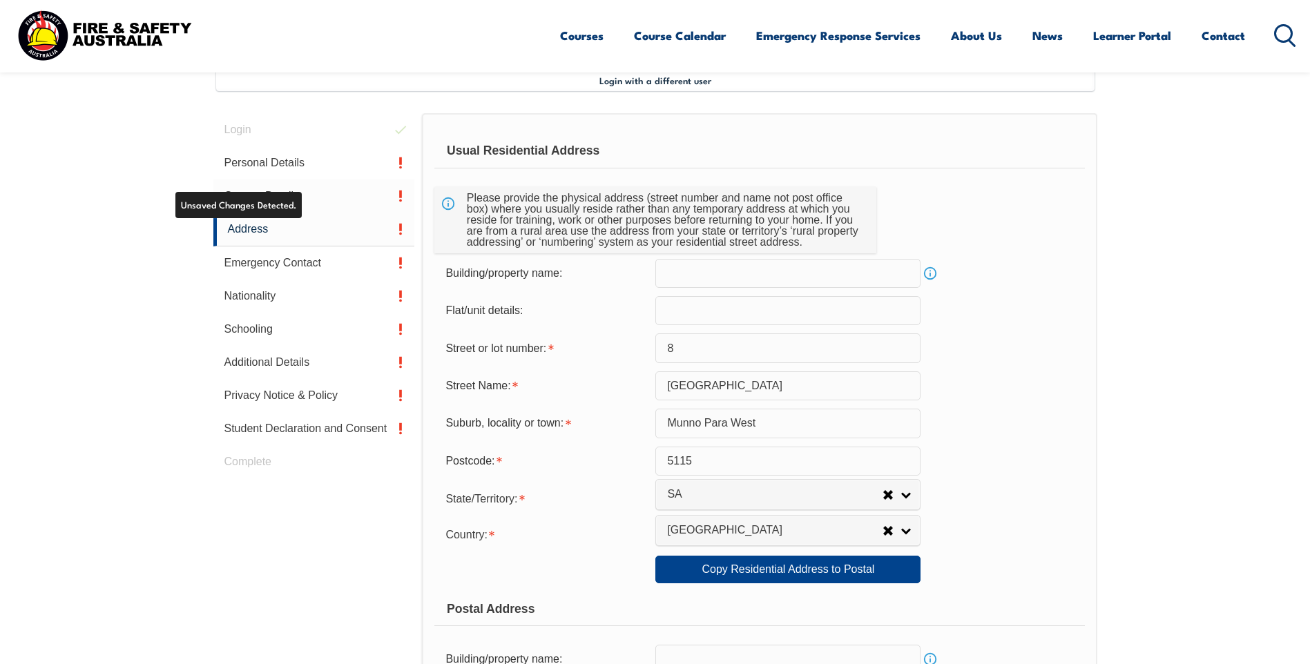
click at [287, 197] on link "Contact Details" at bounding box center [314, 195] width 202 height 33
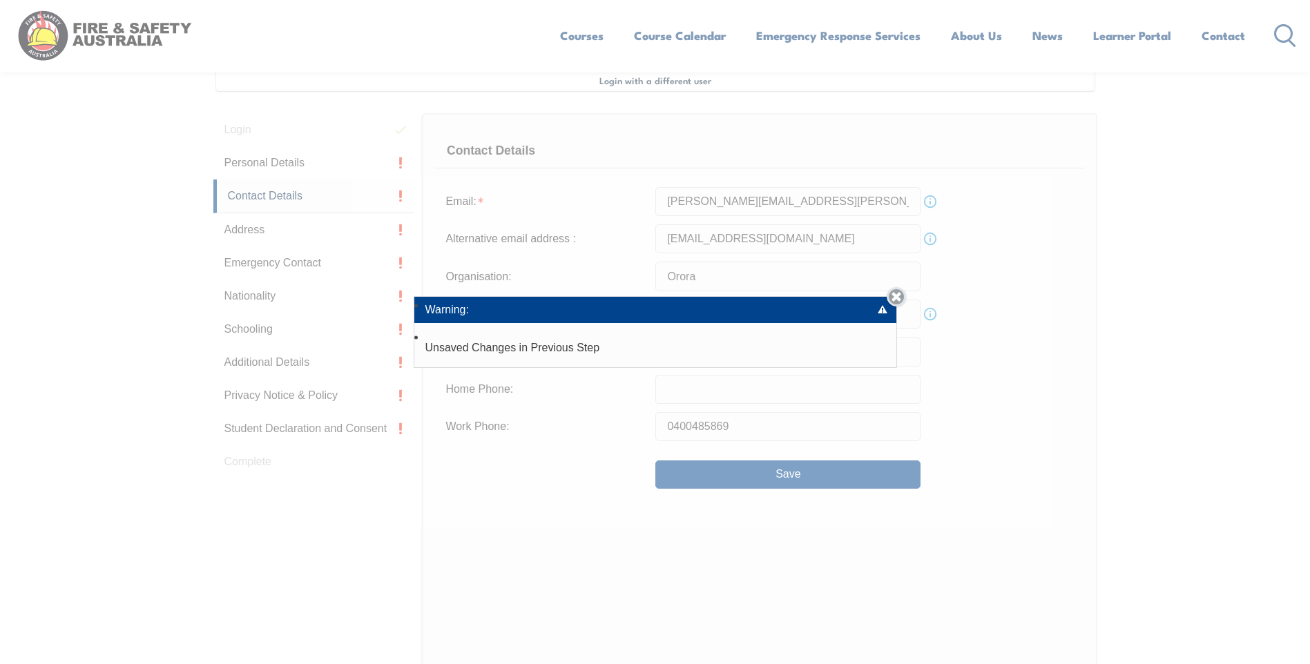
click at [899, 299] on link "Close" at bounding box center [895, 296] width 19 height 19
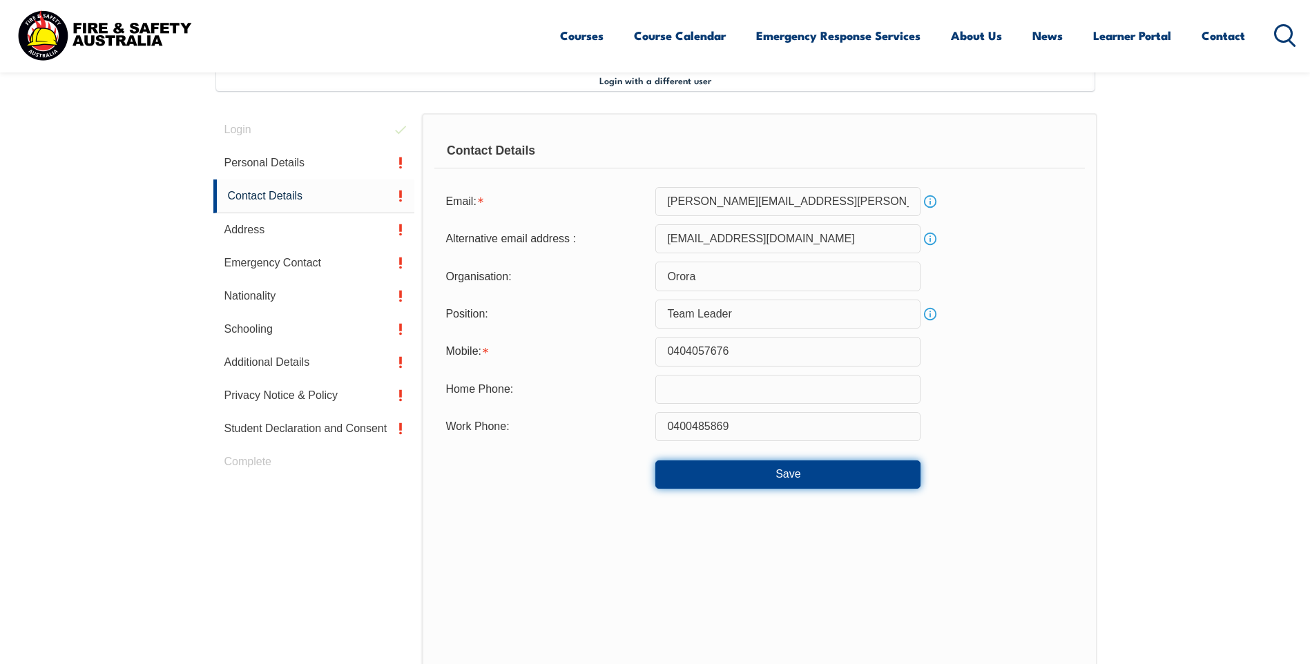
click at [766, 471] on button "Save" at bounding box center [787, 474] width 265 height 28
click at [766, 474] on button "Save" at bounding box center [787, 474] width 265 height 28
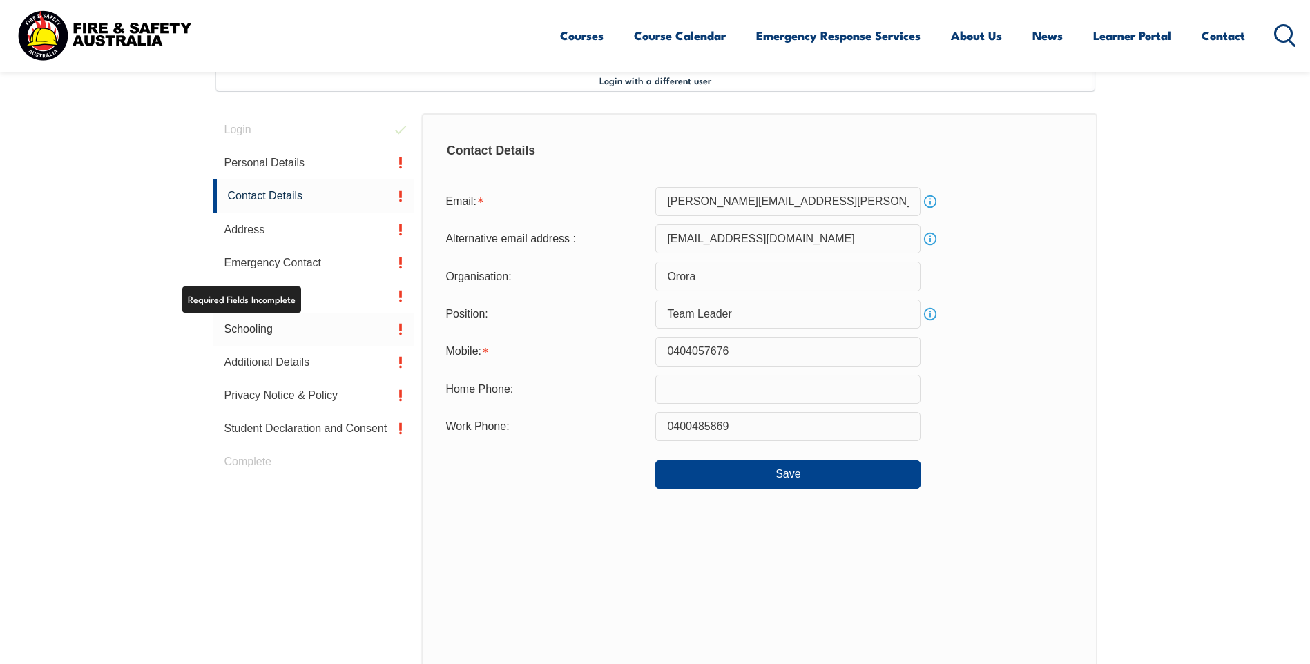
click at [251, 327] on link "Schooling" at bounding box center [314, 329] width 202 height 33
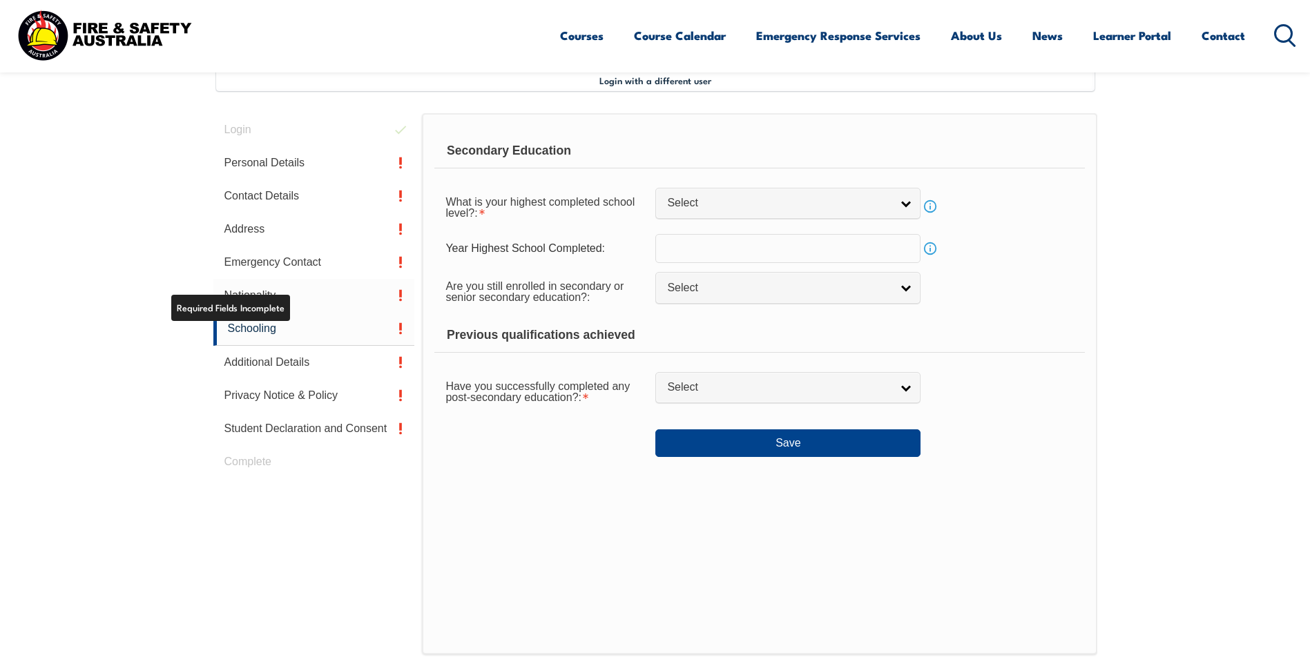
click at [281, 293] on link "Nationality" at bounding box center [314, 295] width 202 height 33
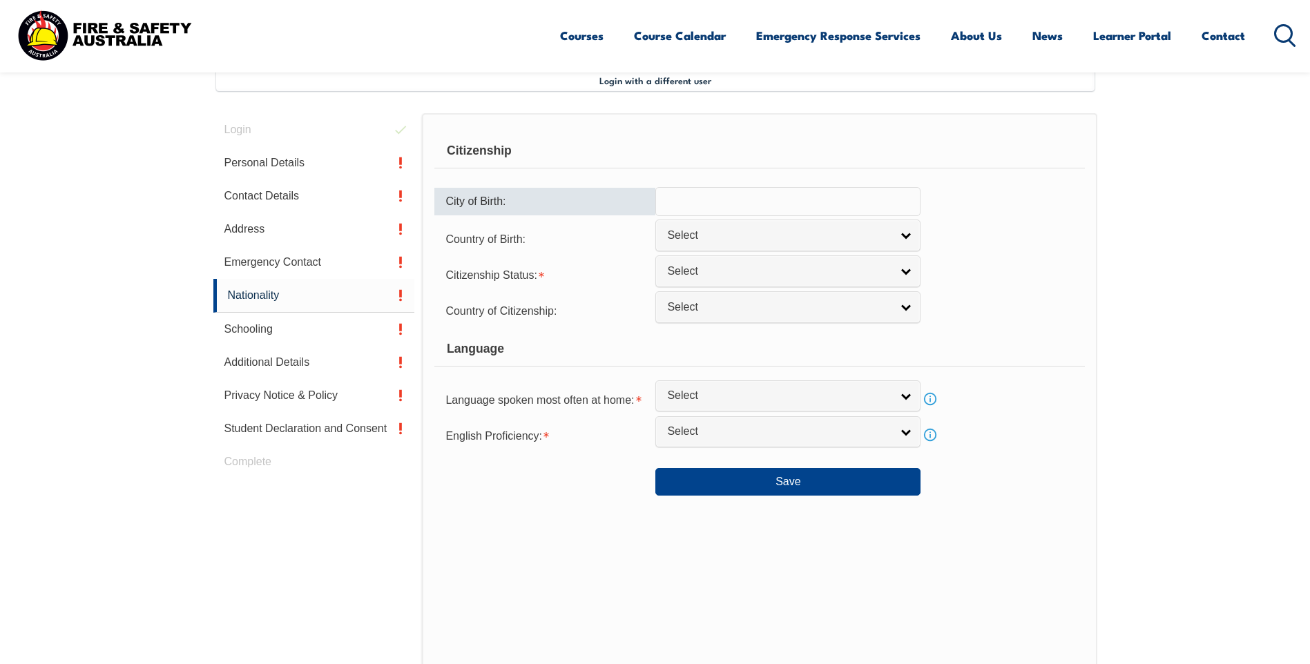
click at [757, 195] on input "text" at bounding box center [787, 201] width 265 height 29
type input "[PERSON_NAME] Bridge"
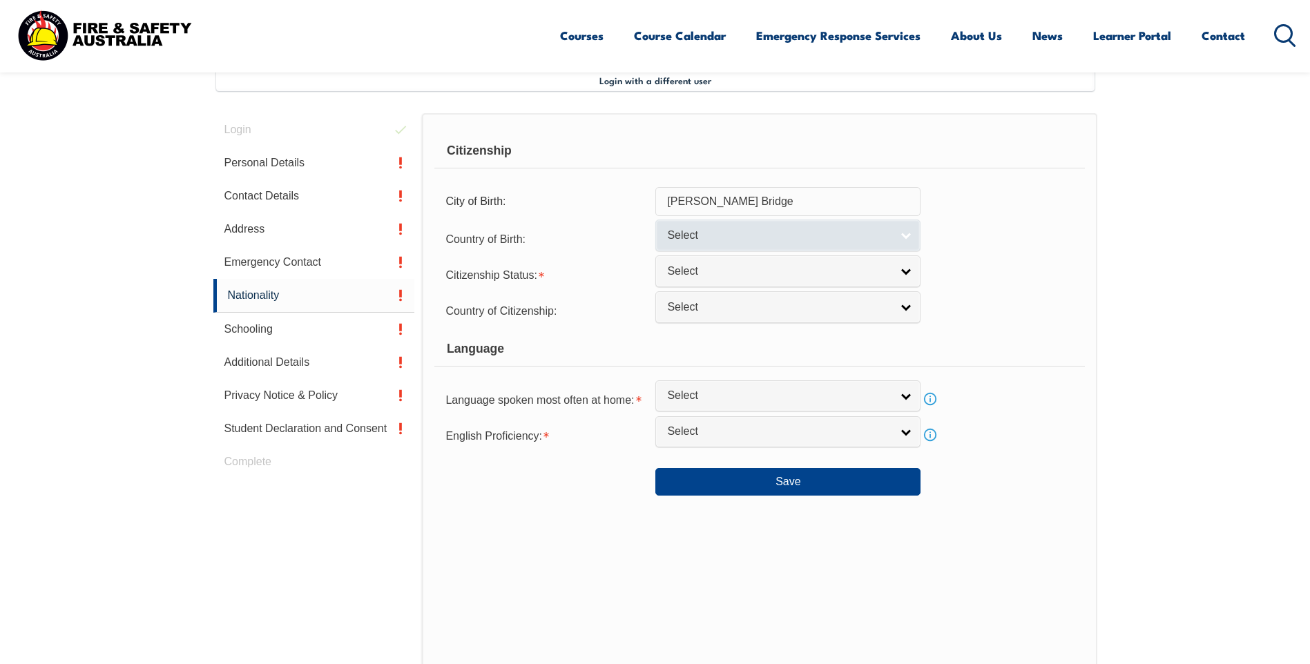
click at [906, 238] on link "Select" at bounding box center [787, 235] width 265 height 31
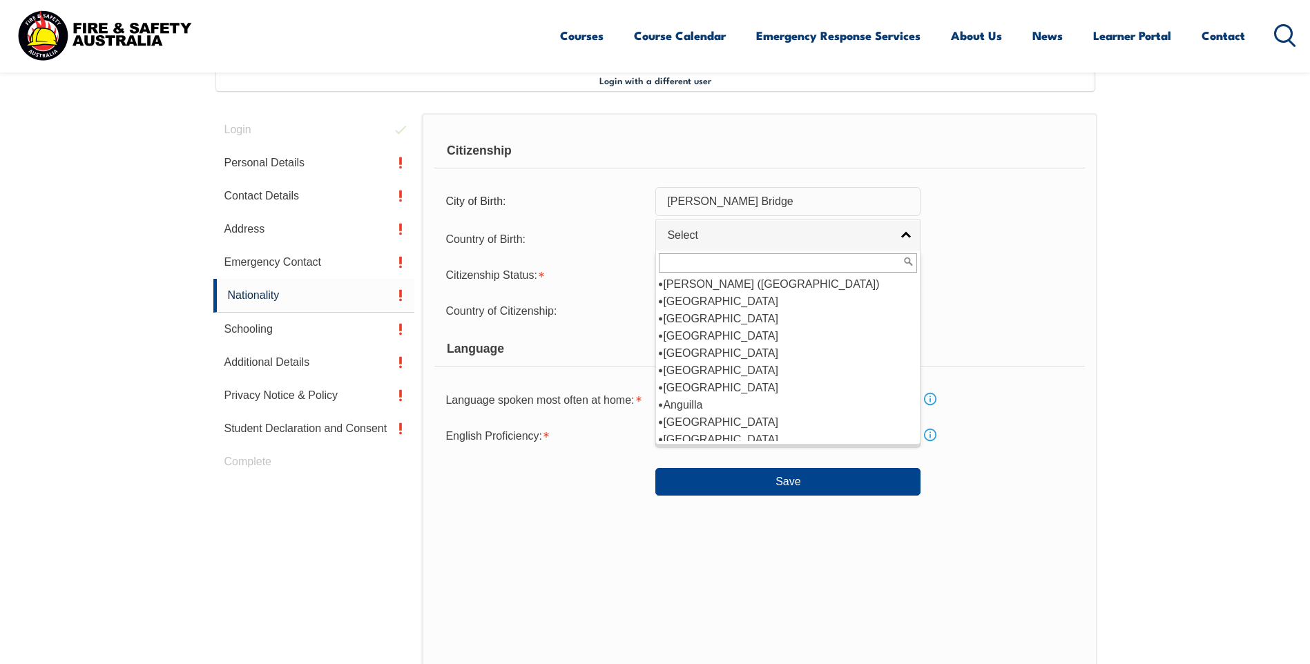
scroll to position [138, 0]
click at [698, 373] on li "[GEOGRAPHIC_DATA]" at bounding box center [788, 370] width 258 height 17
select select "1101"
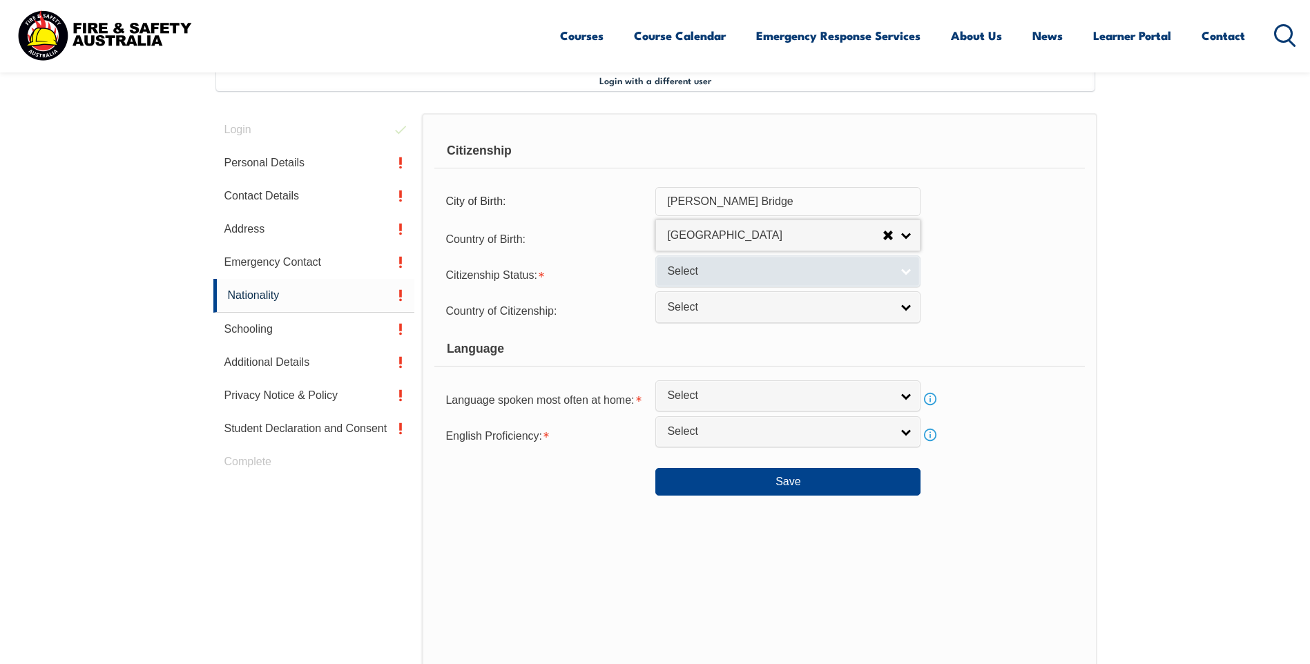
click at [897, 272] on link "Select" at bounding box center [787, 270] width 265 height 31
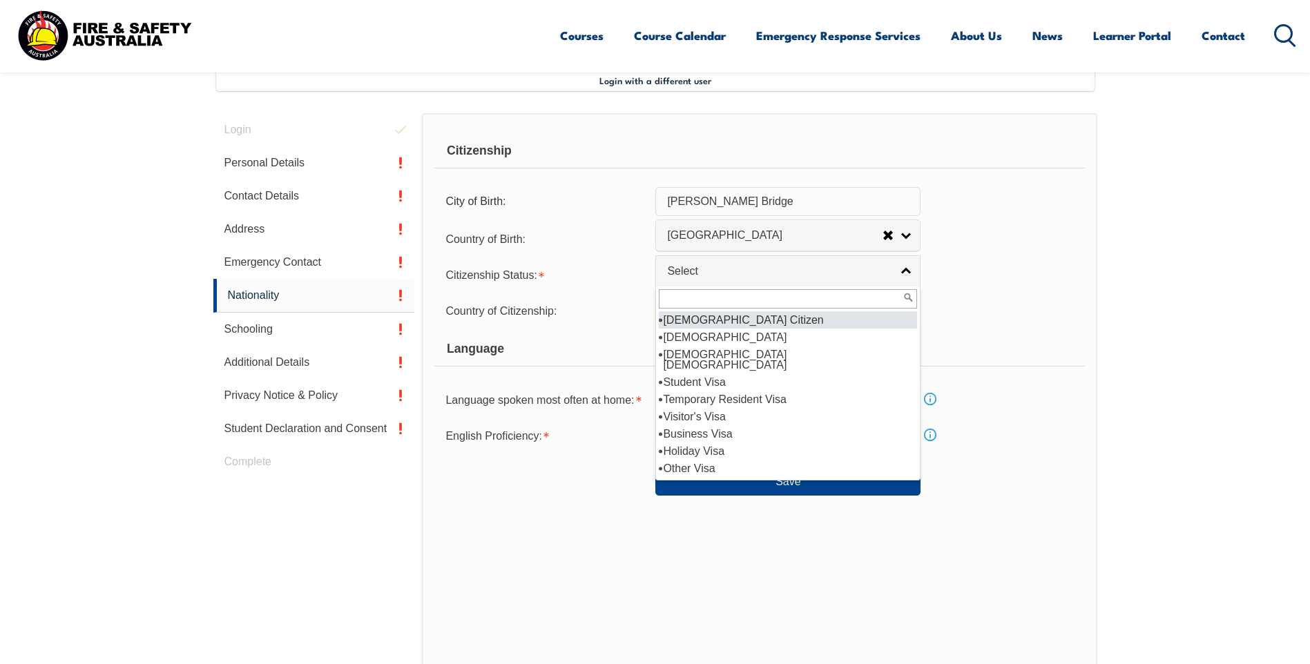
click at [721, 319] on li "[DEMOGRAPHIC_DATA] Citizen" at bounding box center [788, 319] width 258 height 17
select select "1"
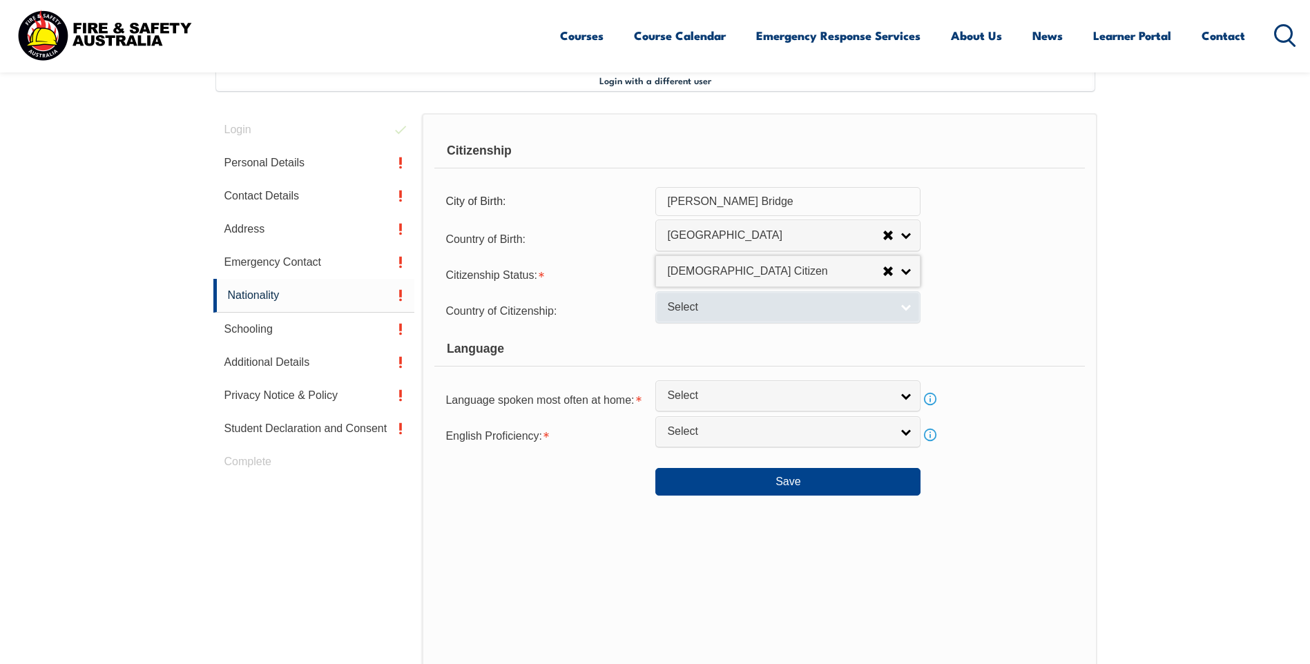
click at [801, 306] on span "Select" at bounding box center [779, 307] width 224 height 14
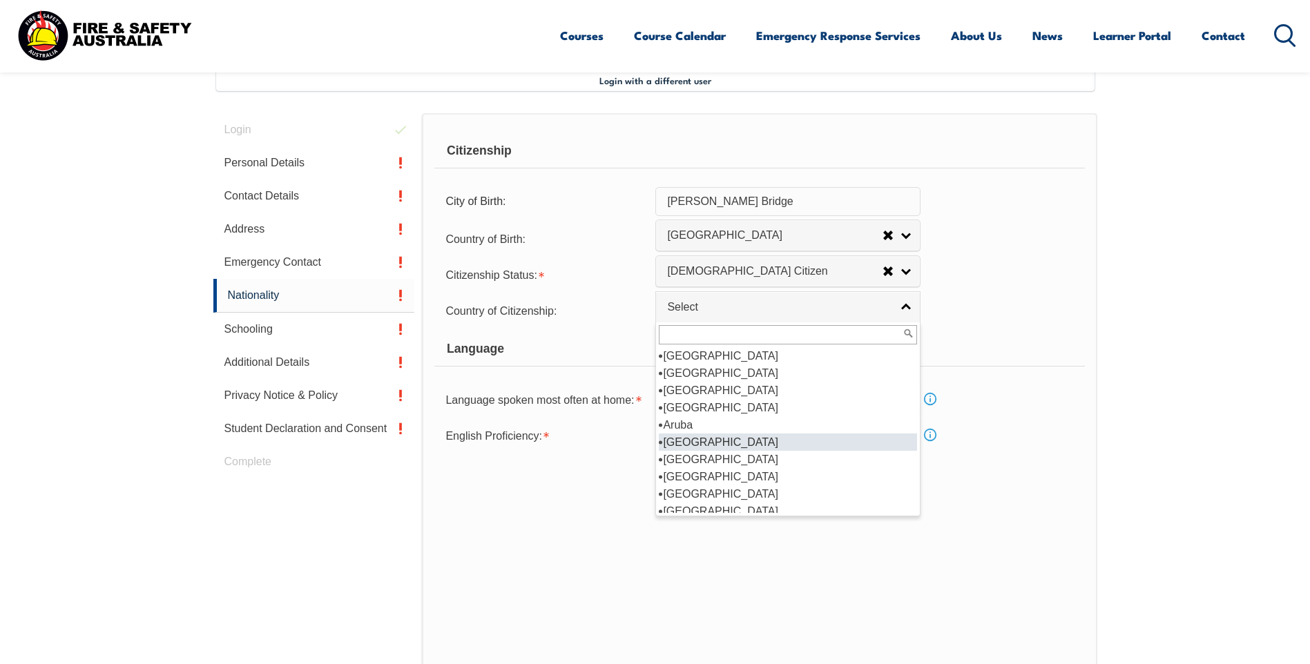
click at [706, 441] on li "[GEOGRAPHIC_DATA]" at bounding box center [788, 442] width 258 height 17
select select "1101"
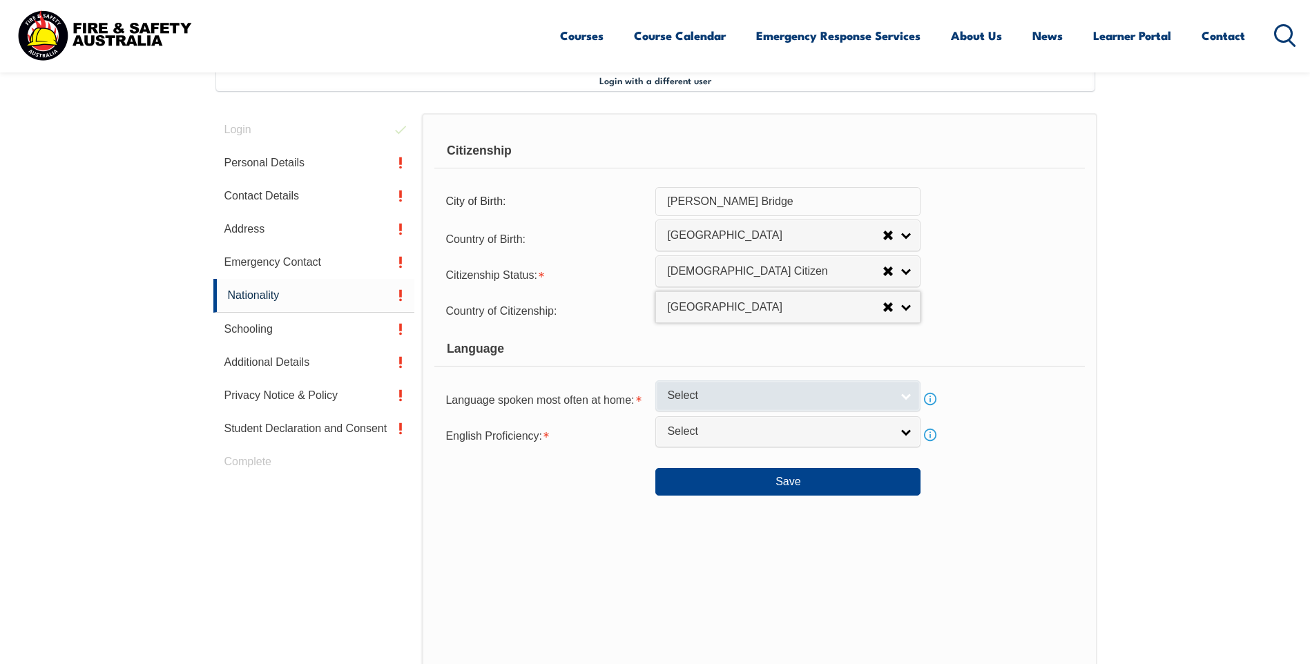
click at [908, 396] on link "Select" at bounding box center [787, 395] width 265 height 31
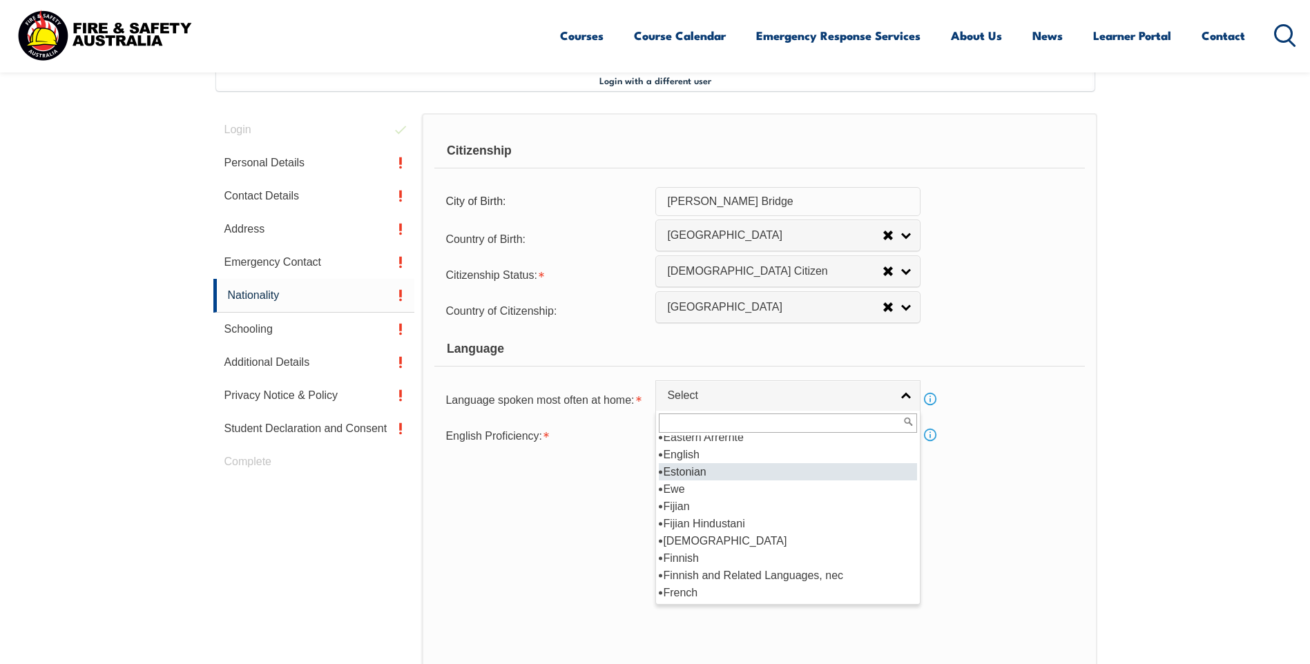
scroll to position [1657, 0]
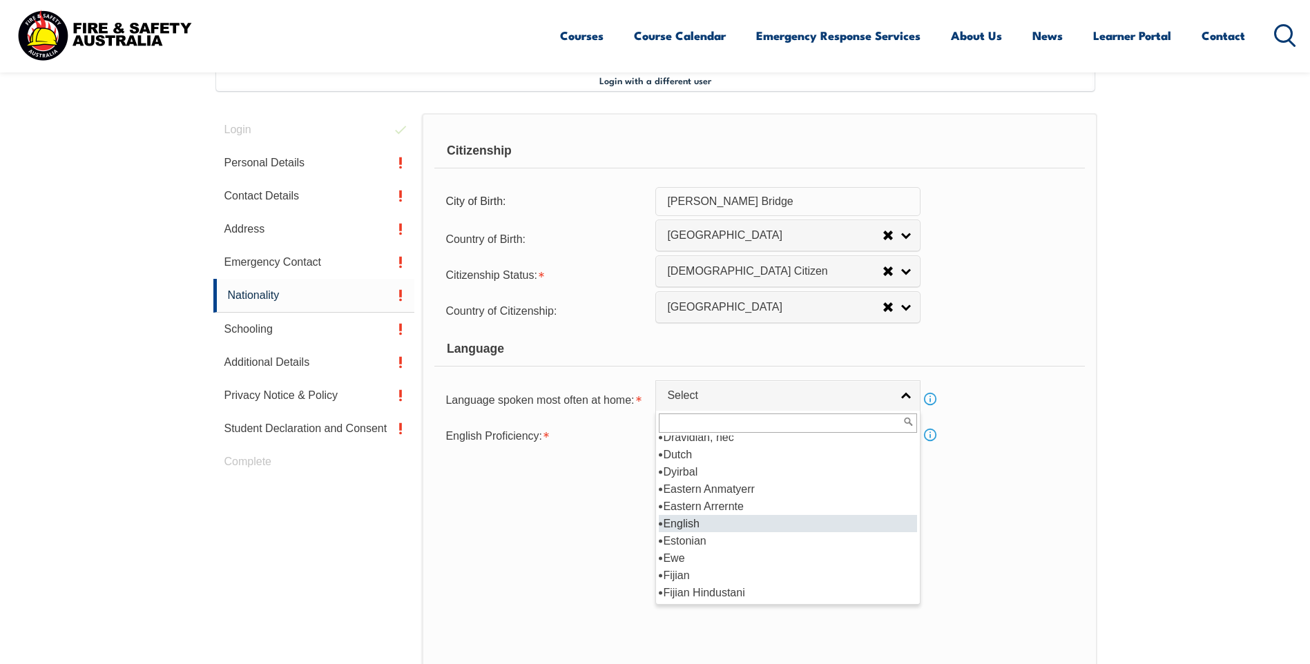
click at [708, 526] on li "English" at bounding box center [788, 523] width 258 height 17
select select "1201"
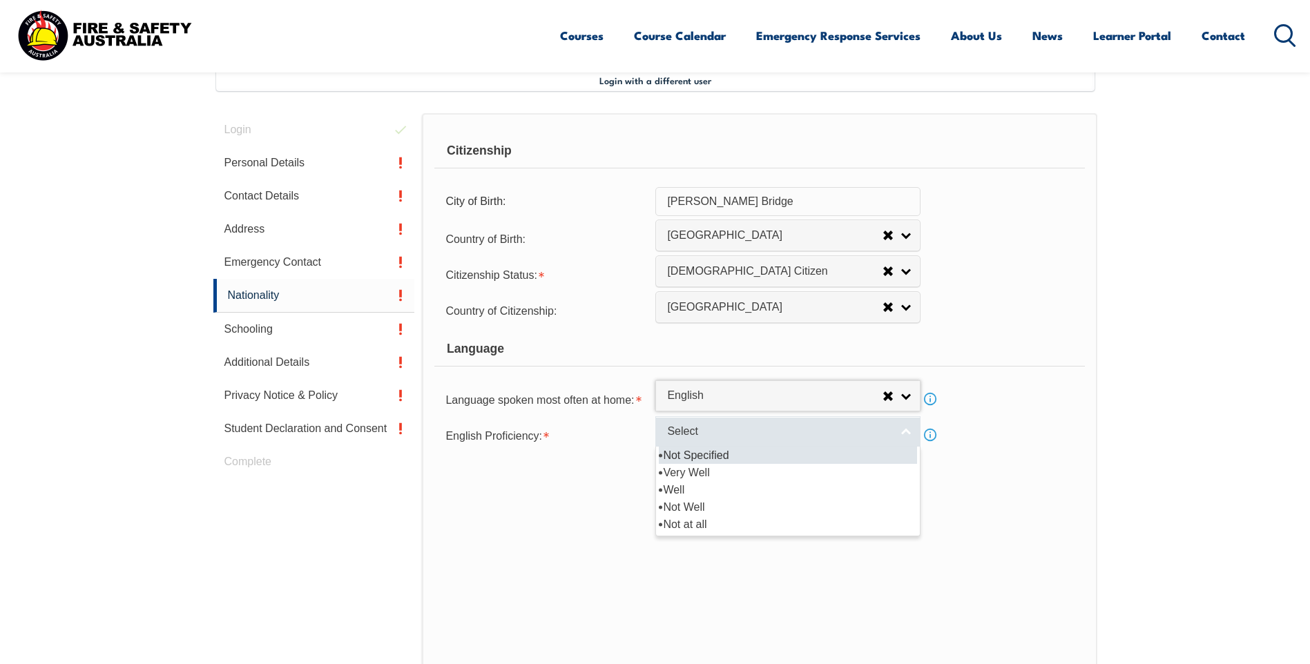
click at [826, 428] on span "Select" at bounding box center [779, 432] width 224 height 14
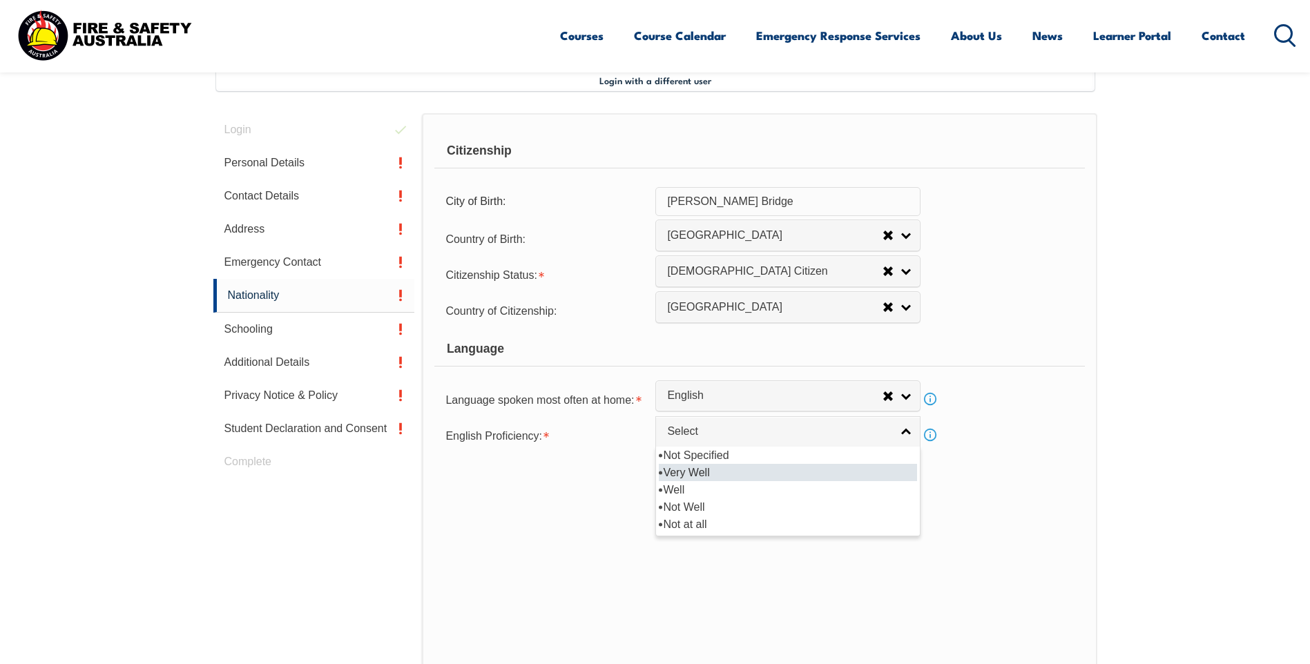
click at [696, 474] on li "Very Well" at bounding box center [788, 472] width 258 height 17
select select "1"
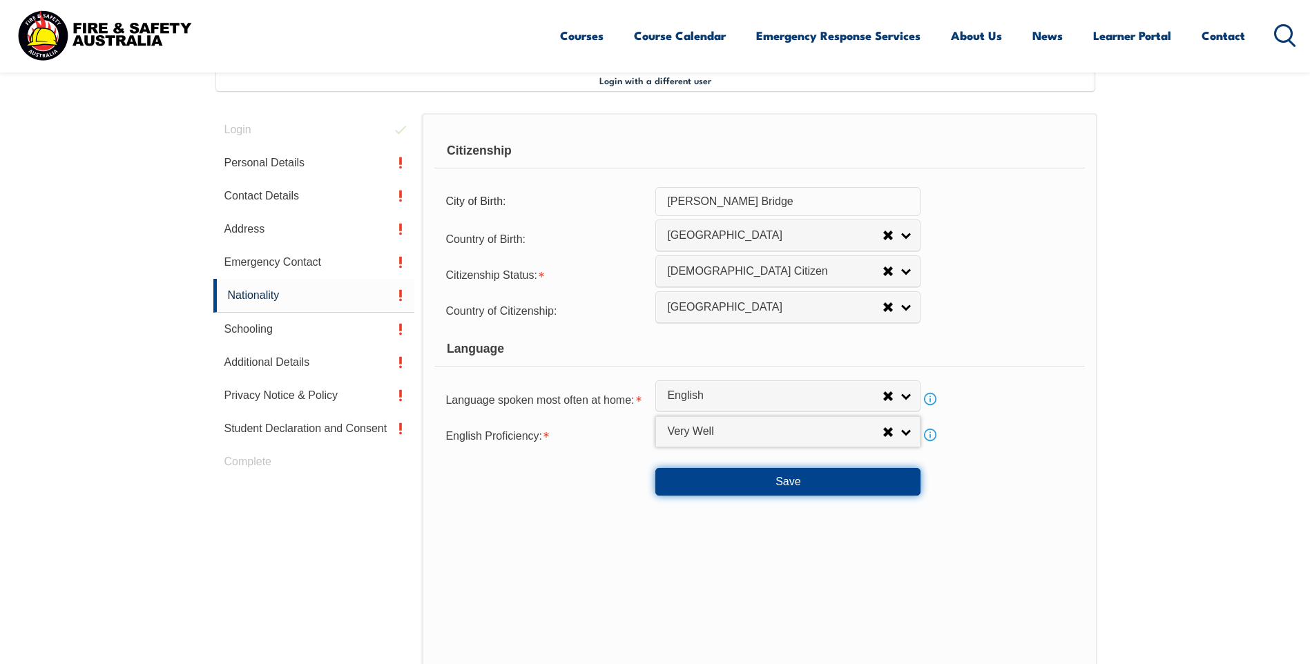
click at [730, 485] on button "Save" at bounding box center [787, 482] width 265 height 28
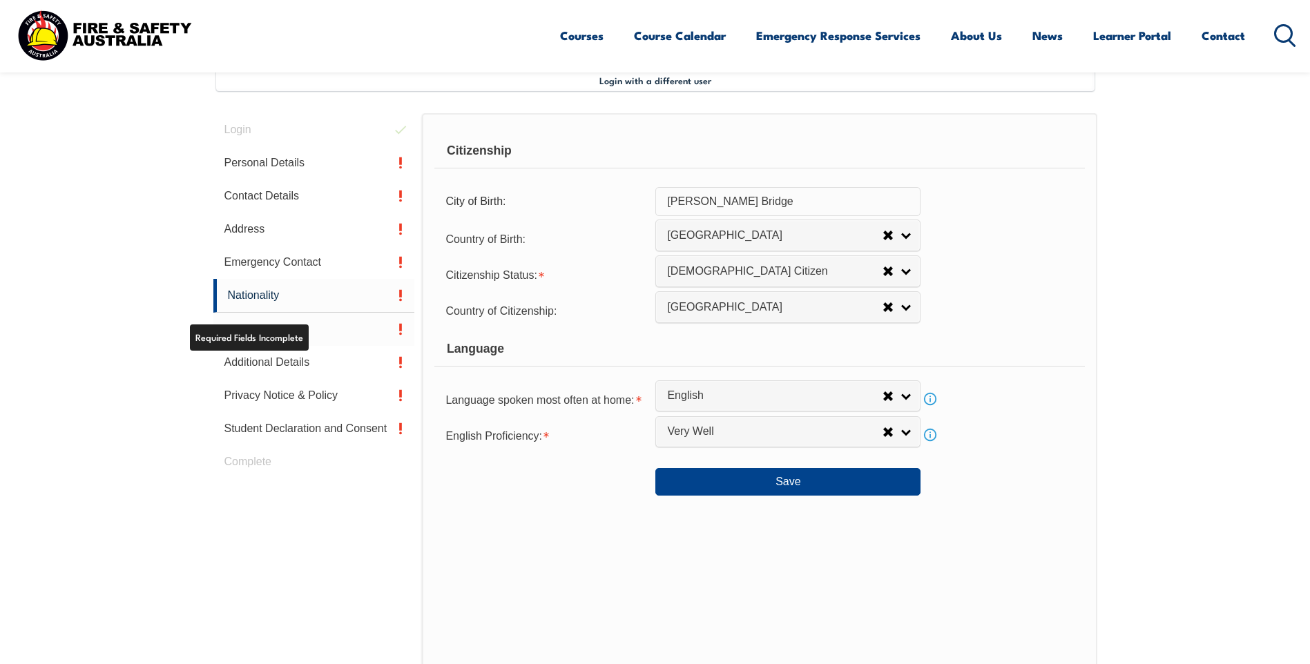
click at [258, 322] on link "Schooling" at bounding box center [314, 329] width 202 height 33
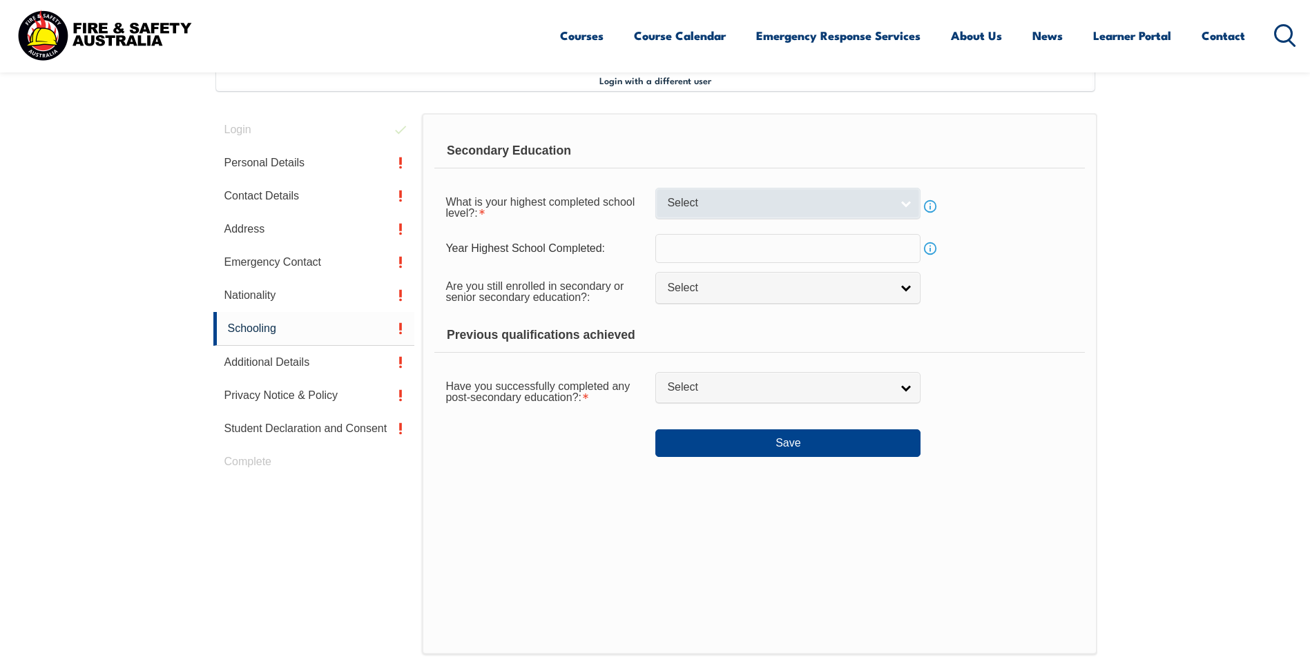
click at [874, 202] on span "Select" at bounding box center [779, 203] width 224 height 14
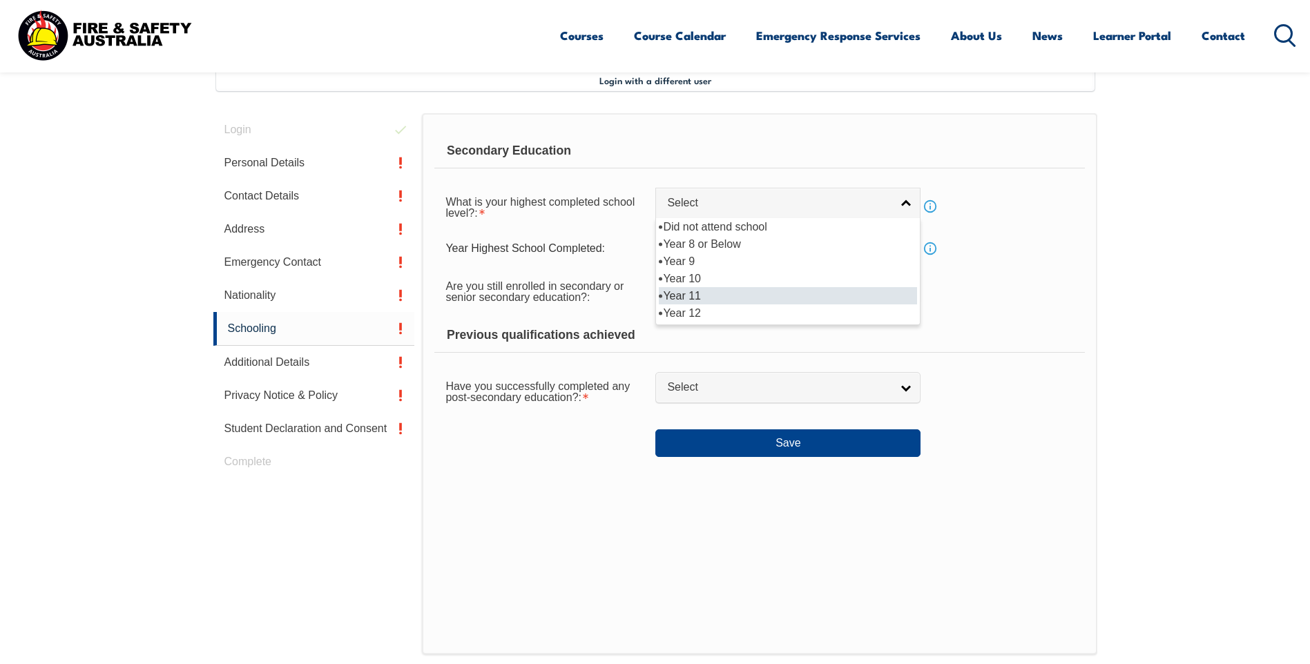
click at [703, 293] on li "Year 11" at bounding box center [788, 295] width 258 height 17
select select "11"
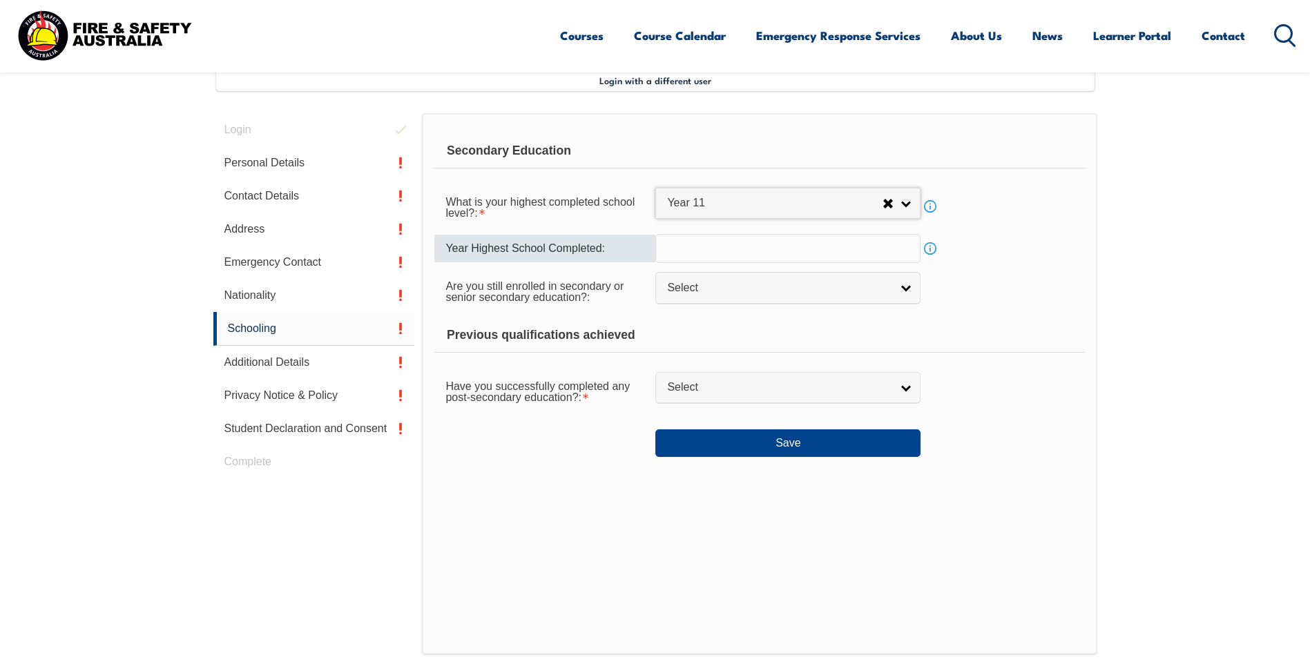
click at [739, 241] on input "text" at bounding box center [787, 248] width 265 height 29
type input "2000"
click at [868, 285] on span "Select" at bounding box center [779, 288] width 224 height 14
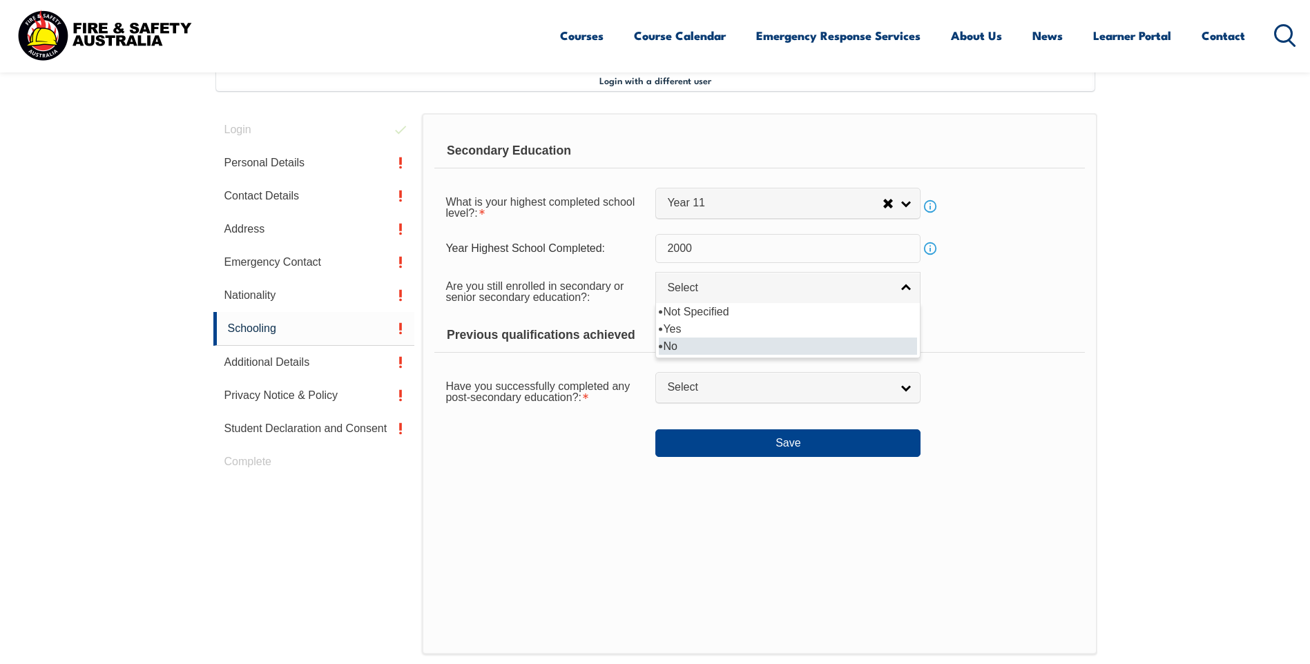
click at [697, 347] on li "No" at bounding box center [788, 346] width 258 height 17
select select "false"
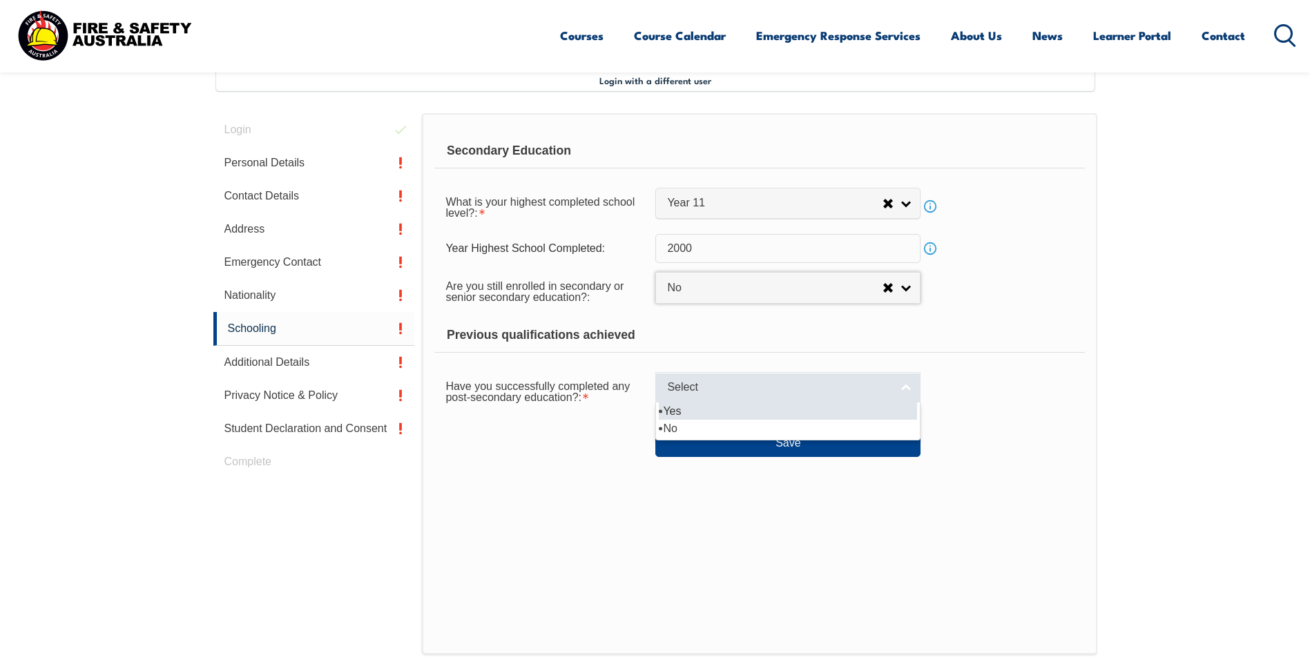
click at [865, 391] on span "Select" at bounding box center [779, 387] width 224 height 14
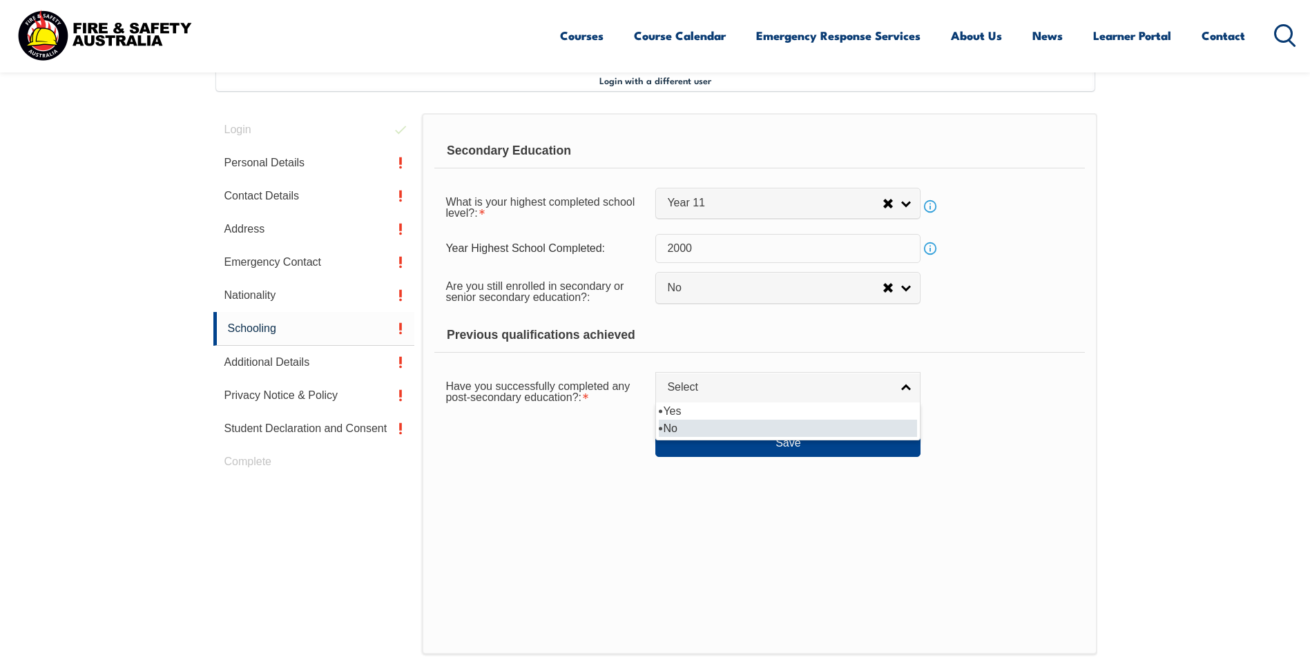
click at [759, 430] on li "No" at bounding box center [788, 428] width 258 height 17
select select "false"
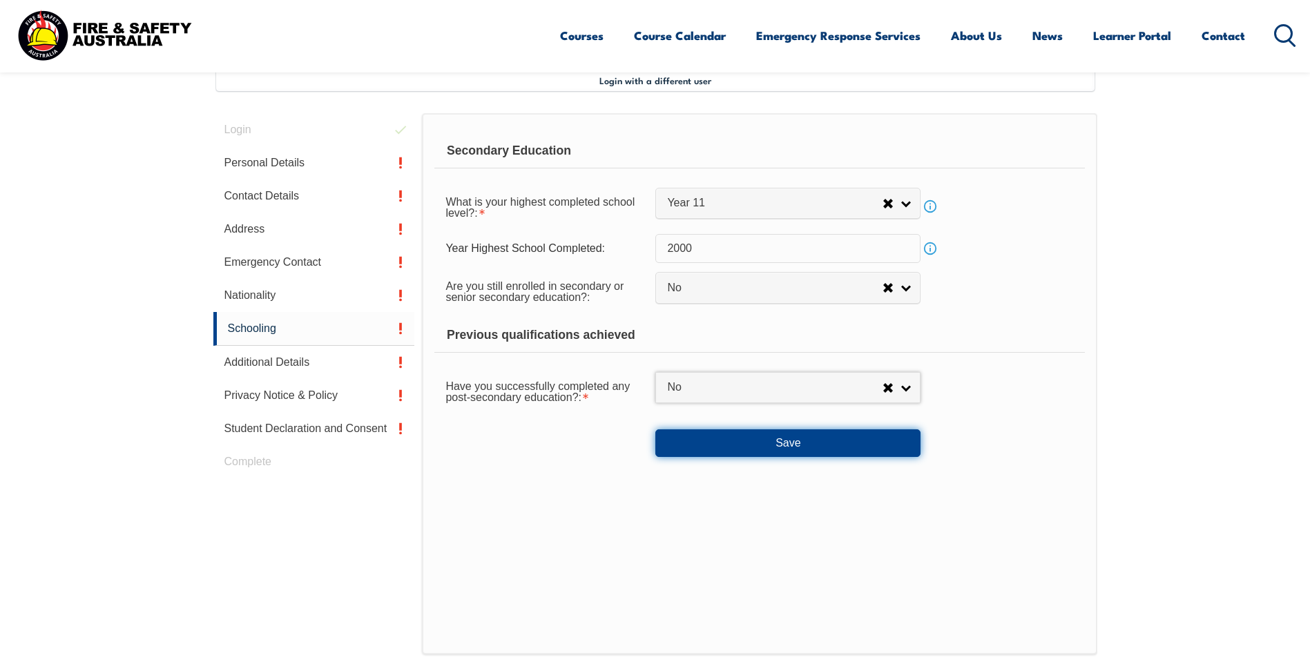
click at [766, 445] on button "Save" at bounding box center [787, 443] width 265 height 28
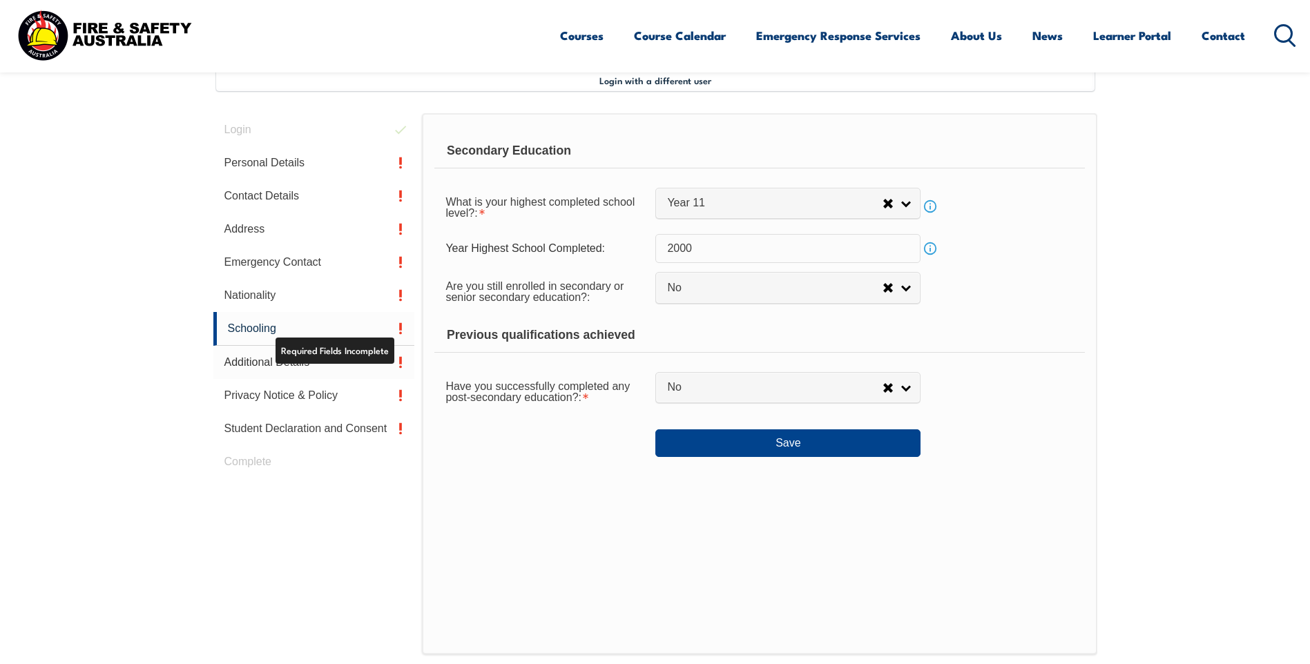
click at [249, 360] on link "Additional Details" at bounding box center [314, 362] width 202 height 33
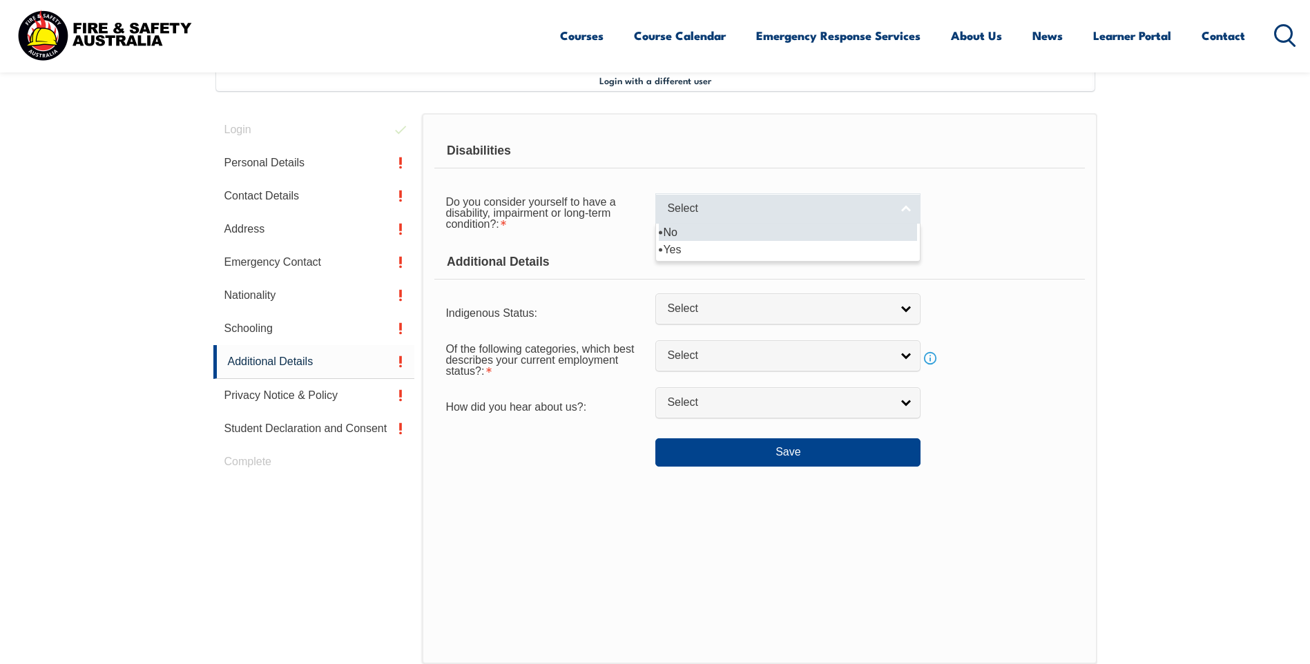
click at [908, 199] on link "Select" at bounding box center [787, 208] width 265 height 31
click at [715, 231] on li "No" at bounding box center [788, 232] width 258 height 17
select select "false"
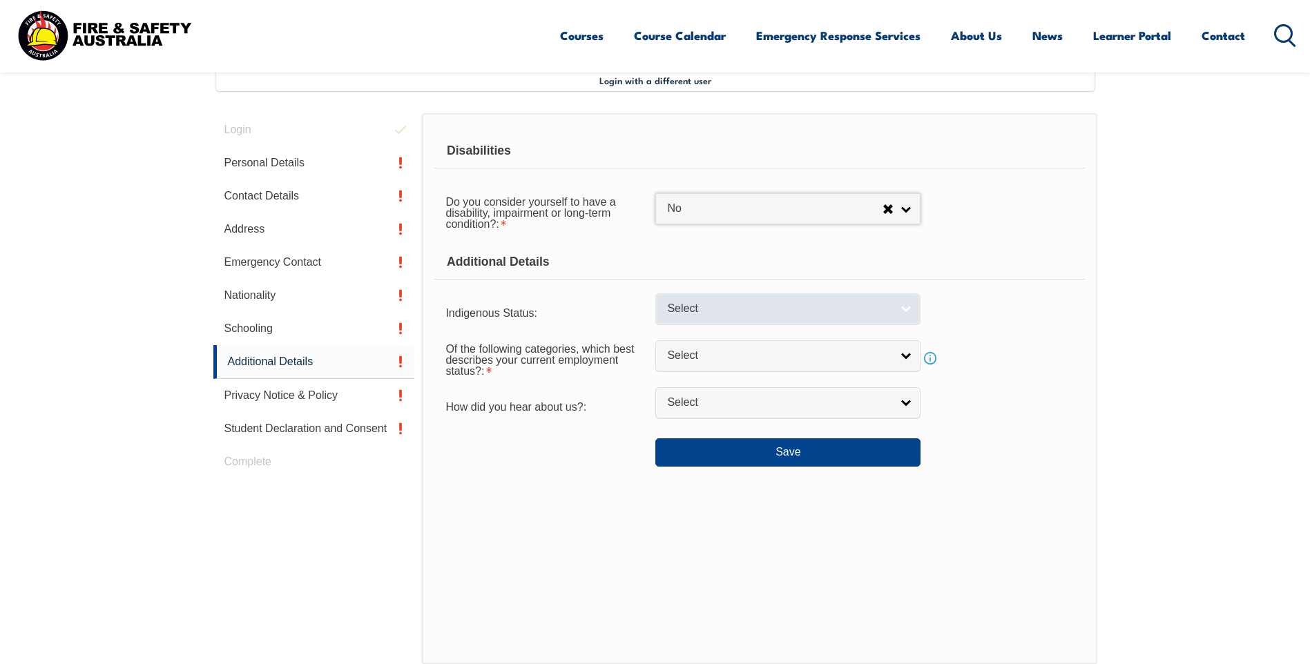
click at [908, 303] on link "Select" at bounding box center [787, 308] width 265 height 31
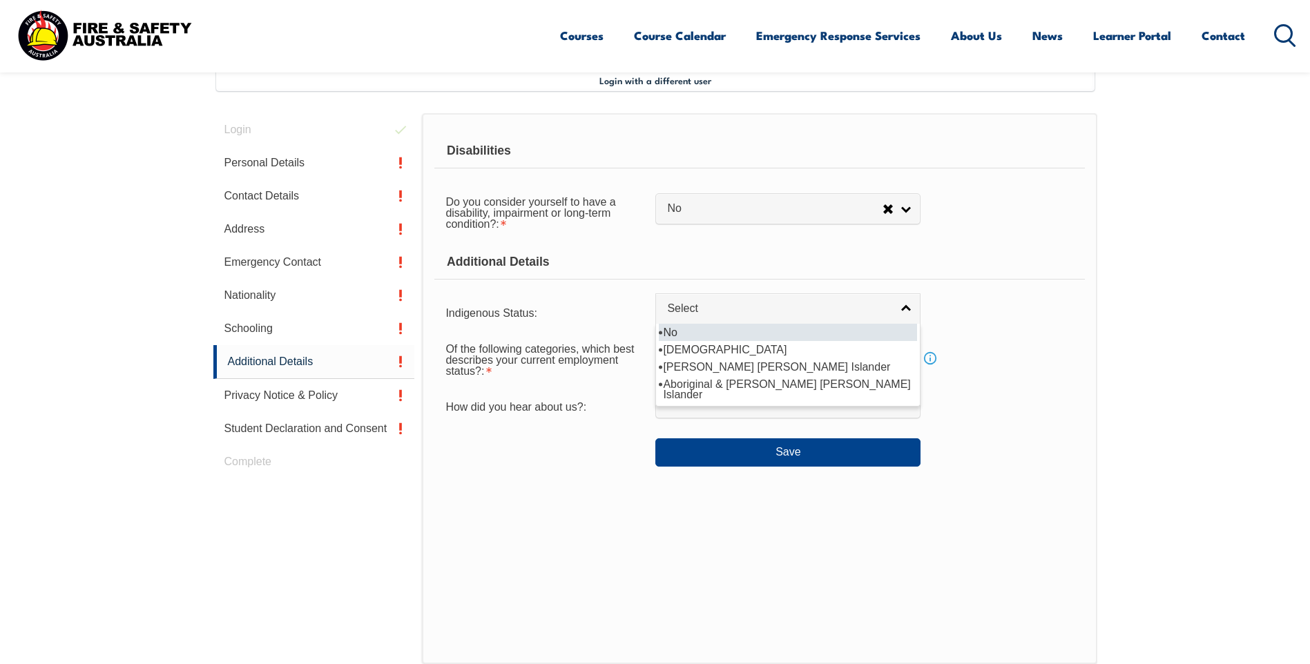
click at [715, 338] on li "No" at bounding box center [788, 332] width 258 height 17
select select "4"
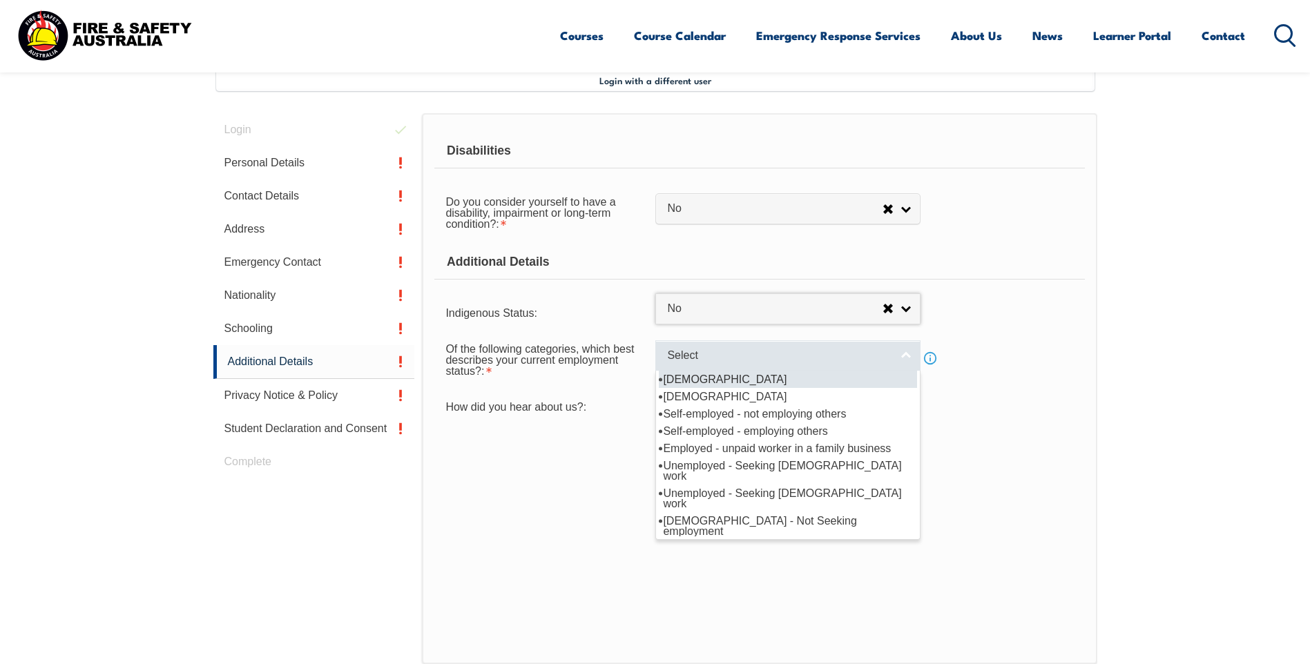
click at [895, 356] on link "Select" at bounding box center [787, 355] width 265 height 31
click at [732, 376] on li "[DEMOGRAPHIC_DATA]" at bounding box center [788, 379] width 258 height 17
select select "1"
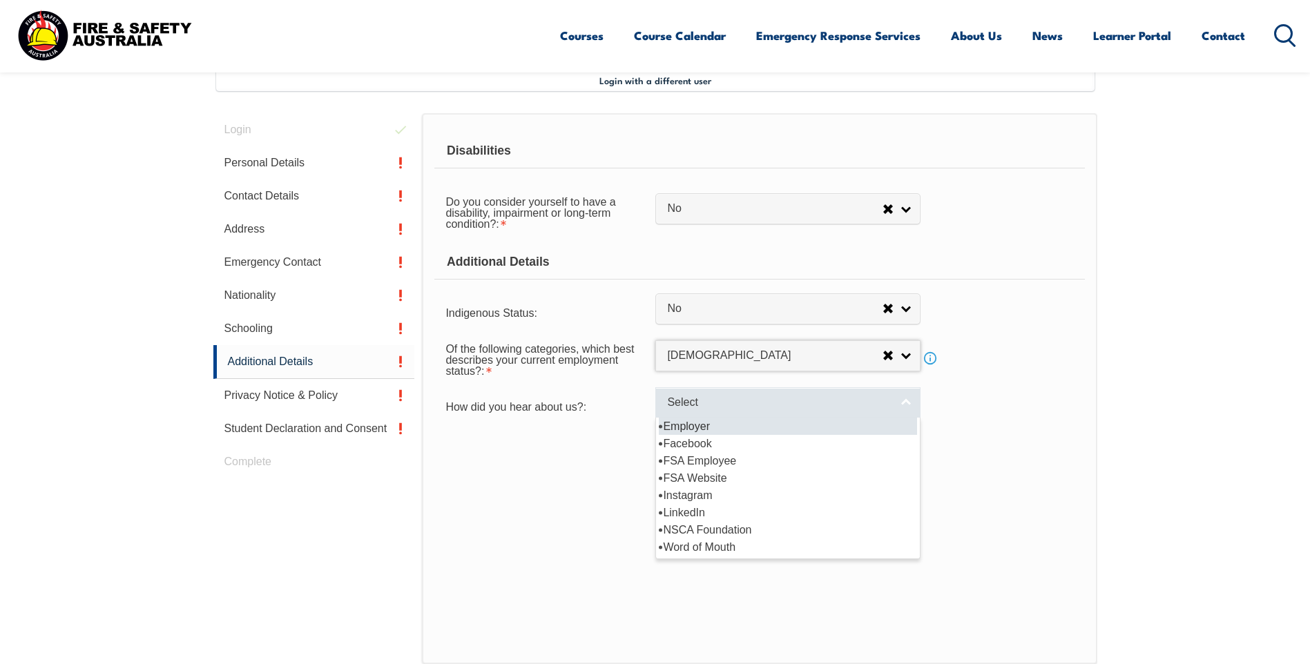
click at [891, 414] on link "Select" at bounding box center [787, 402] width 265 height 31
click at [703, 427] on li "Employer" at bounding box center [788, 426] width 258 height 17
select select "8019"
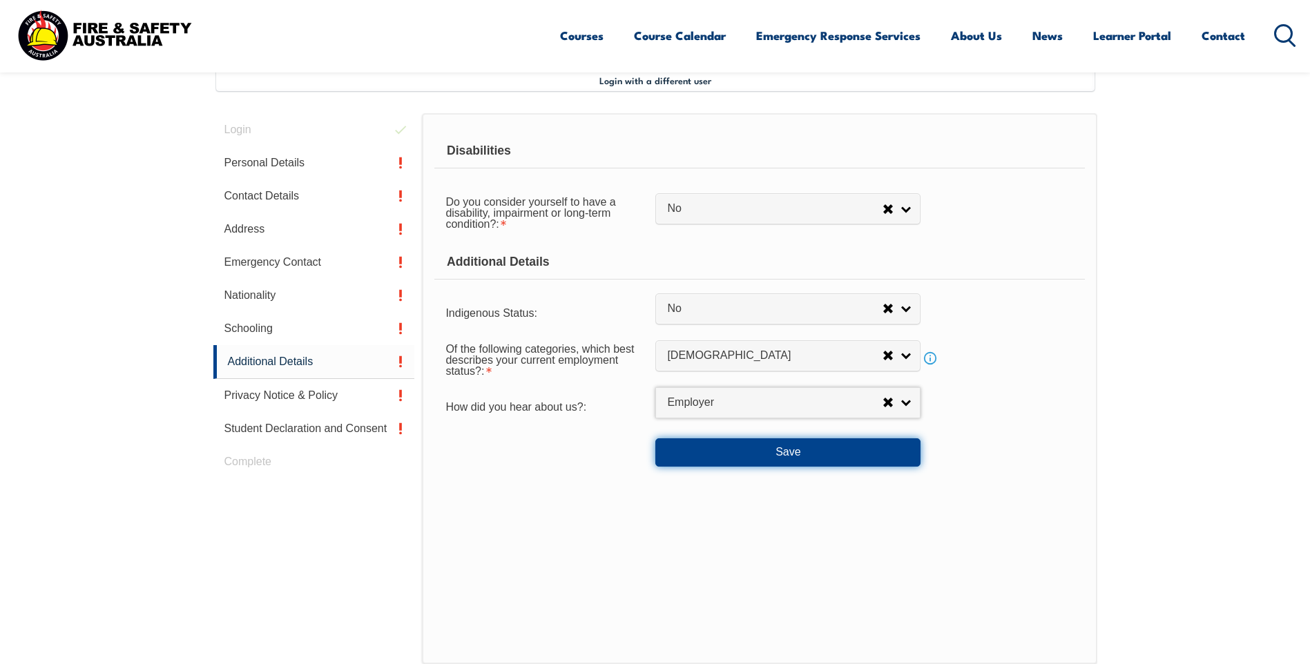
click at [758, 454] on button "Save" at bounding box center [787, 452] width 265 height 28
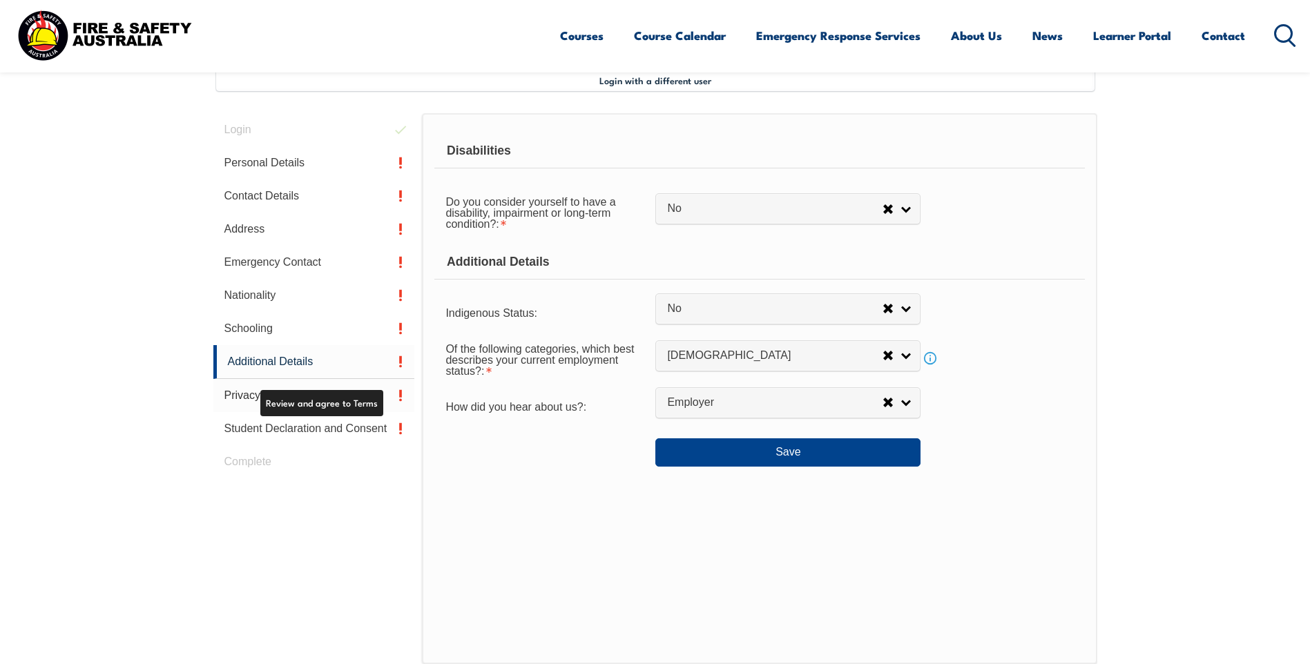
click at [242, 395] on link "Privacy Notice & Policy" at bounding box center [314, 395] width 202 height 33
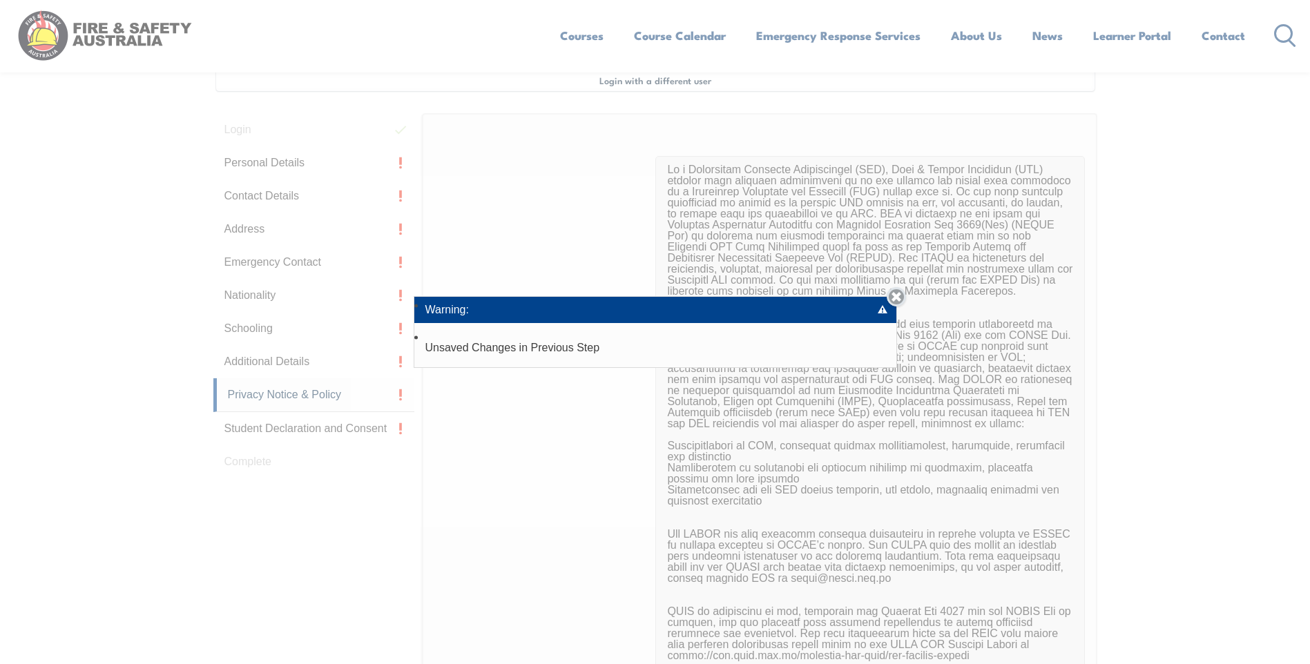
click at [895, 298] on link "Close" at bounding box center [895, 296] width 19 height 19
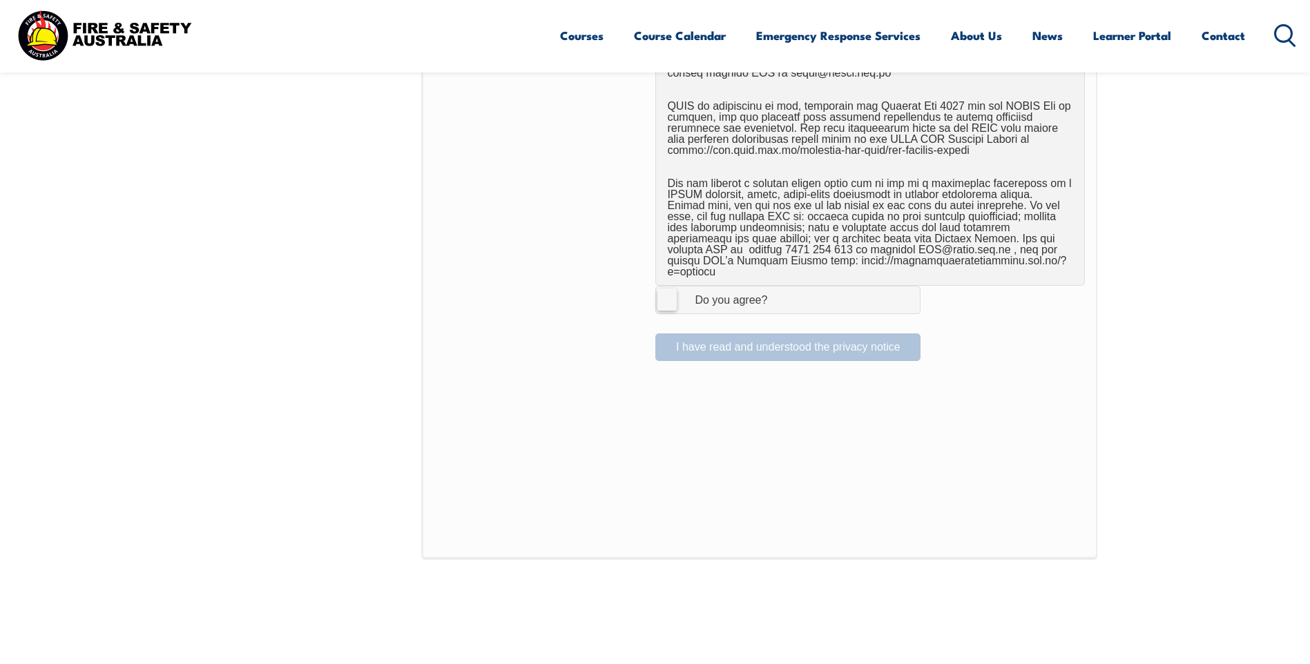
scroll to position [859, 0]
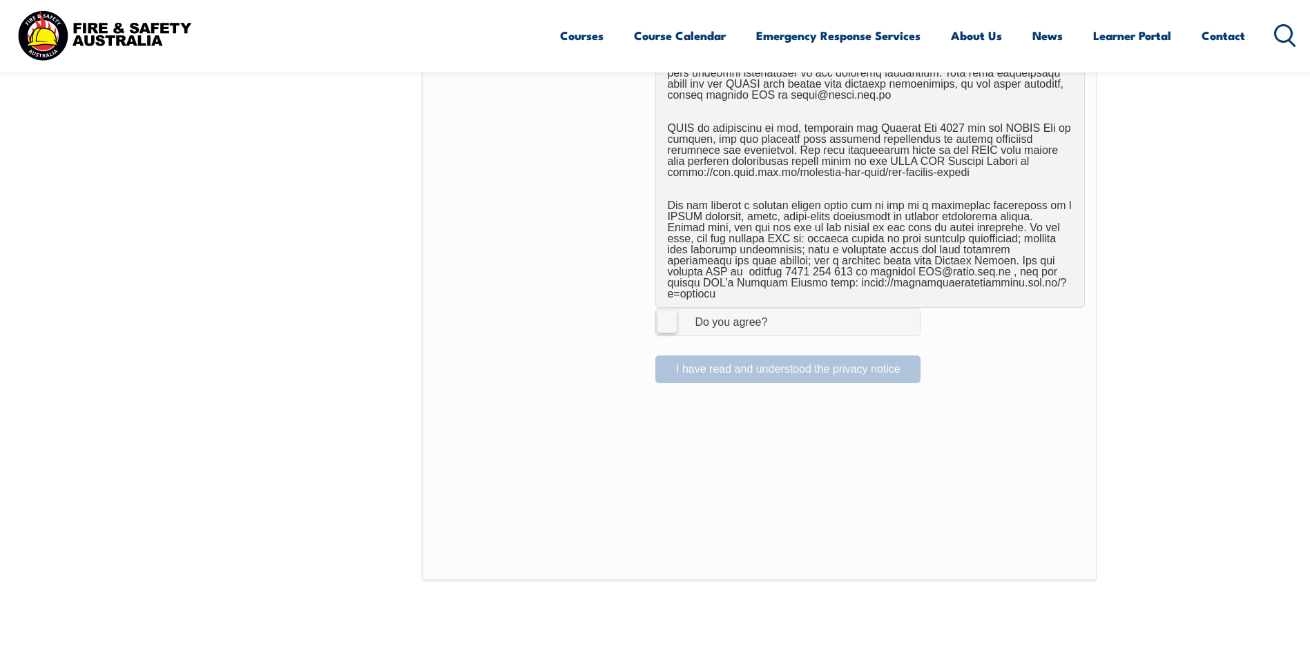
click at [674, 308] on label "I Agree Do you agree?" at bounding box center [787, 322] width 265 height 28
click at [778, 309] on input "I Agree Do you agree?" at bounding box center [789, 322] width 23 height 26
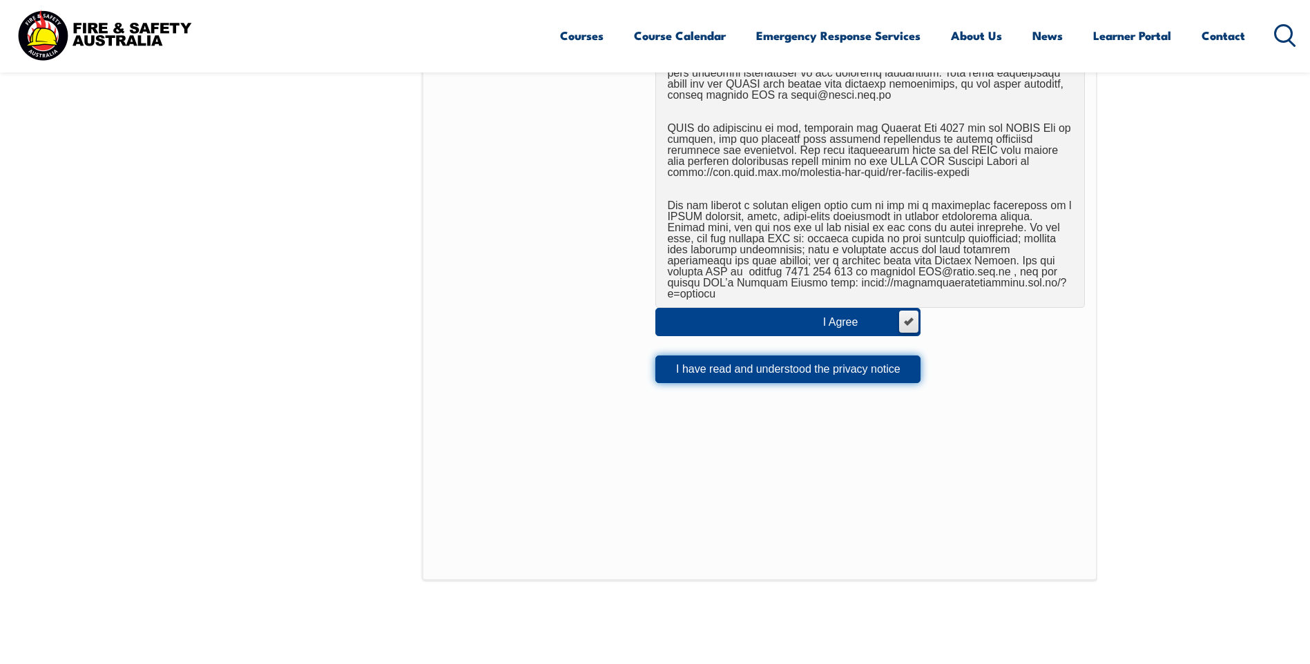
click at [770, 358] on button "I have read and understood the privacy notice" at bounding box center [787, 370] width 265 height 28
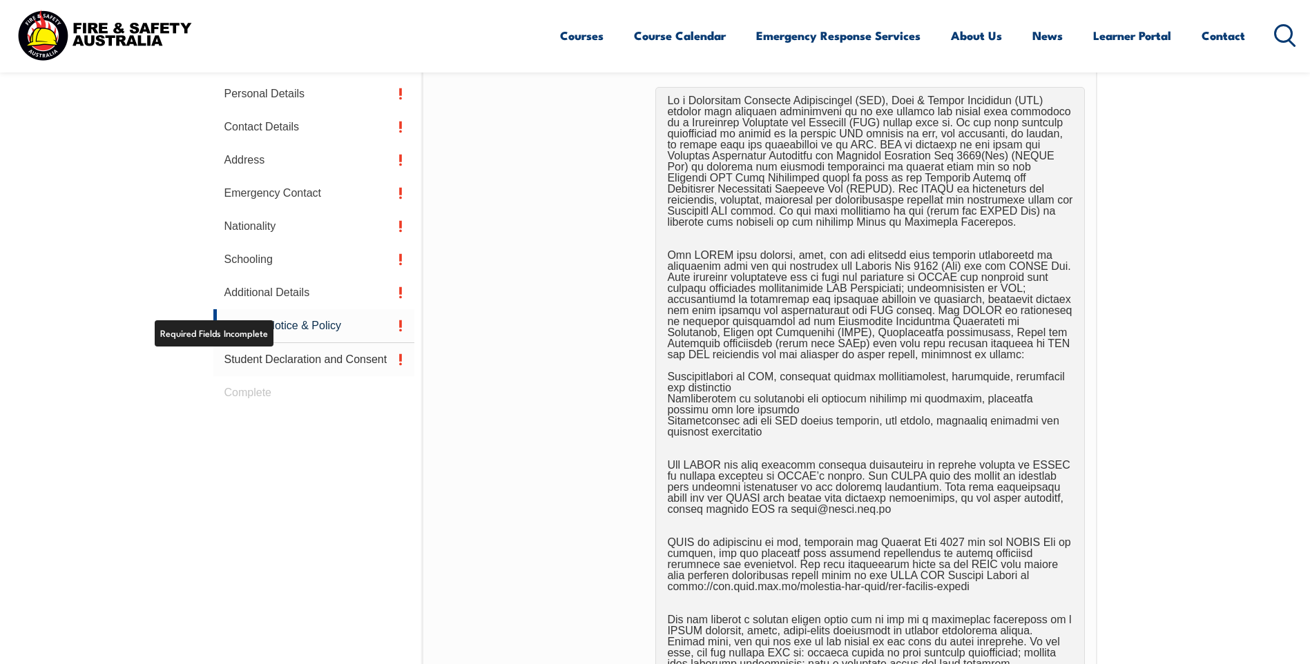
click at [284, 353] on link "Student Declaration and Consent" at bounding box center [314, 359] width 202 height 33
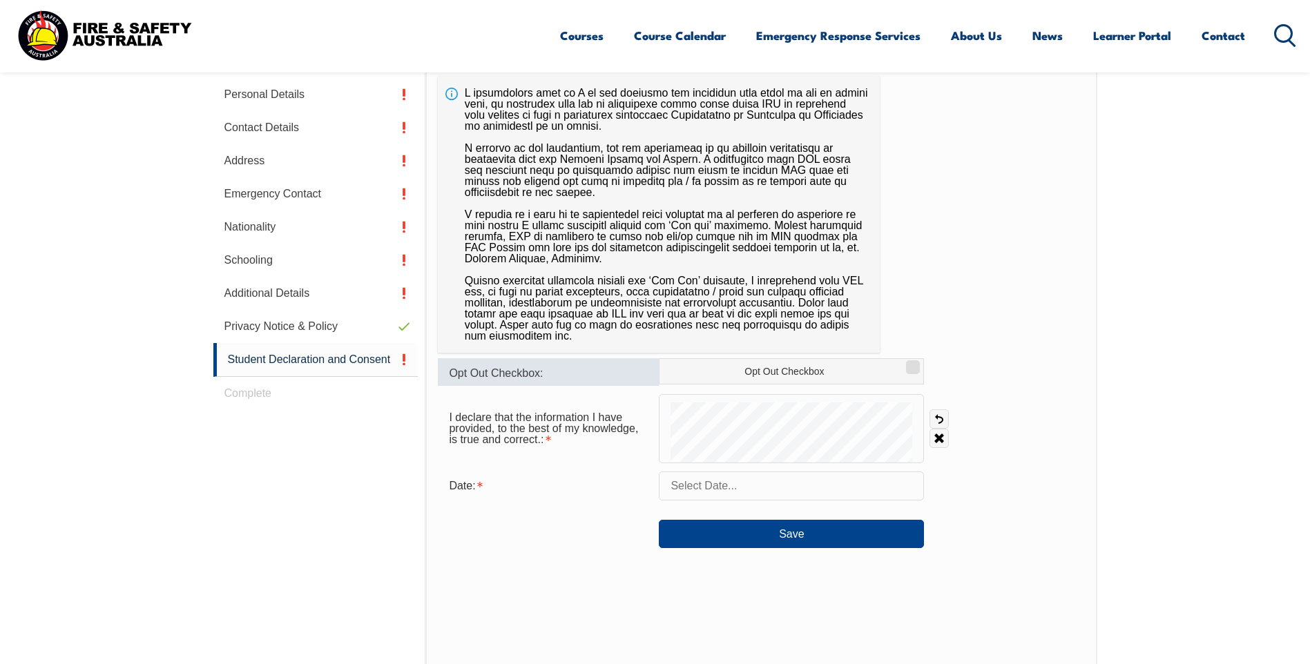
scroll to position [376, 0]
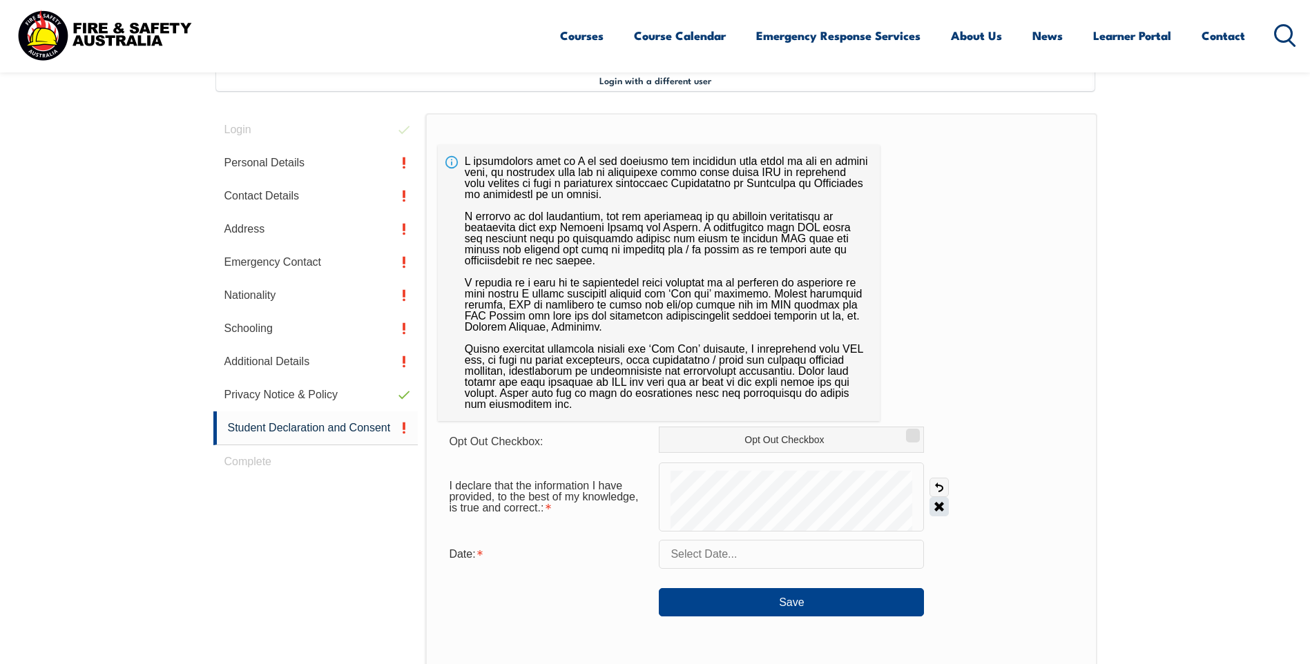
click at [941, 502] on link "Clear" at bounding box center [938, 506] width 19 height 19
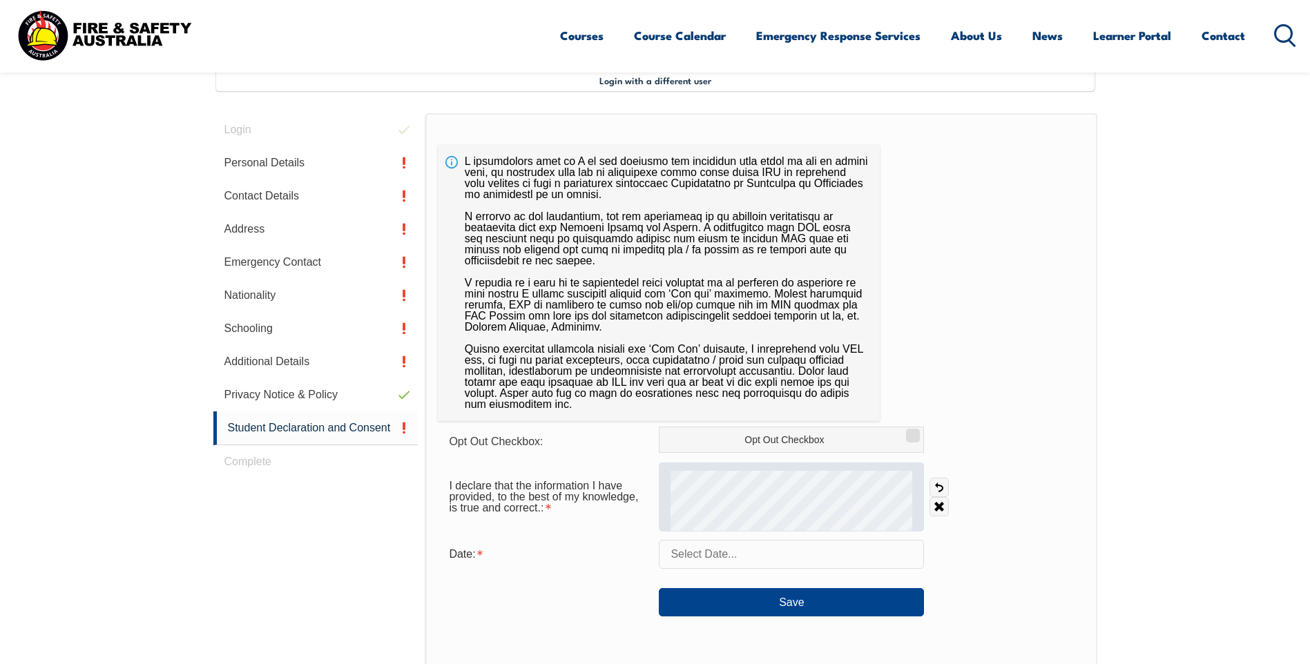
click at [737, 439] on form "Opt Out Checkbox: Opt Out Checkbox I declare that the information I have provid…" at bounding box center [761, 522] width 646 height 190
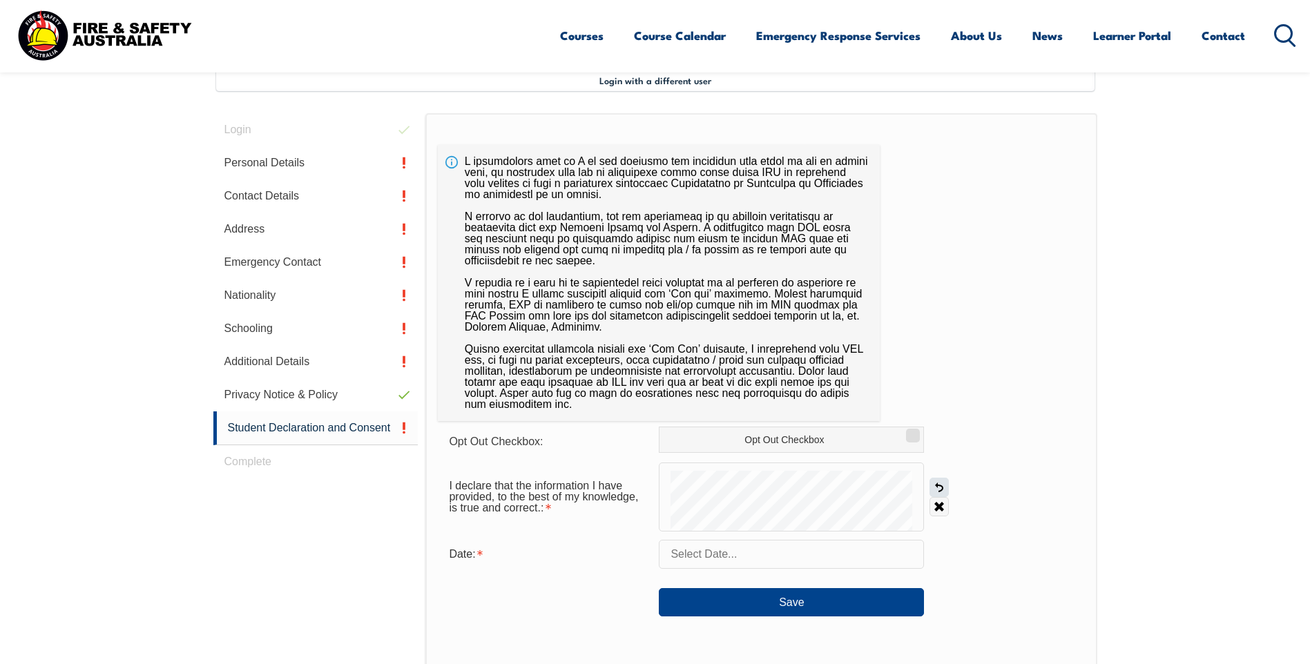
click at [944, 492] on link "Undo" at bounding box center [938, 487] width 19 height 19
click at [937, 488] on link "Undo" at bounding box center [938, 487] width 19 height 19
click at [732, 556] on input "text" at bounding box center [791, 554] width 265 height 29
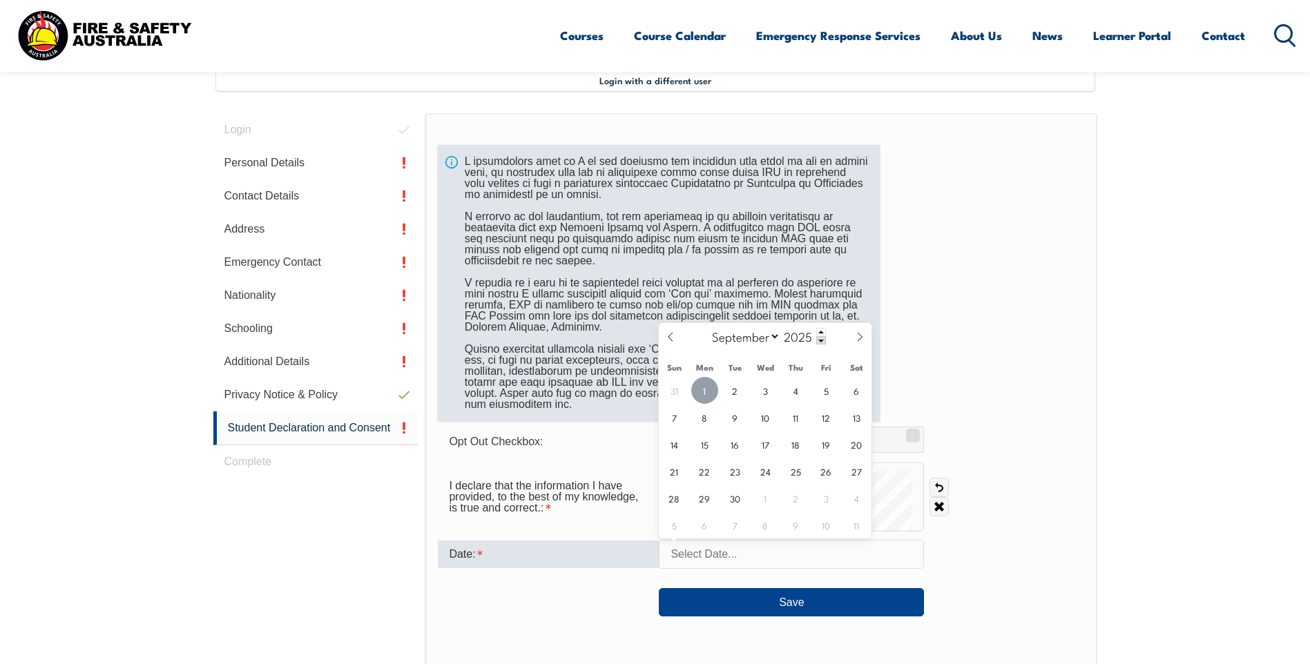
click at [708, 390] on span "1" at bounding box center [704, 390] width 27 height 27
type input "[DATE]"
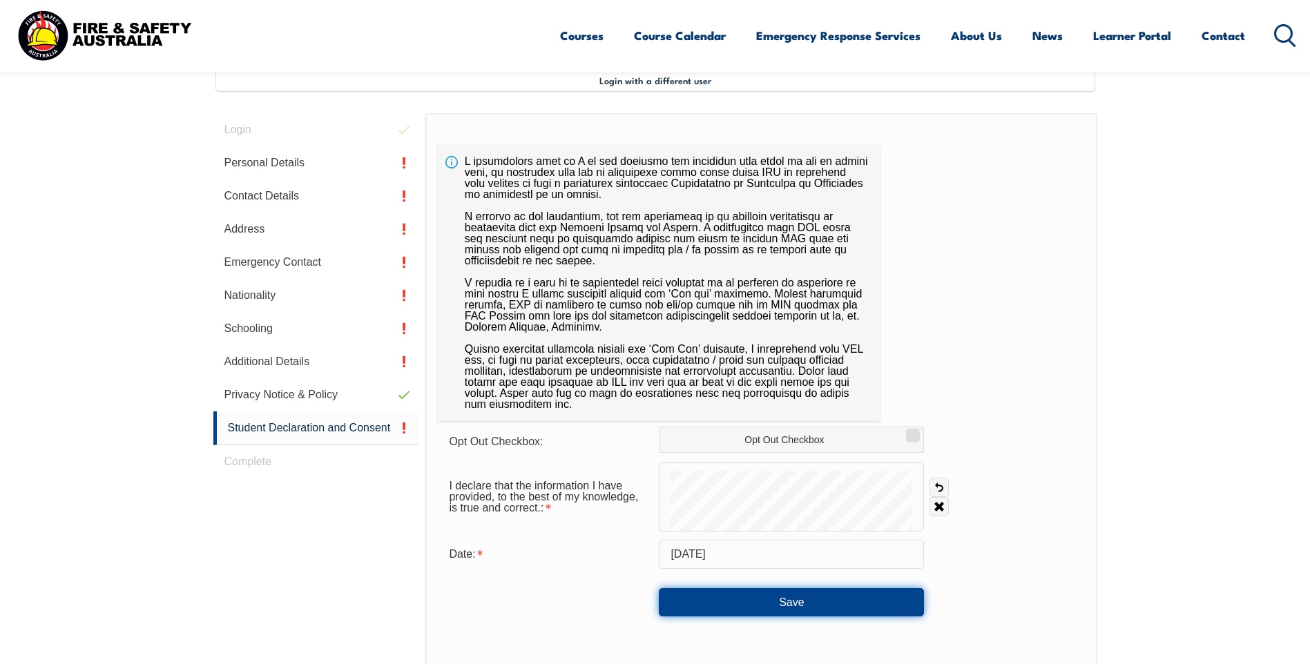
click at [771, 601] on button "Save" at bounding box center [791, 602] width 265 height 28
click at [747, 604] on button "Save" at bounding box center [791, 602] width 265 height 28
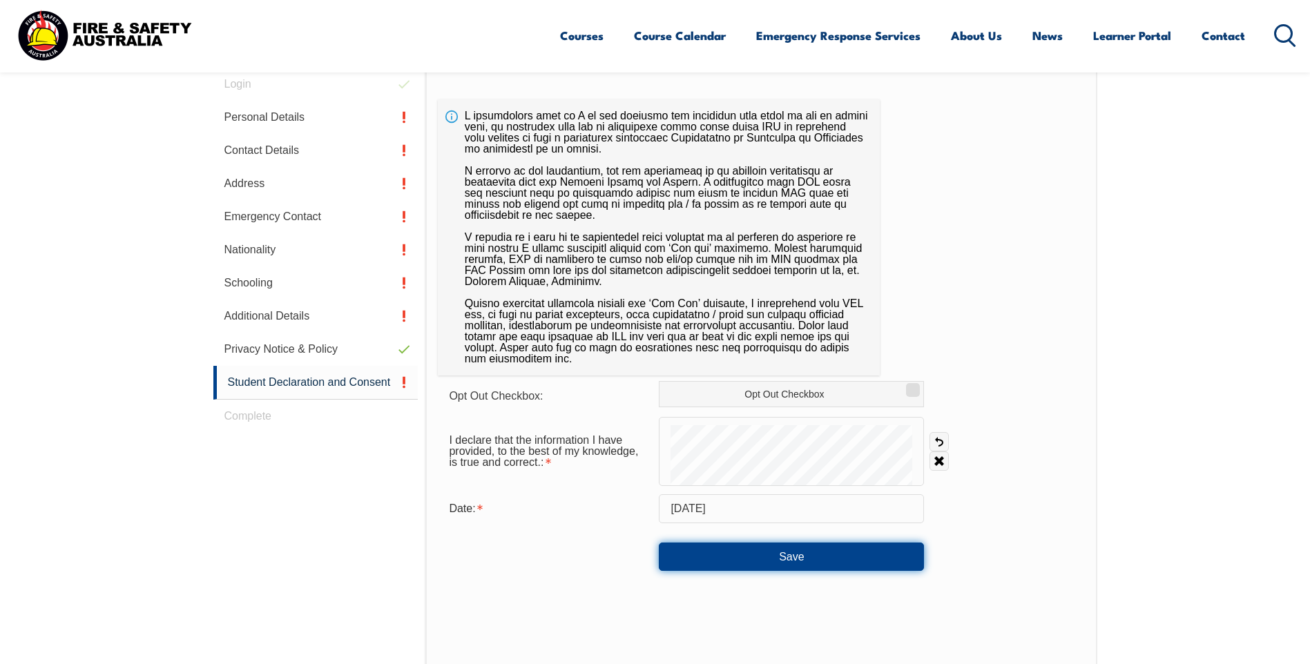
scroll to position [583, 0]
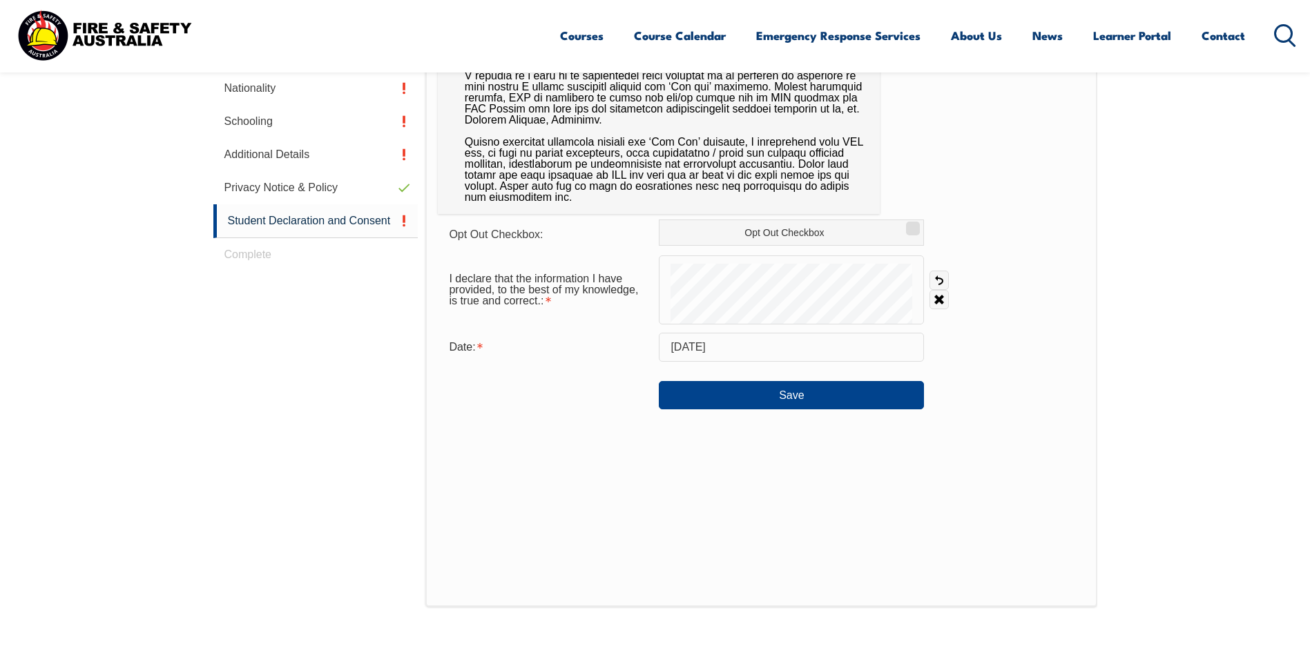
click at [256, 257] on div "Login Personal Details Contact Details Address Emergency Contact Nationality Sc…" at bounding box center [319, 311] width 213 height 811
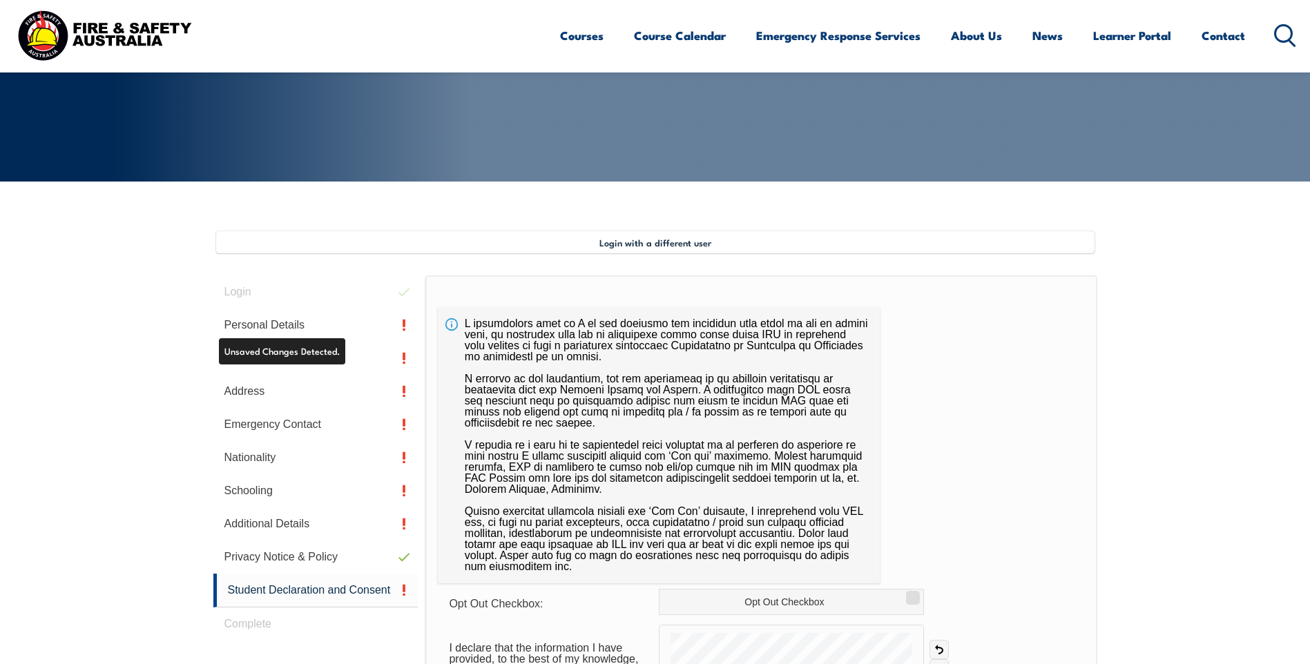
scroll to position [238, 0]
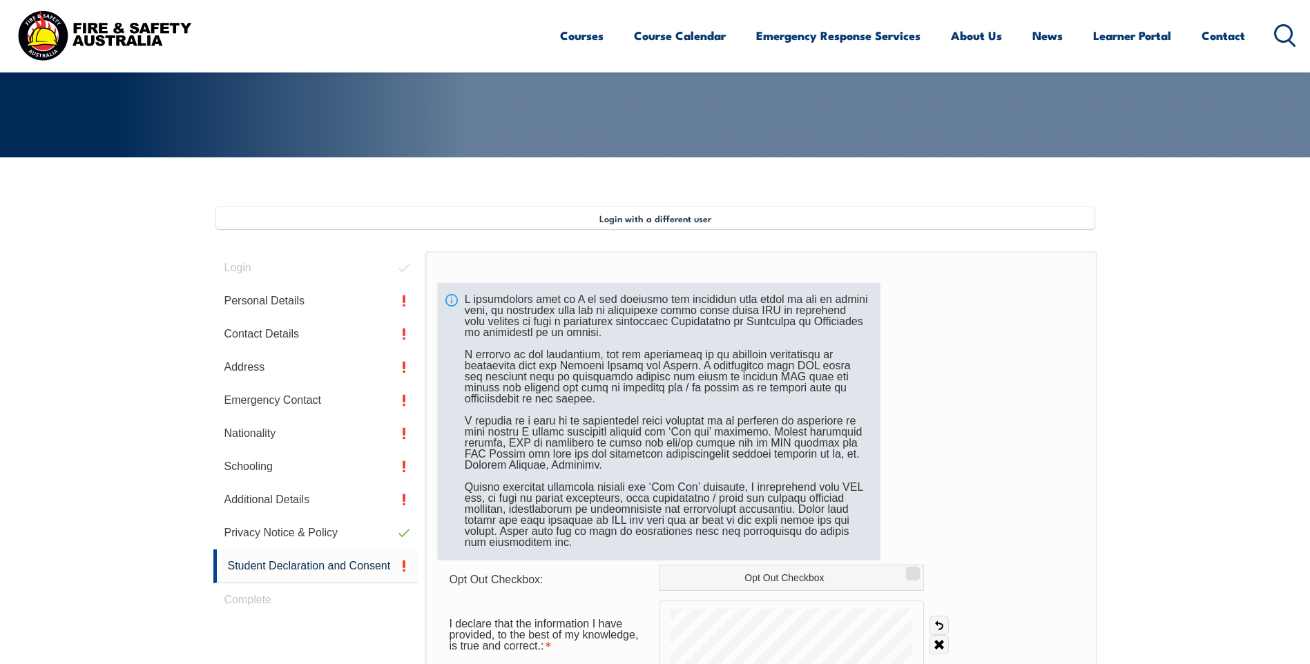
click at [553, 344] on div at bounding box center [659, 421] width 442 height 276
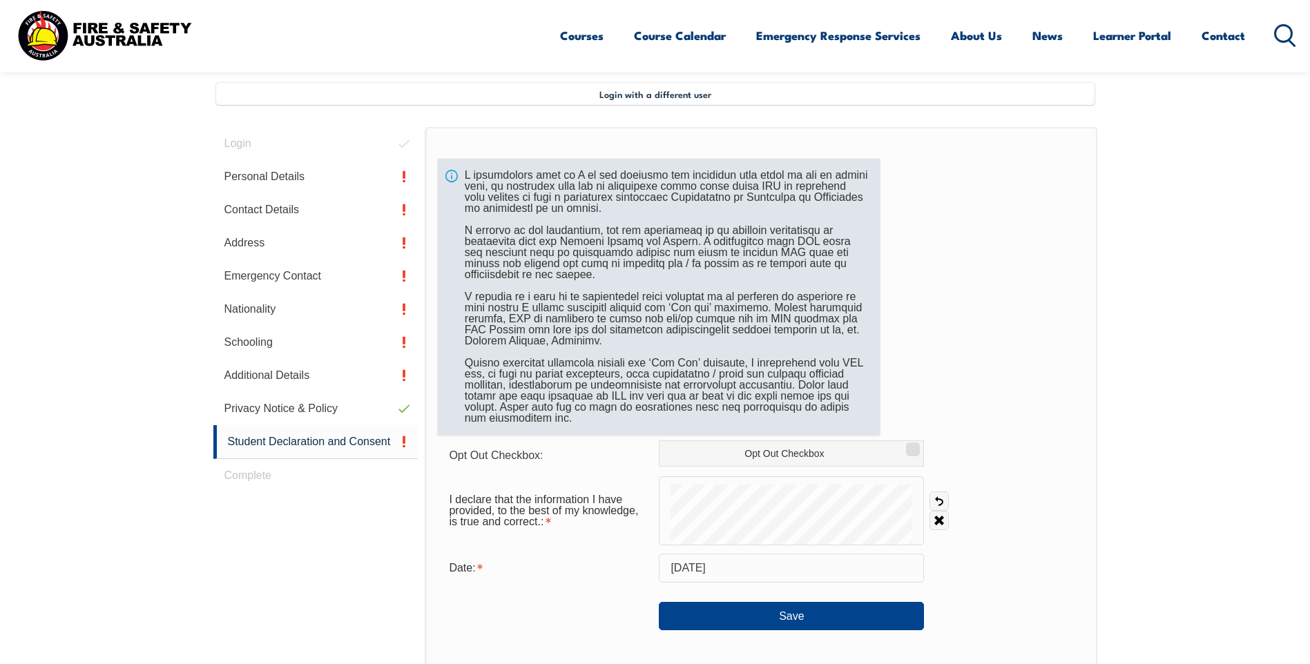
scroll to position [376, 0]
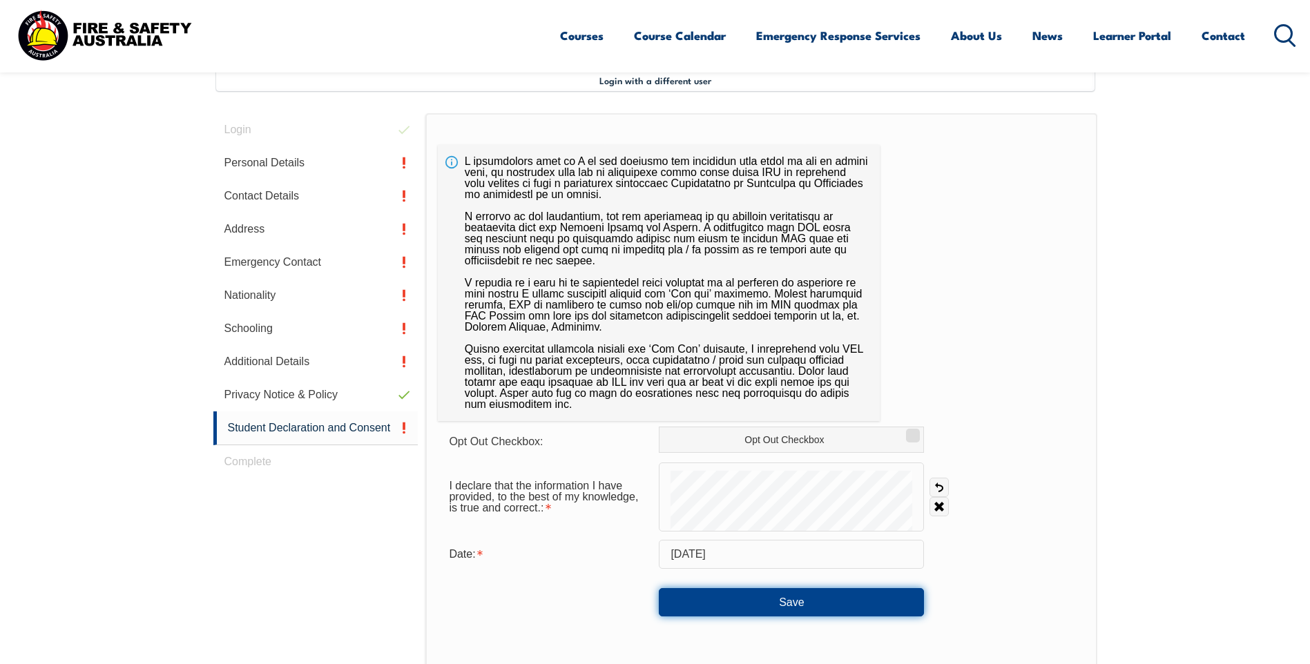
click at [763, 601] on button "Save" at bounding box center [791, 602] width 265 height 28
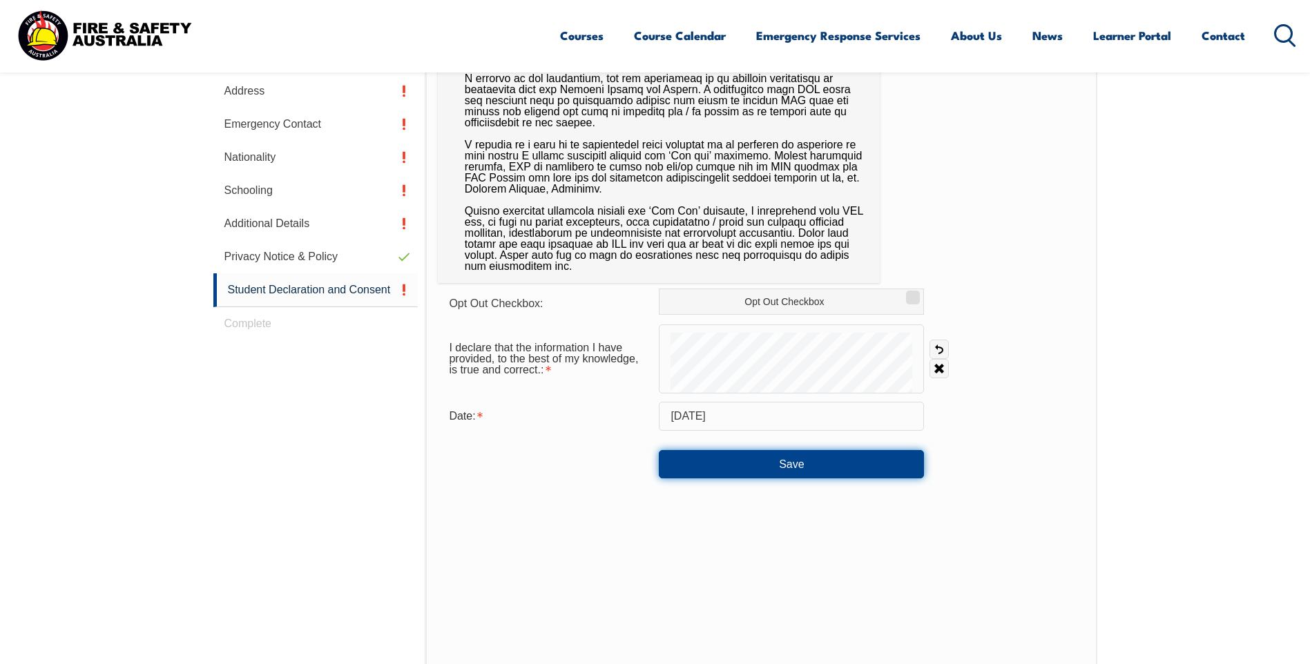
scroll to position [169, 0]
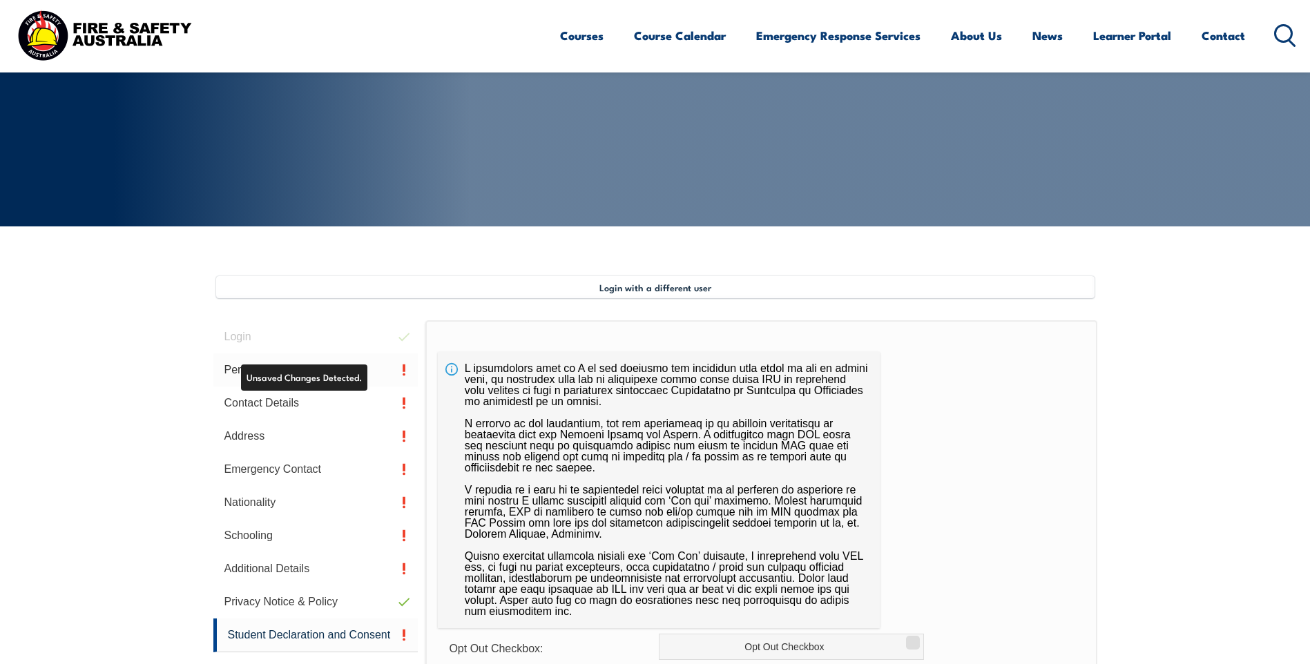
click at [304, 369] on link "Personal Details" at bounding box center [315, 369] width 205 height 33
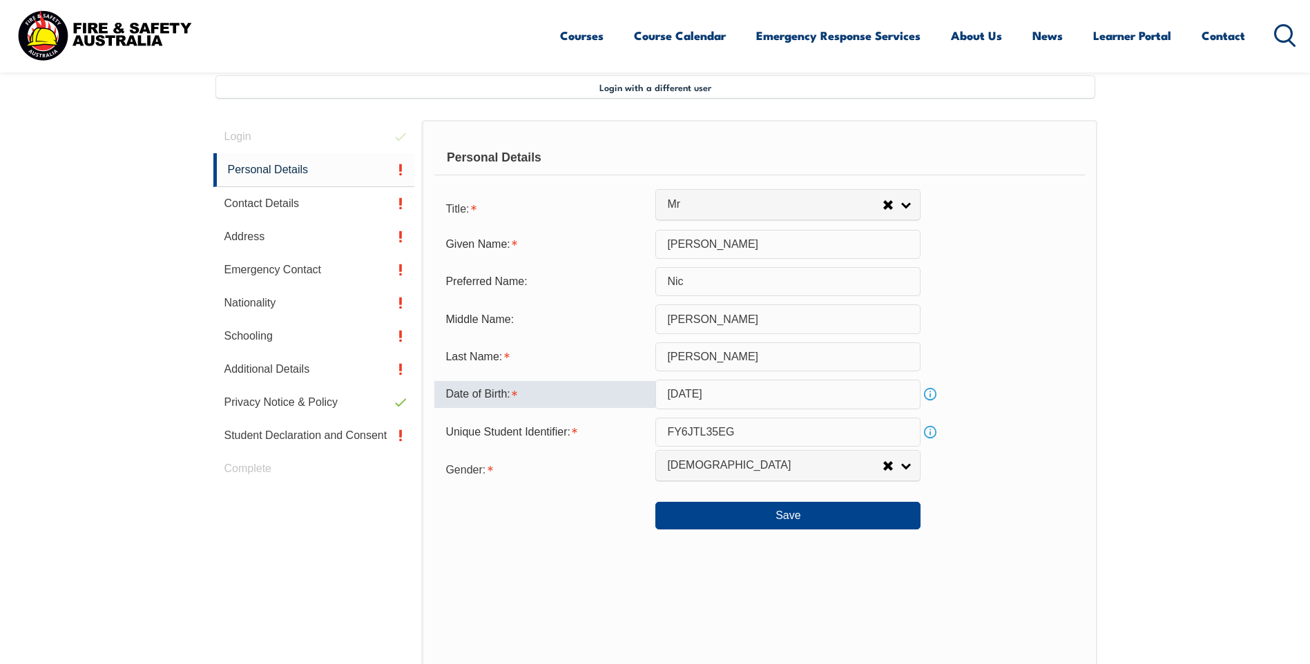
scroll to position [376, 0]
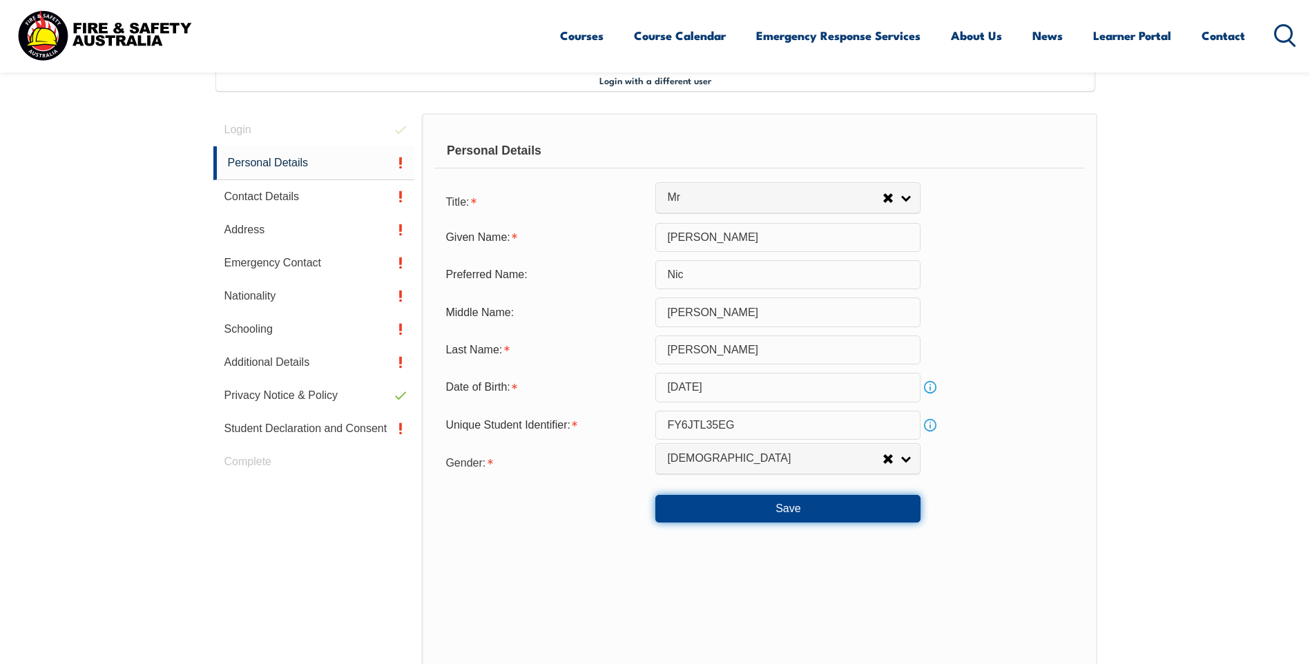
click at [781, 501] on button "Save" at bounding box center [787, 509] width 265 height 28
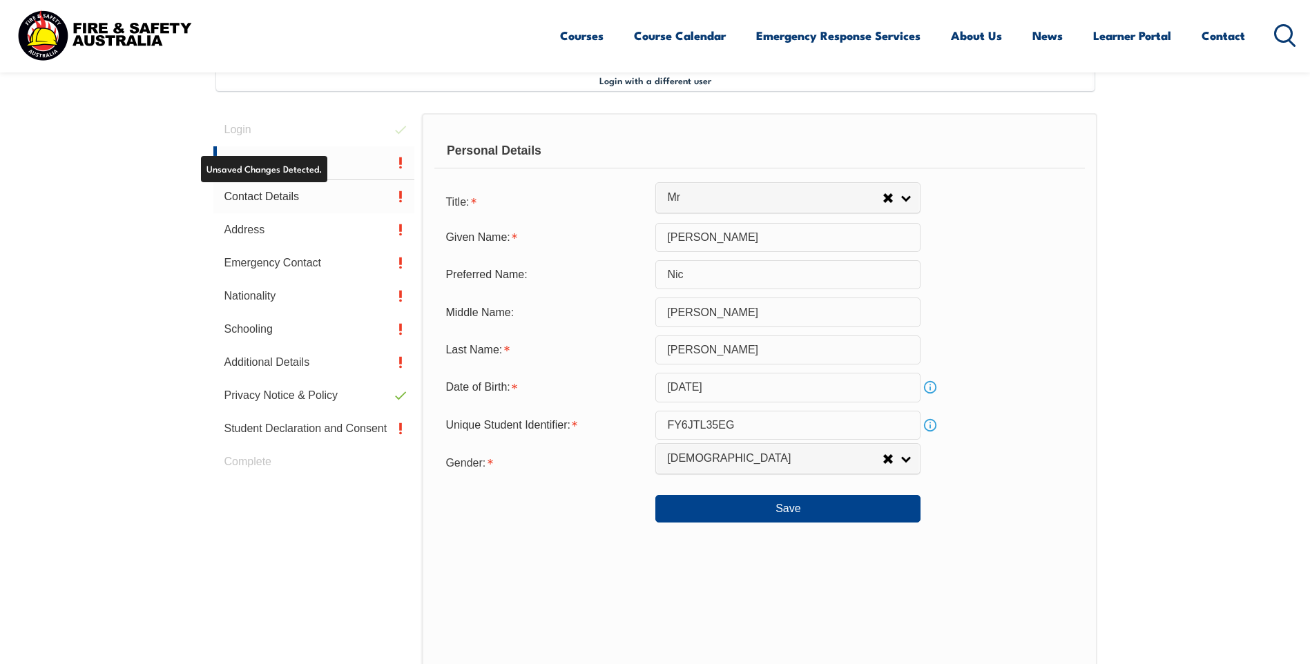
click at [295, 194] on link "Contact Details" at bounding box center [314, 196] width 202 height 33
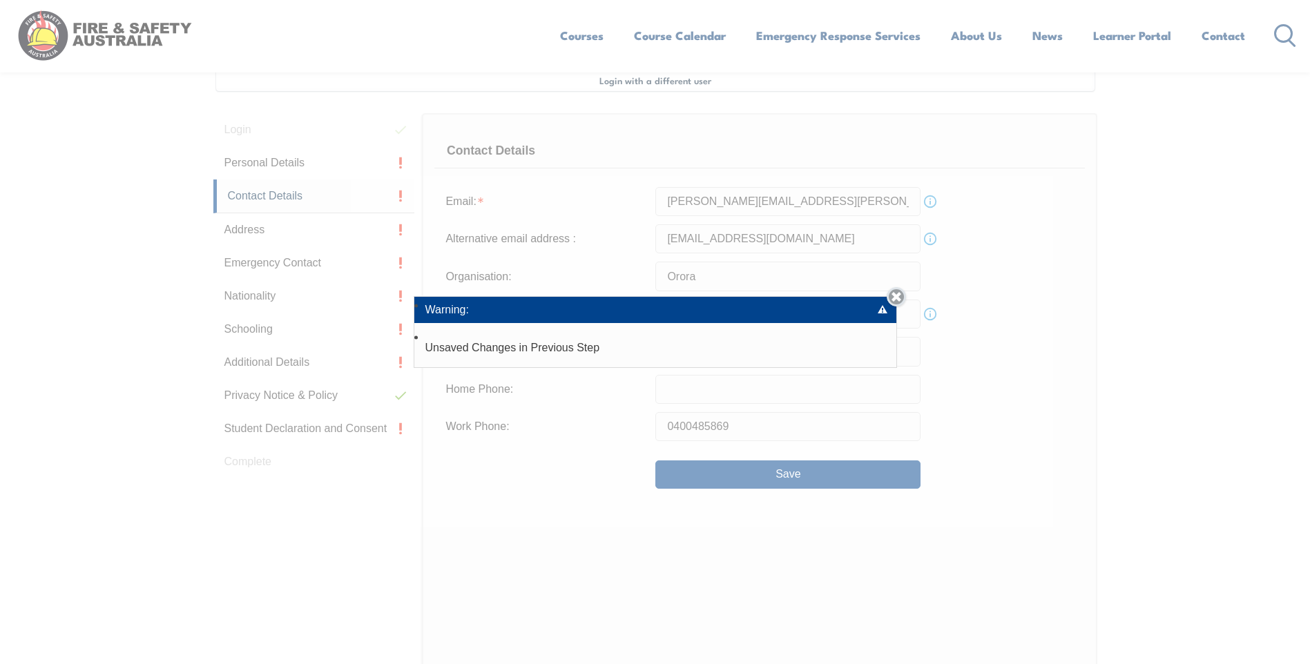
click at [904, 295] on link "Close" at bounding box center [895, 296] width 19 height 19
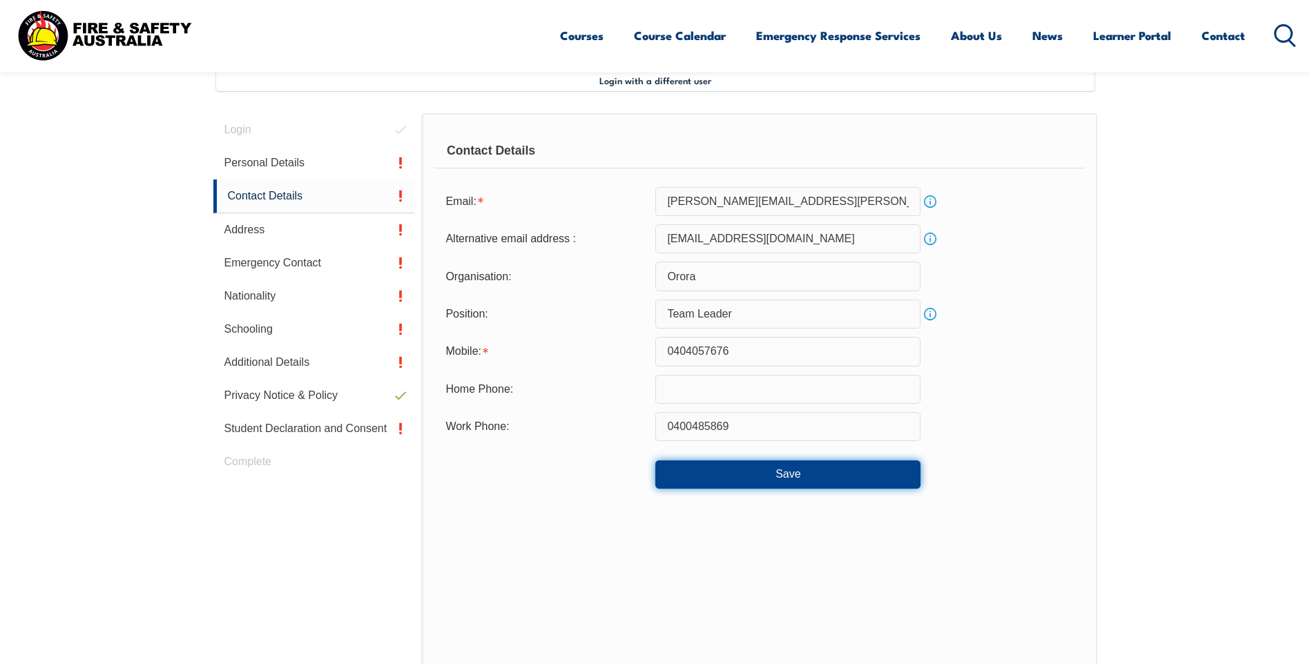
click at [735, 475] on button "Save" at bounding box center [787, 474] width 265 height 28
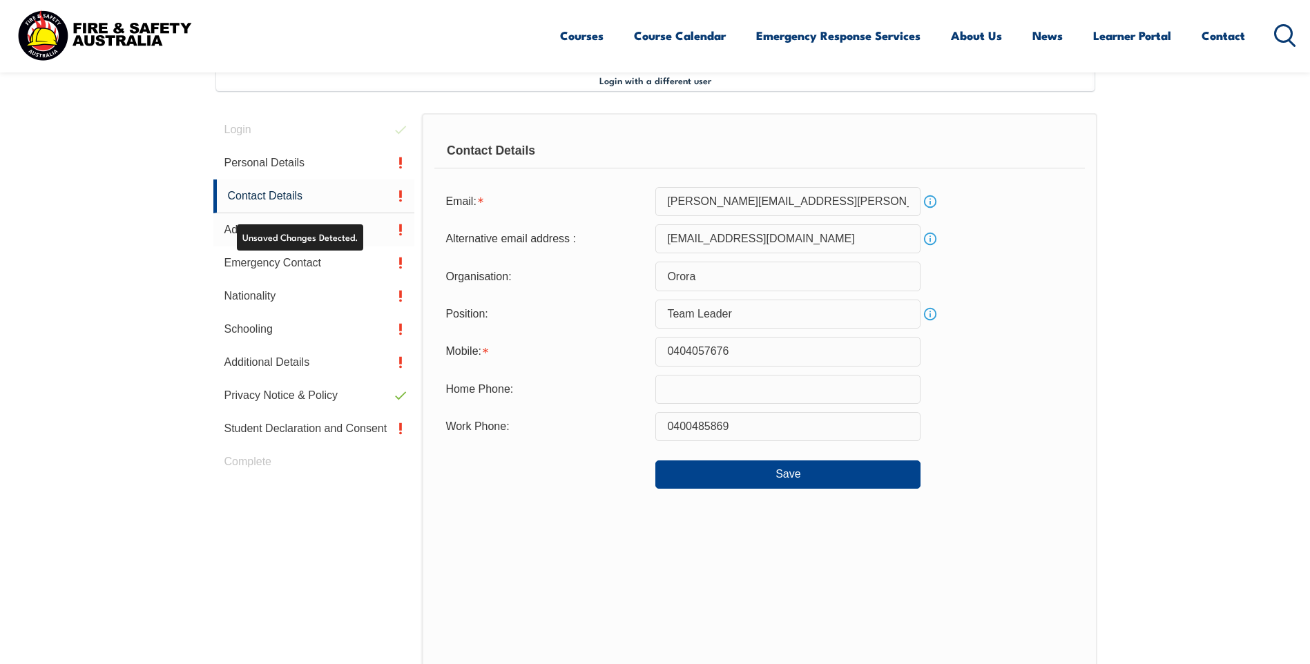
drag, startPoint x: 285, startPoint y: 233, endPoint x: 306, endPoint y: 242, distance: 22.9
click at [286, 233] on link "Address" at bounding box center [314, 229] width 202 height 33
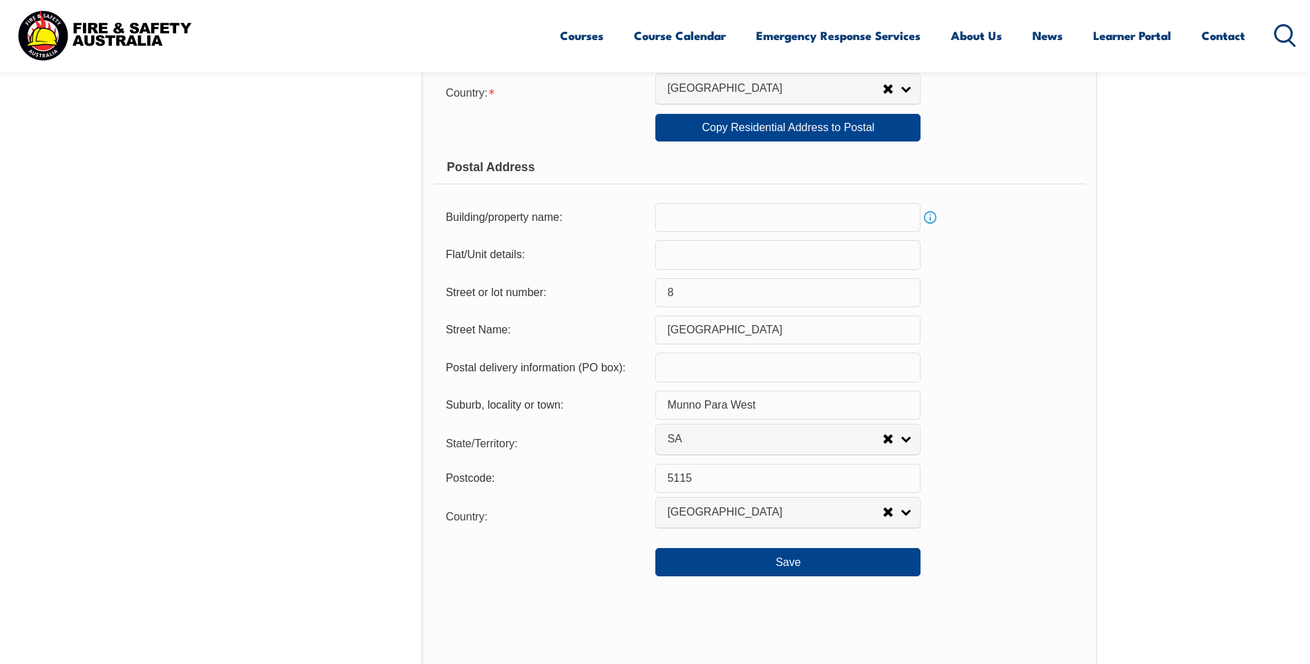
scroll to position [929, 0]
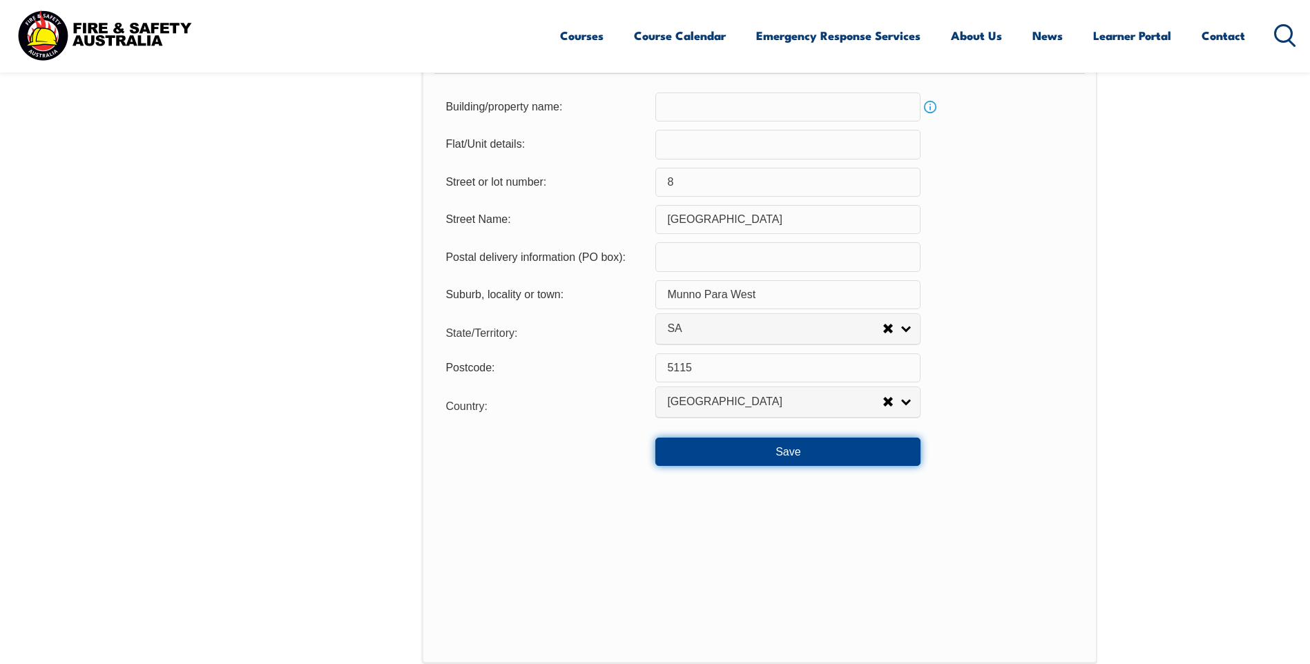
click at [755, 445] on button "Save" at bounding box center [787, 452] width 265 height 28
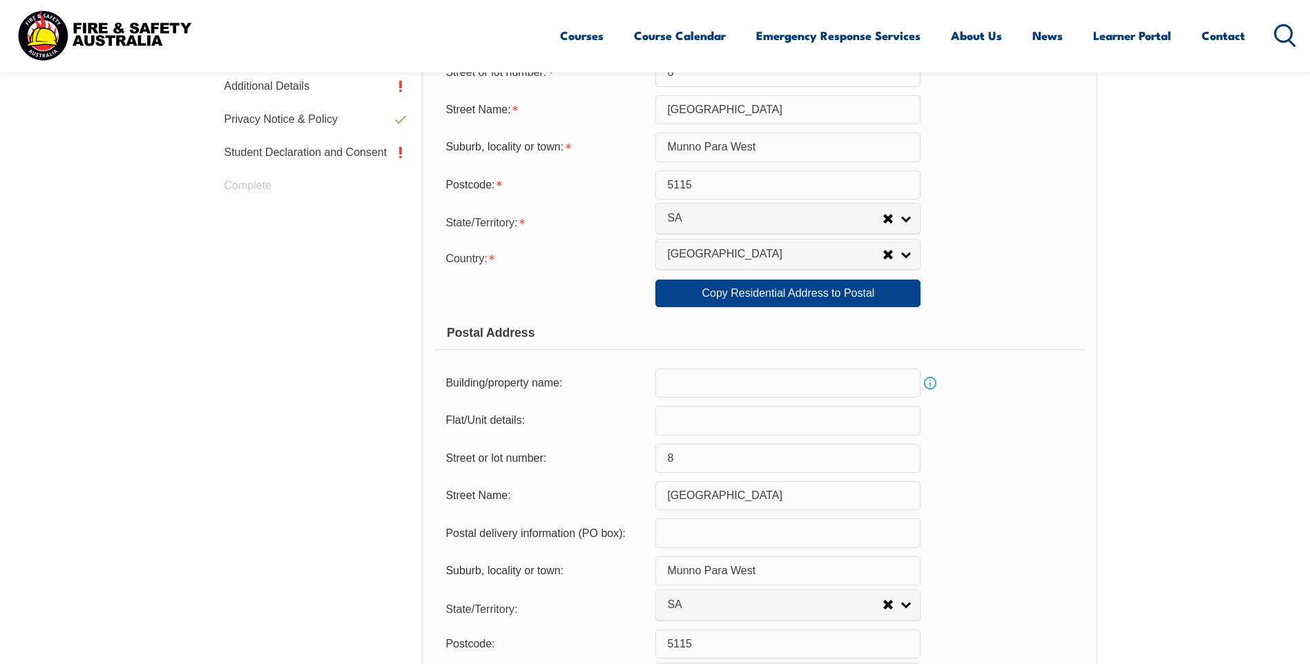
scroll to position [307, 0]
